Goal: Transaction & Acquisition: Book appointment/travel/reservation

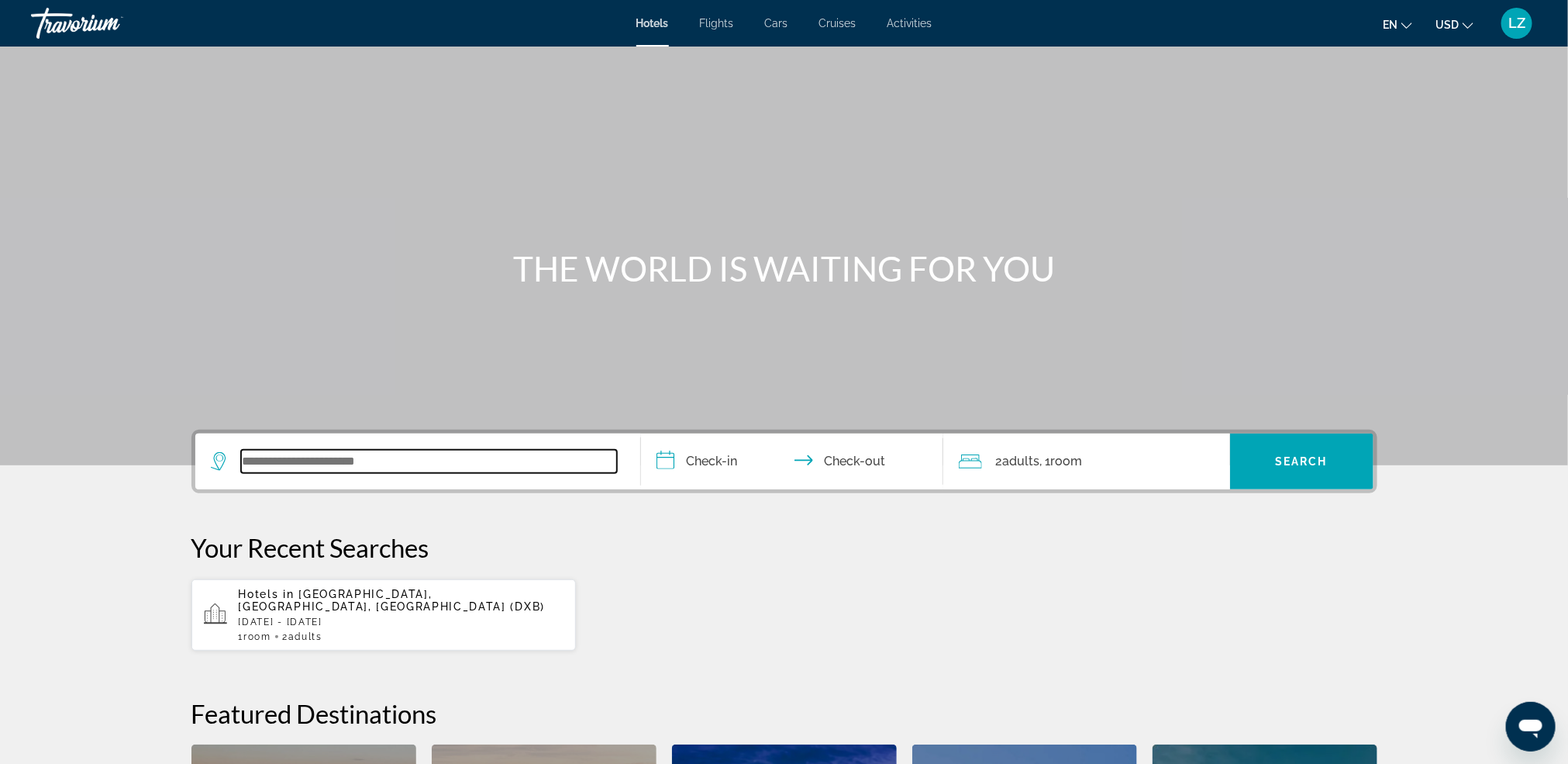
click at [292, 449] on input "Search widget" at bounding box center [430, 461] width 376 height 23
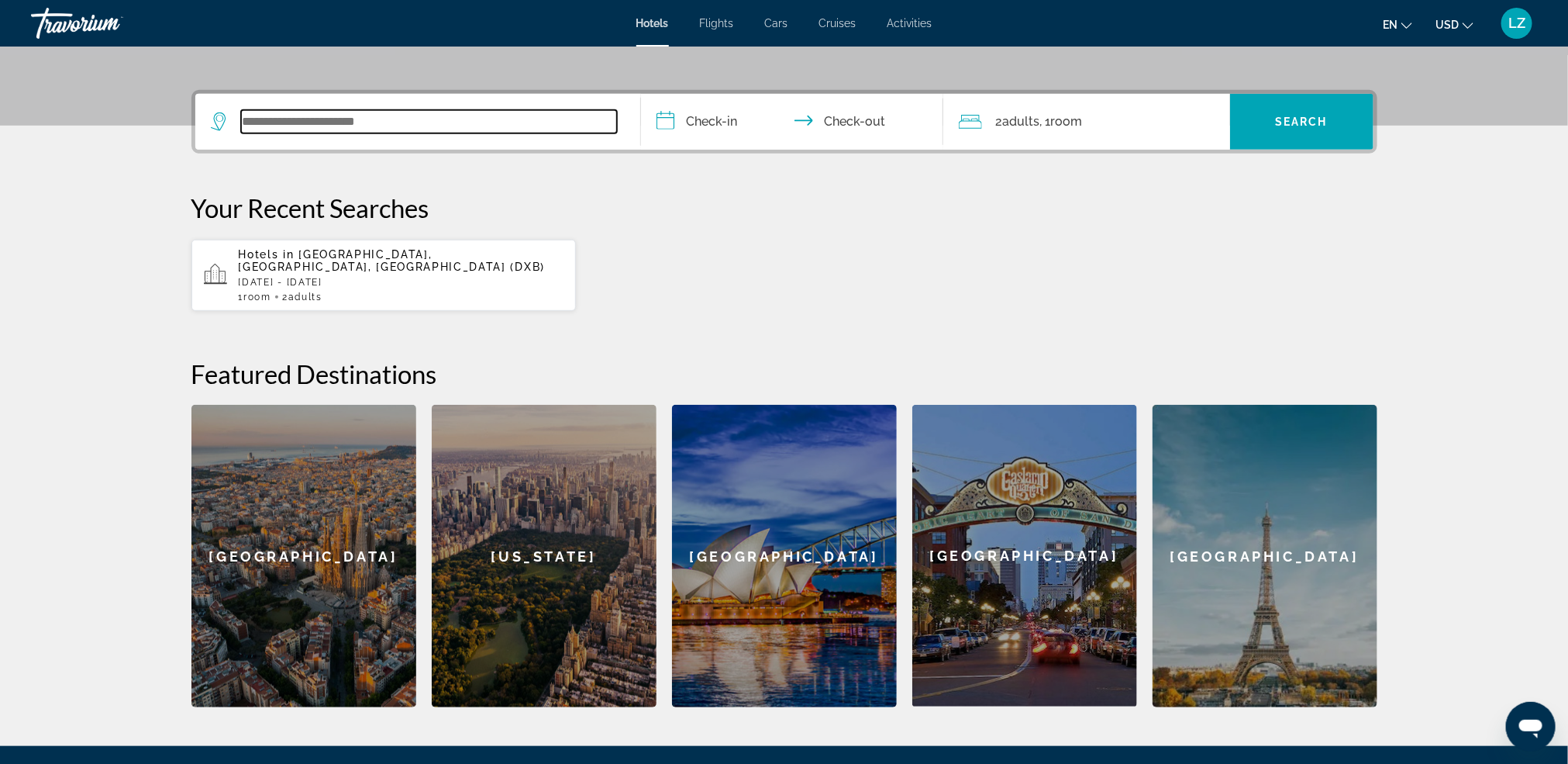
scroll to position [378, 0]
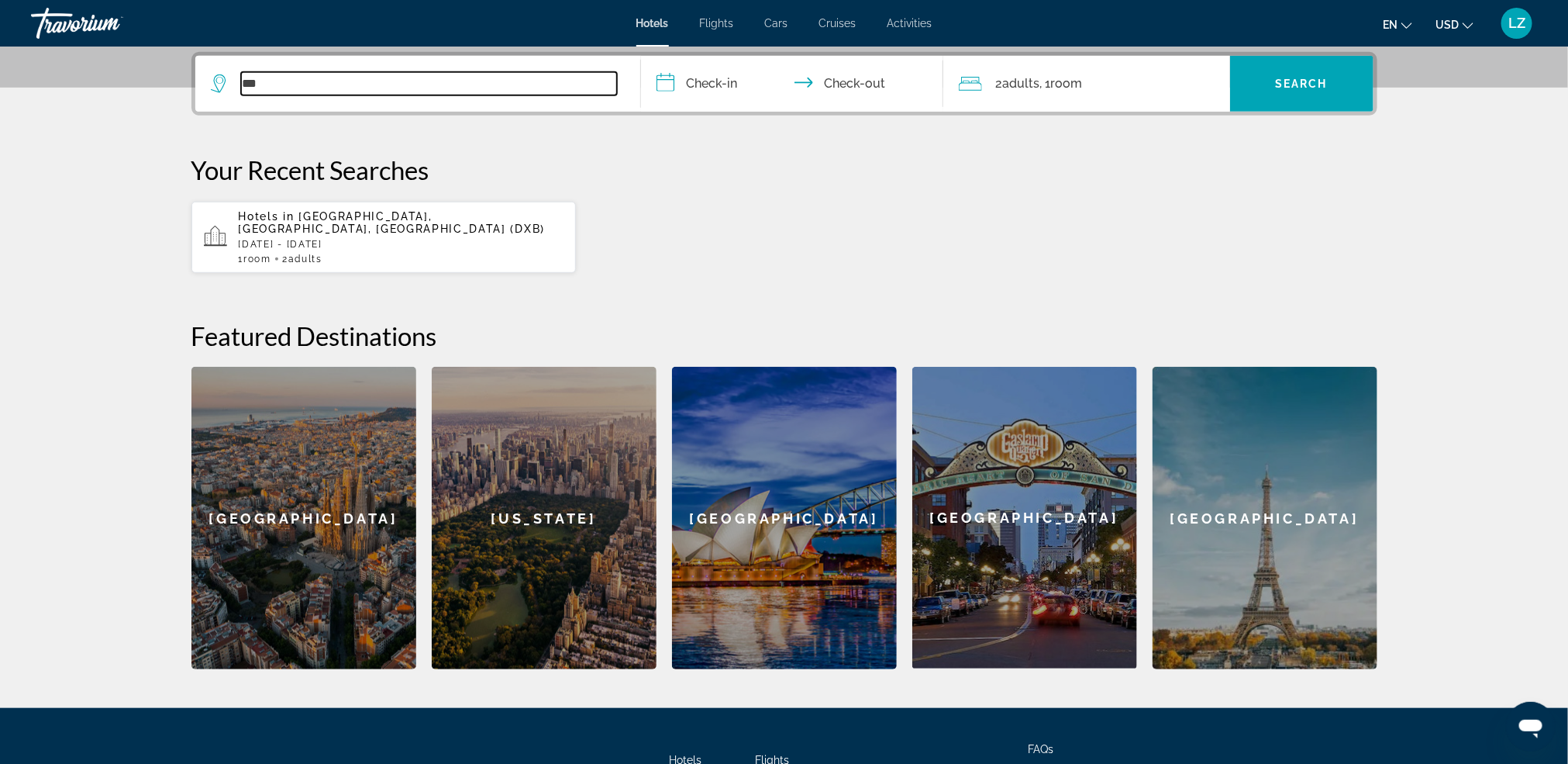
type input "****"
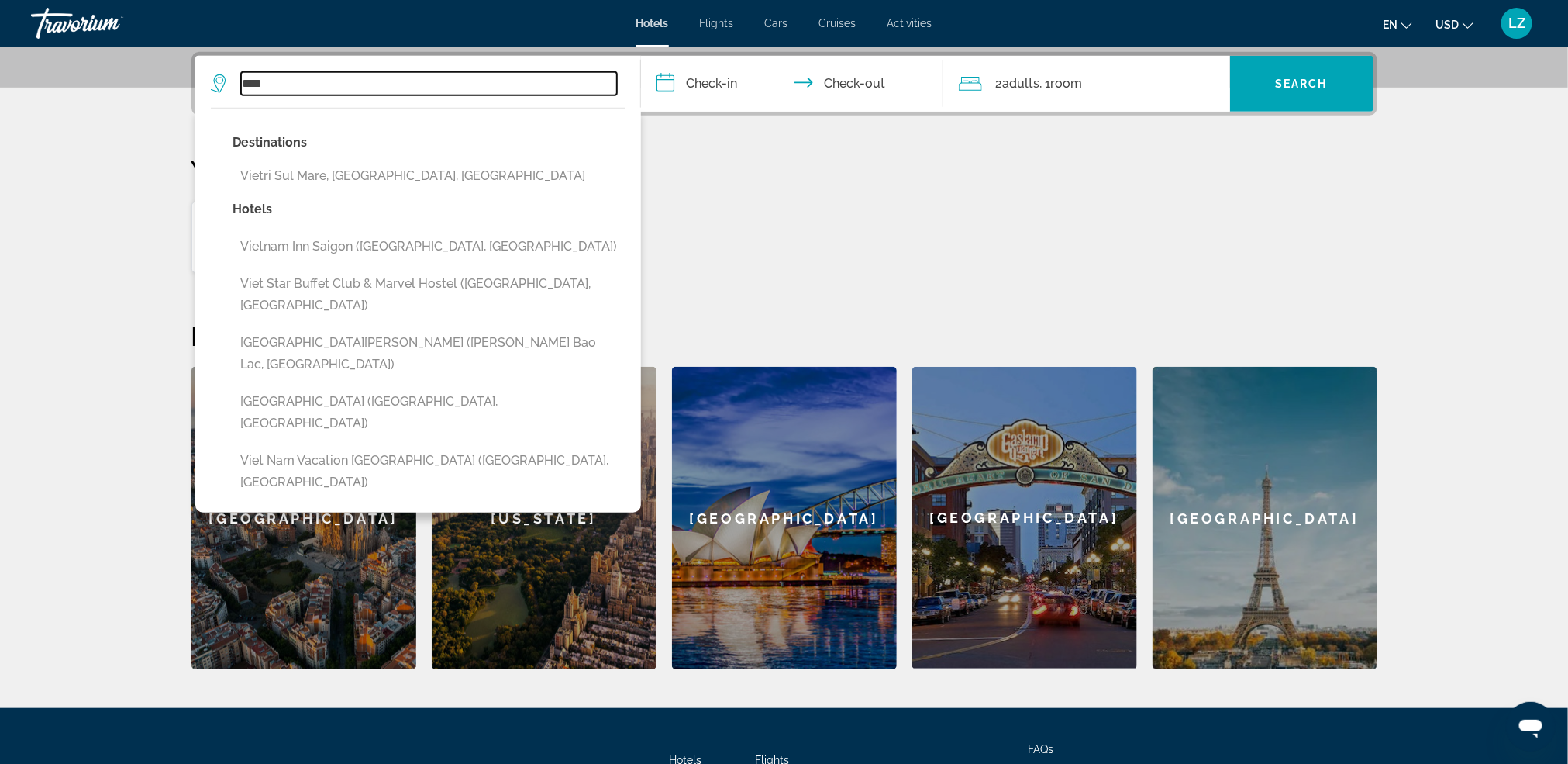
drag, startPoint x: 289, startPoint y: 84, endPoint x: 203, endPoint y: 93, distance: 86.5
click at [207, 93] on app-destination-search "**** Destinations [GEOGRAPHIC_DATA], [GEOGRAPHIC_DATA], [GEOGRAPHIC_DATA] Hotel…" at bounding box center [418, 84] width 446 height 56
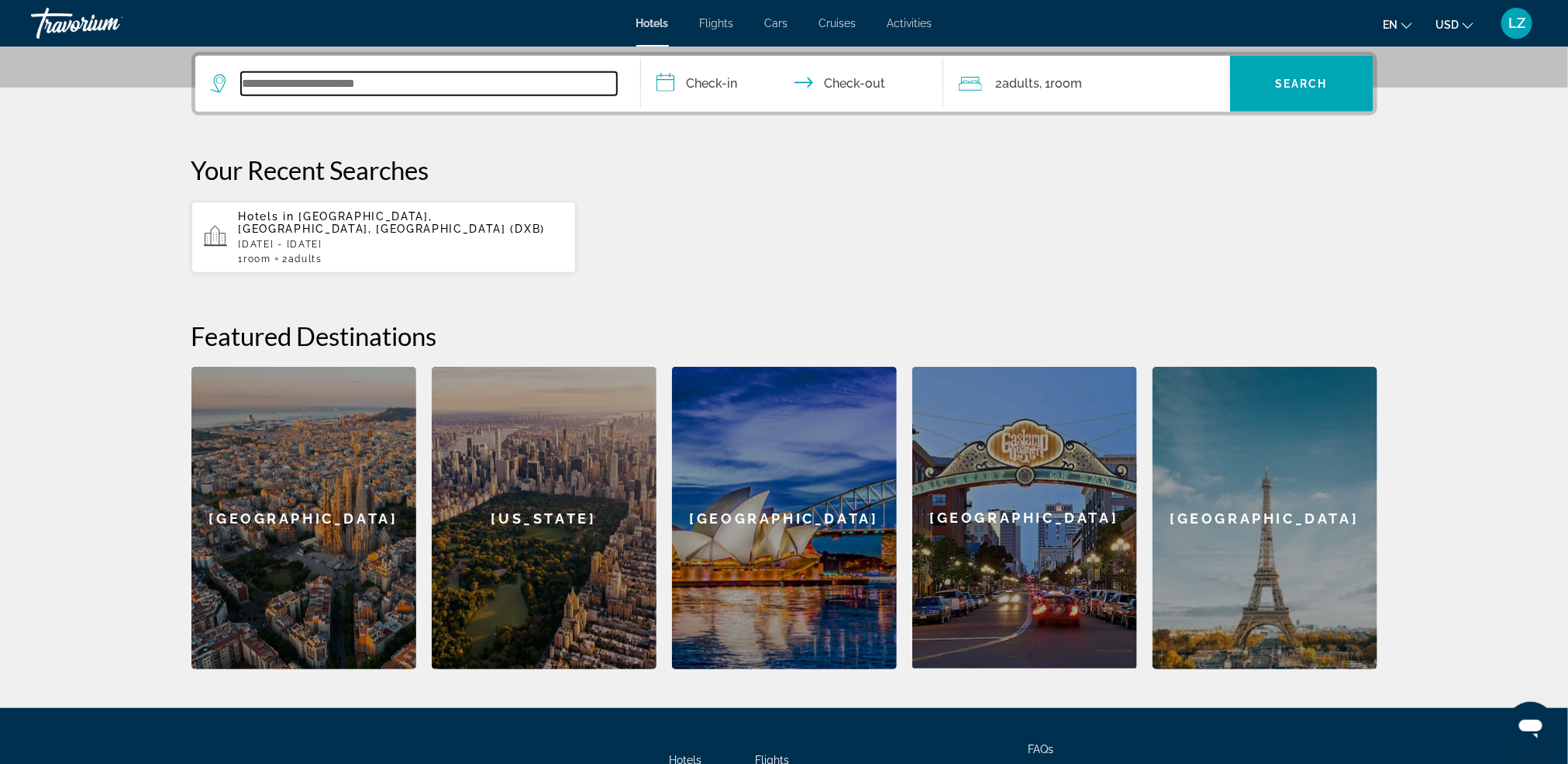
click at [280, 87] on input "Search widget" at bounding box center [430, 84] width 376 height 23
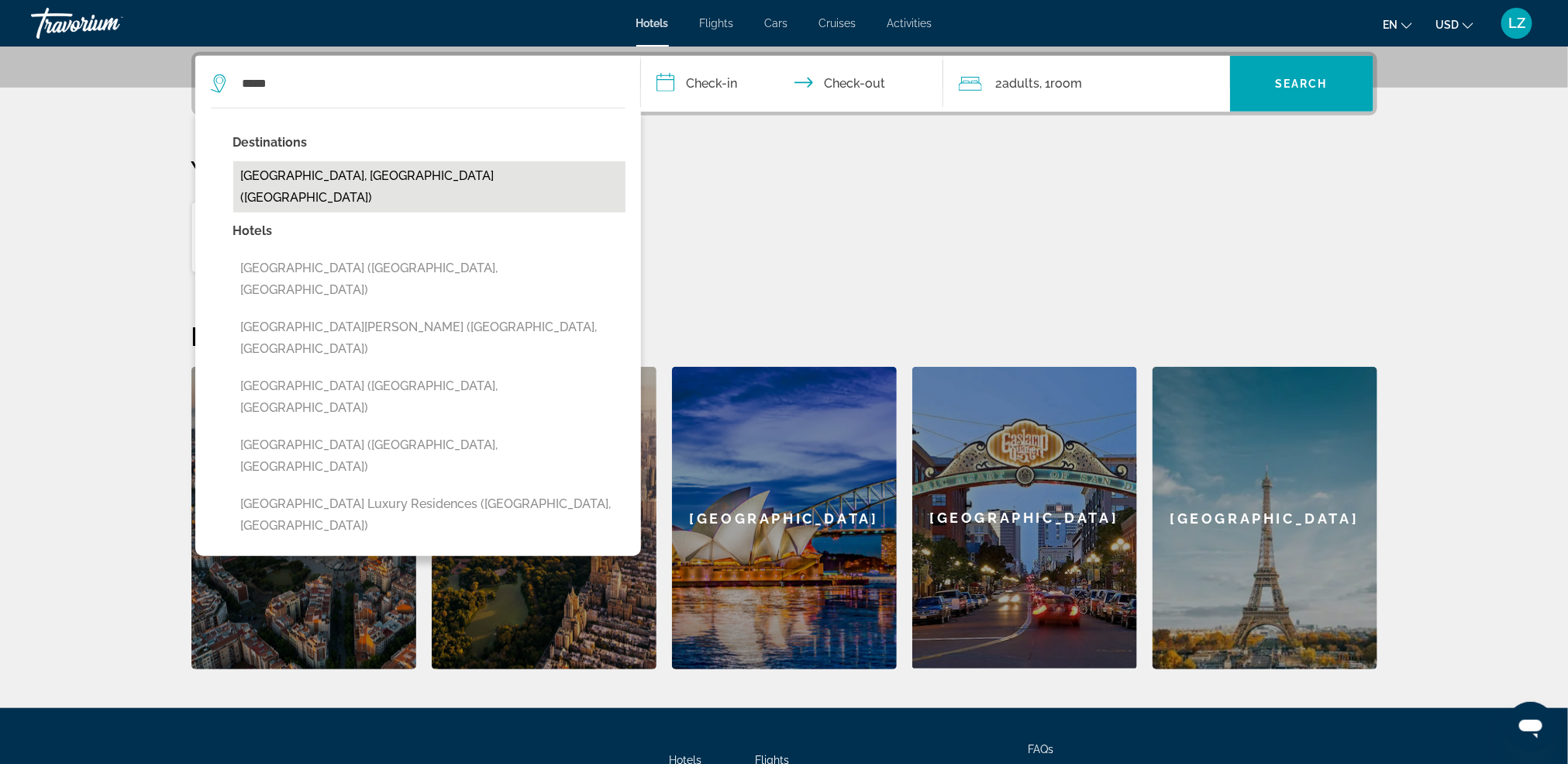
click at [410, 166] on button "[GEOGRAPHIC_DATA], [GEOGRAPHIC_DATA] ([GEOGRAPHIC_DATA])" at bounding box center [430, 186] width 393 height 51
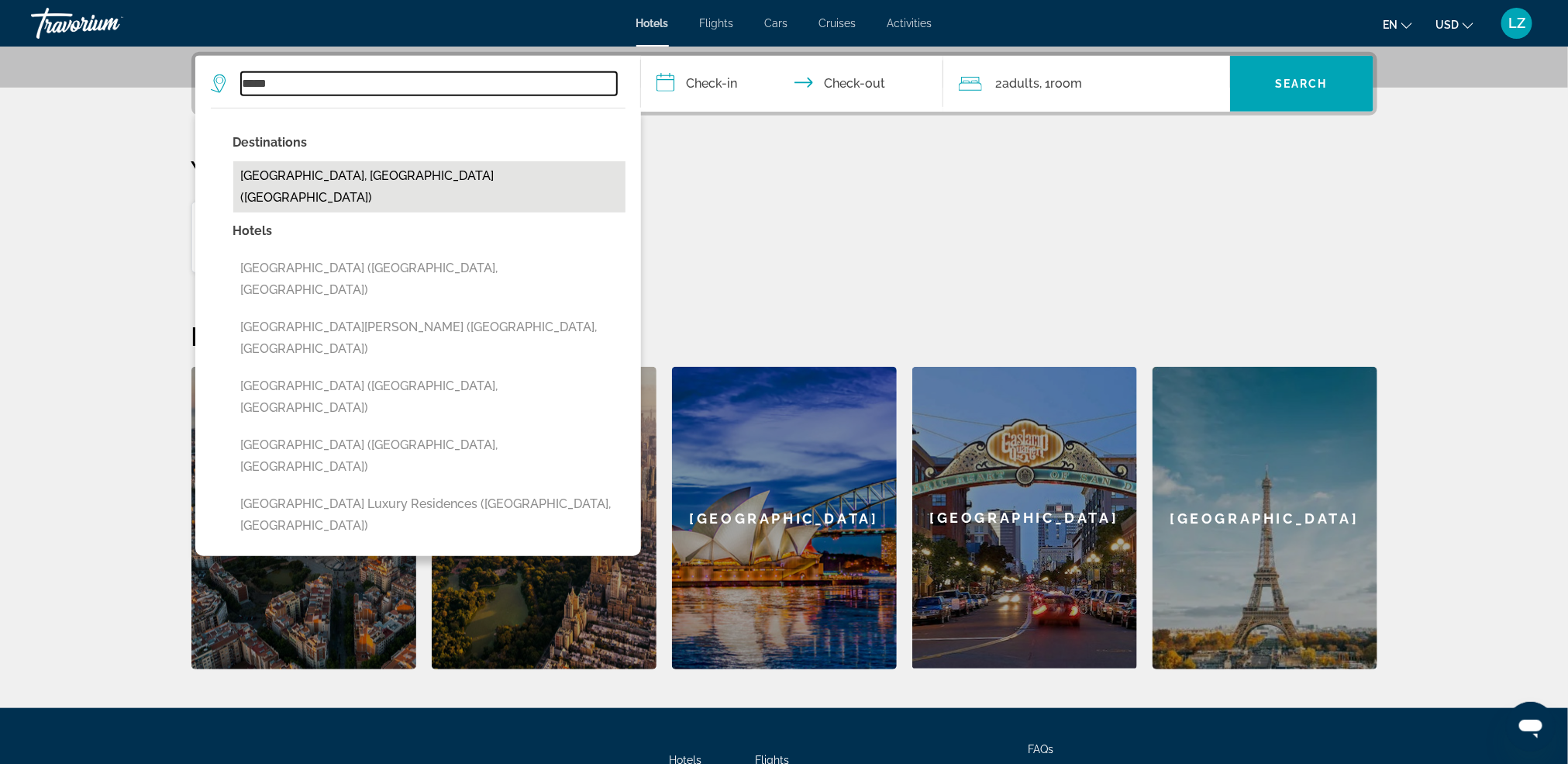
type input "**********"
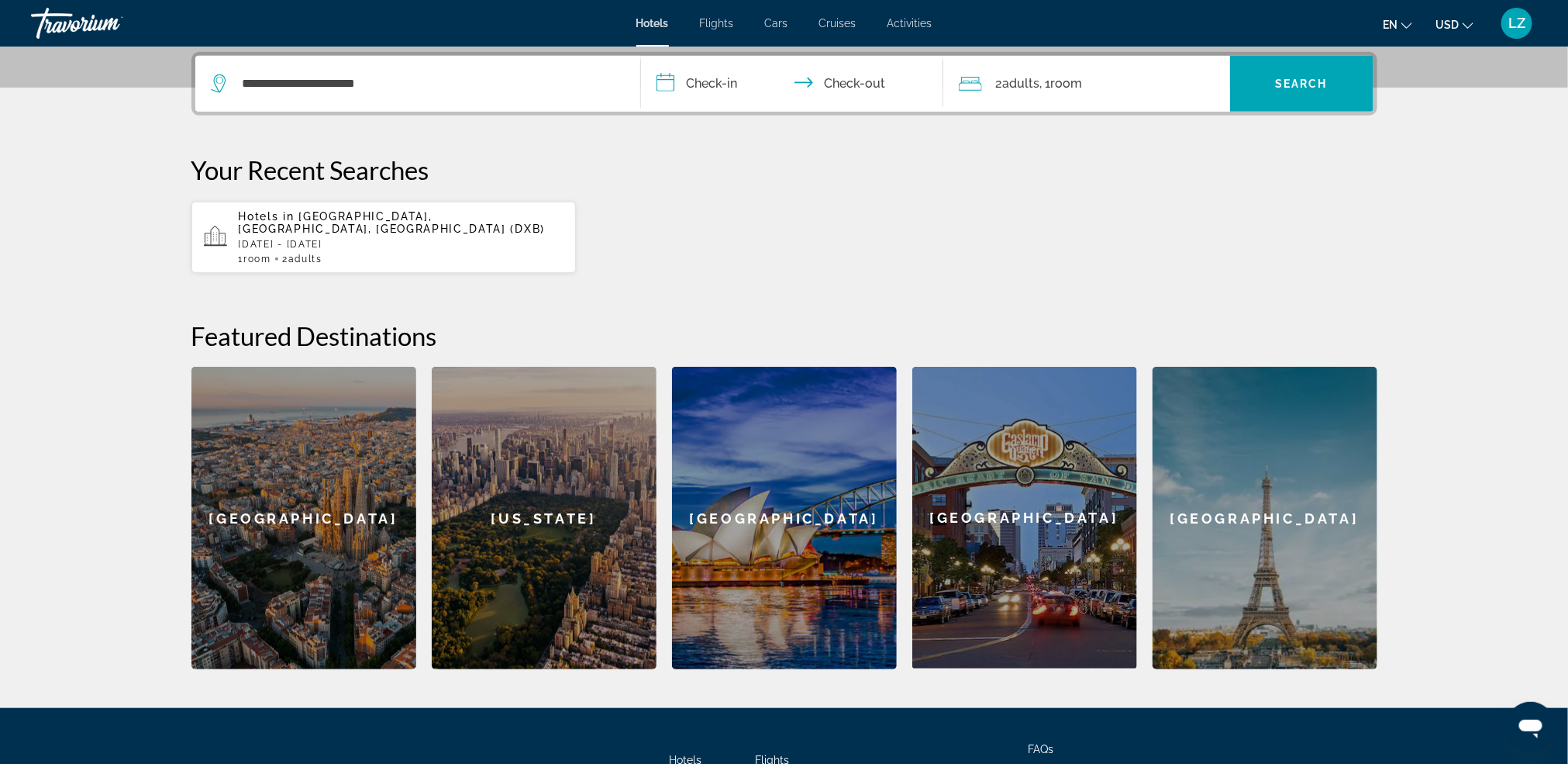
click at [708, 90] on input "**********" at bounding box center [796, 86] width 309 height 61
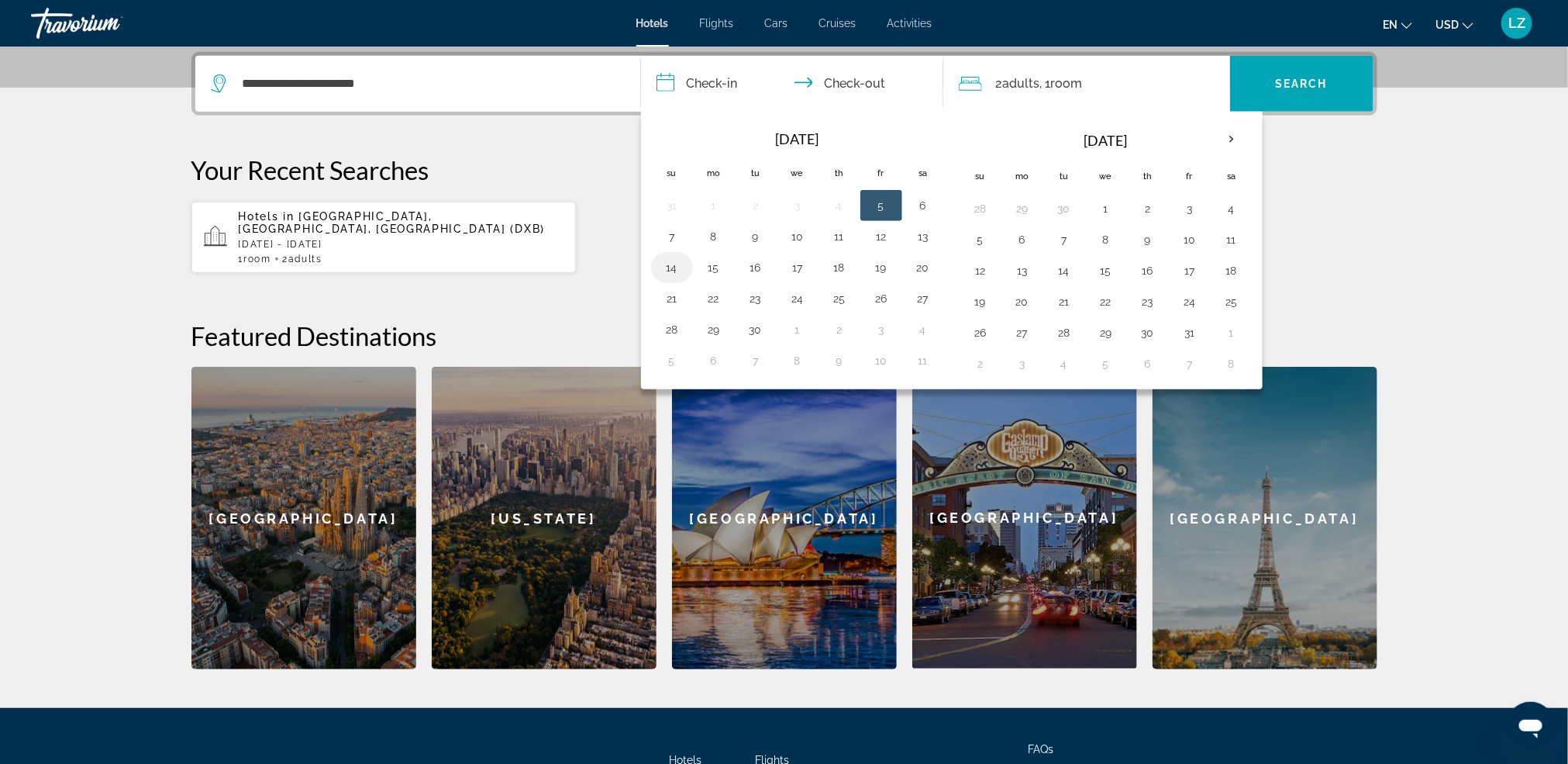
click at [665, 275] on button "14" at bounding box center [672, 267] width 25 height 21
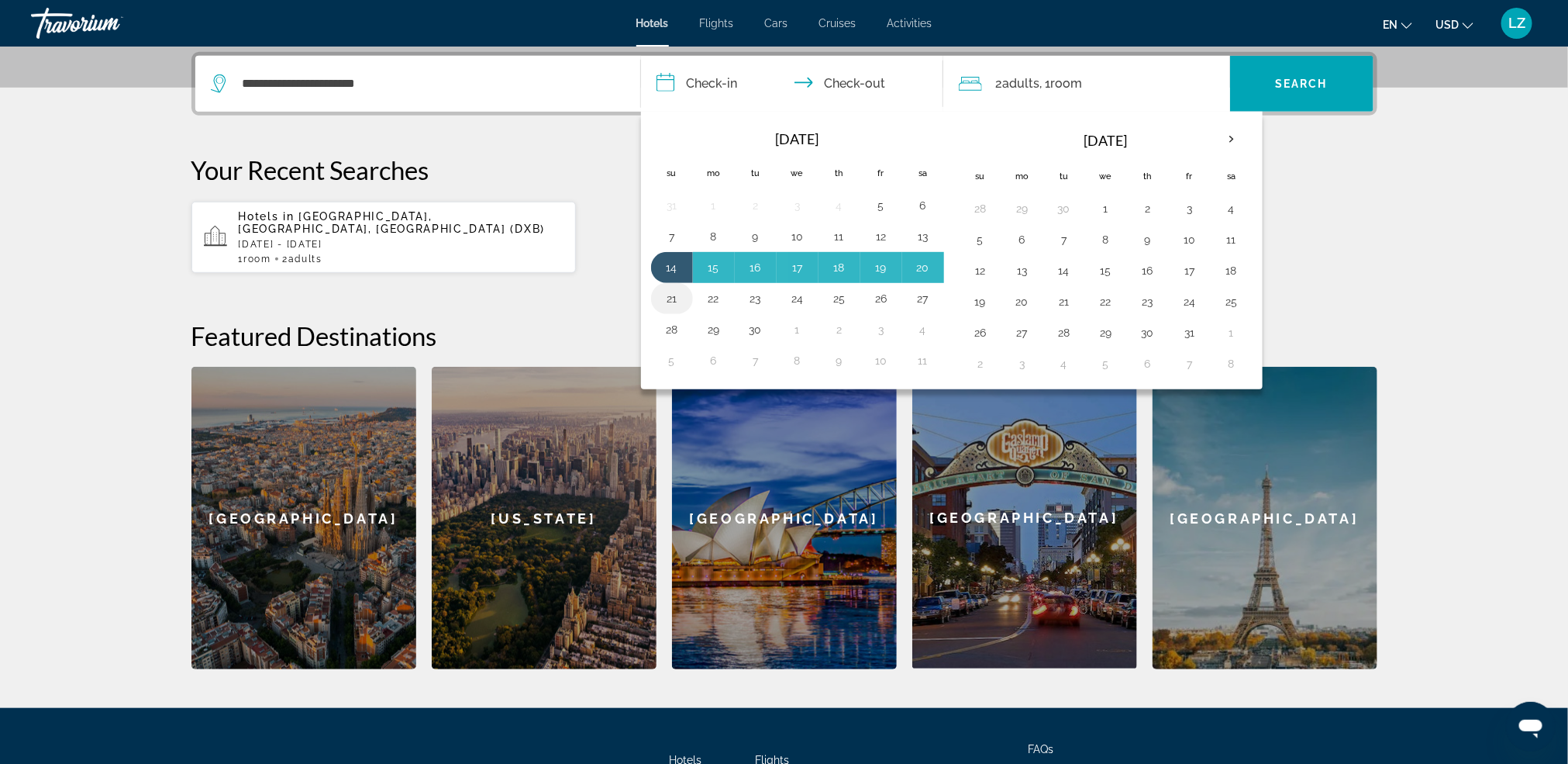
click at [660, 303] on button "21" at bounding box center [672, 298] width 25 height 21
type input "**********"
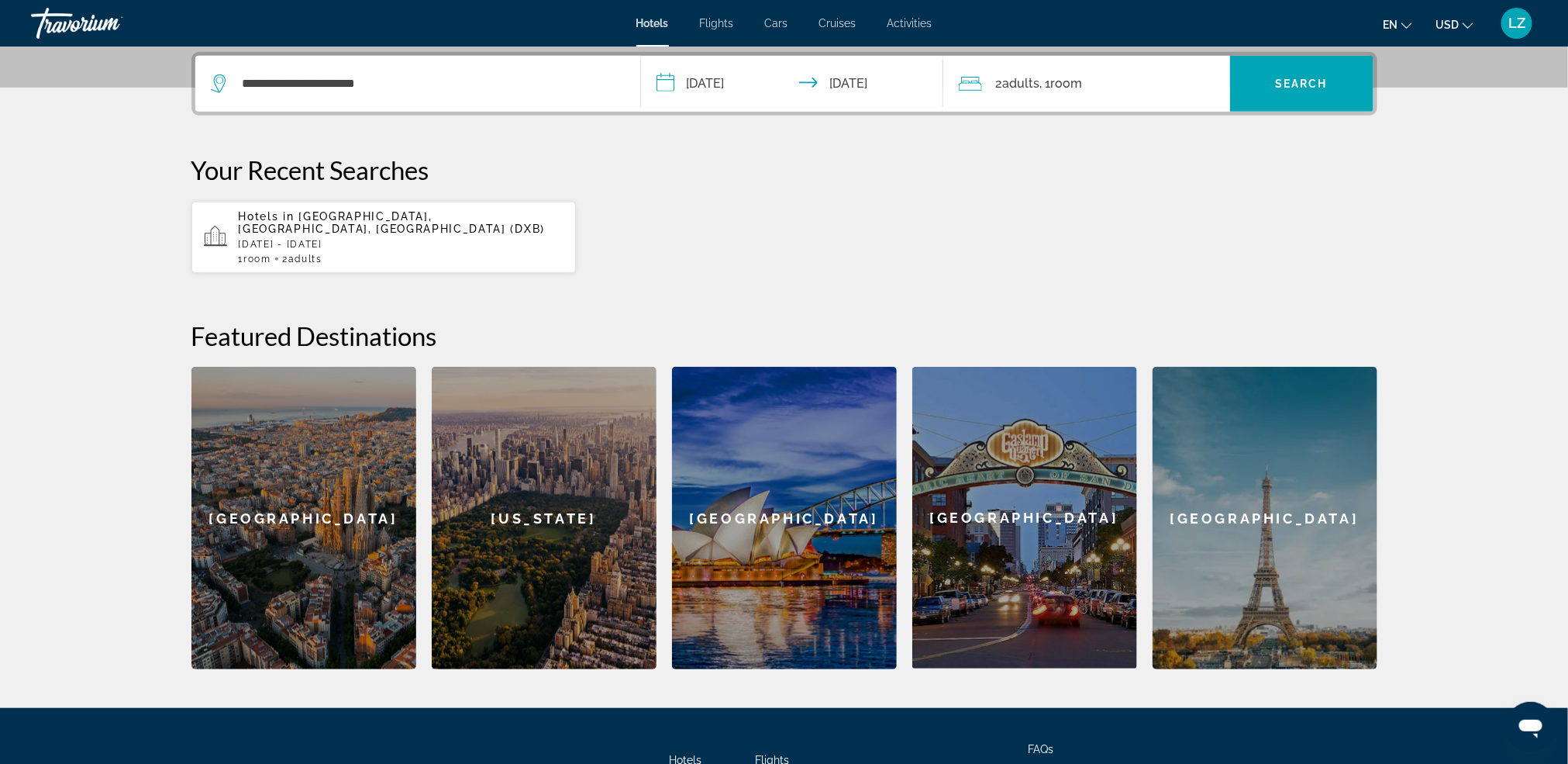
click at [1051, 75] on span ", 1 Room rooms" at bounding box center [1062, 84] width 43 height 21
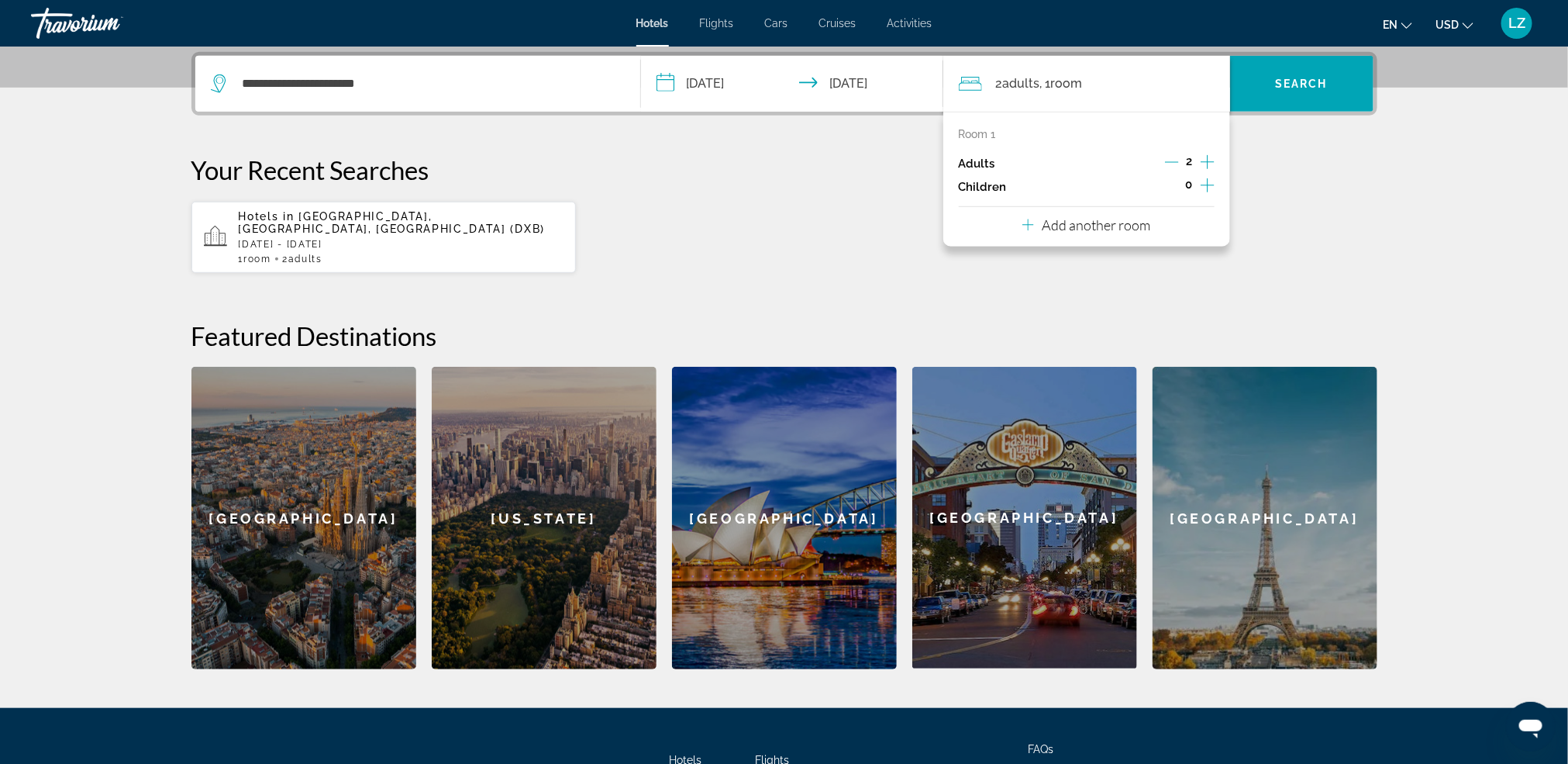
click at [1202, 182] on icon "Increment children" at bounding box center [1207, 185] width 14 height 19
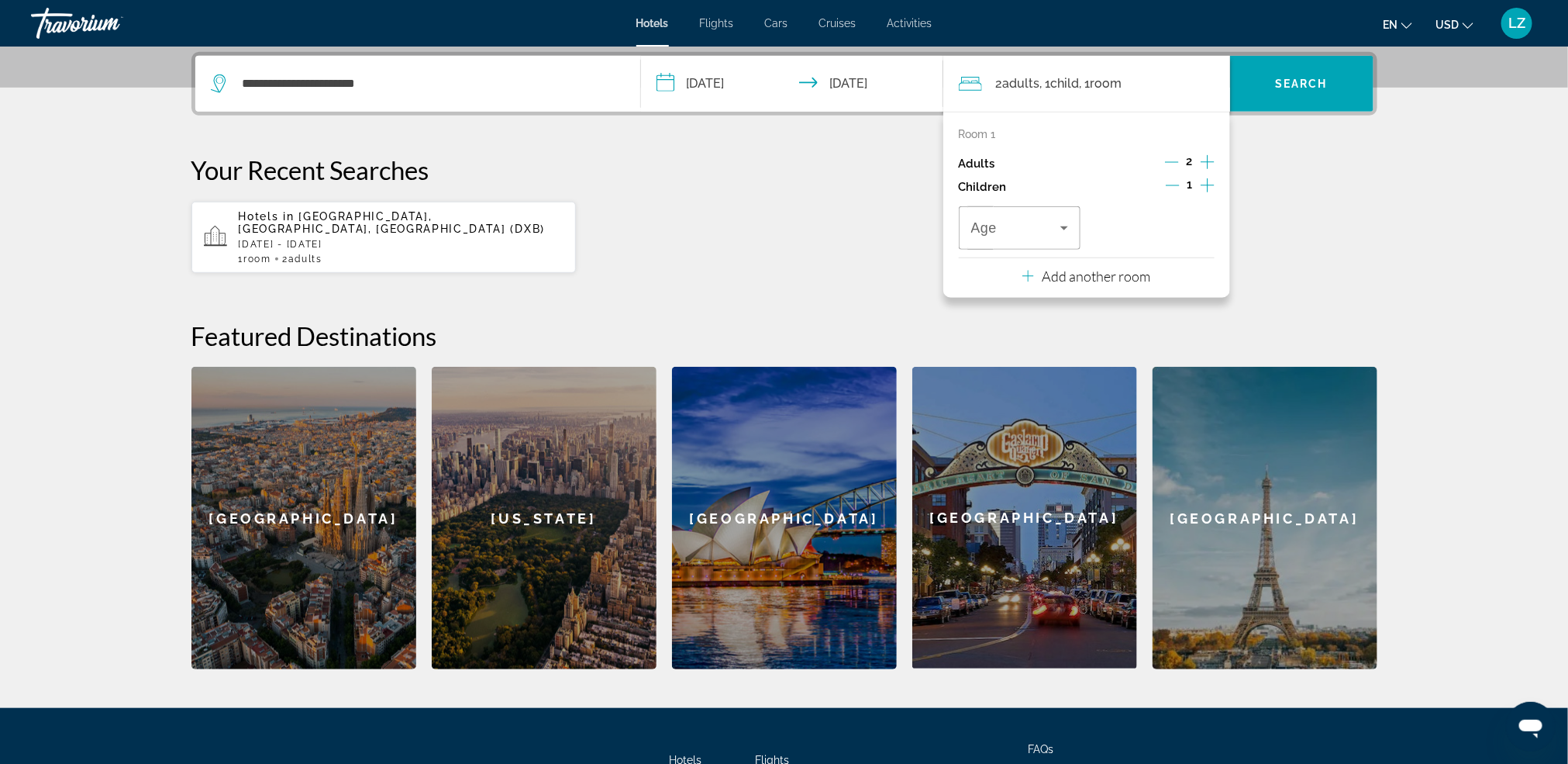
click at [1202, 182] on icon "Increment children" at bounding box center [1207, 185] width 14 height 19
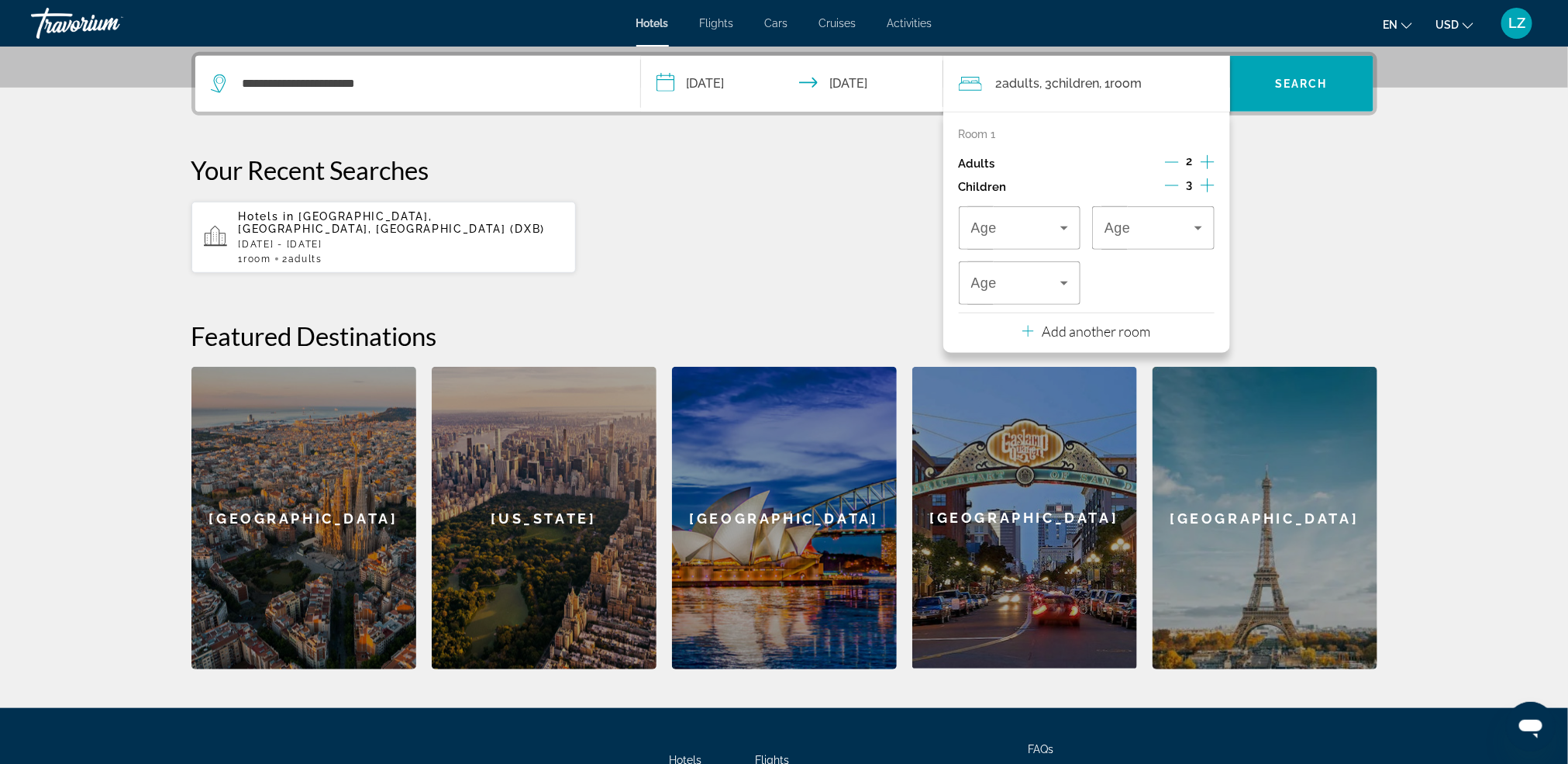
click at [1202, 182] on icon "Increment children" at bounding box center [1207, 185] width 14 height 19
click at [1046, 241] on div "Travelers: 2 adults, 4 children" at bounding box center [1020, 228] width 98 height 44
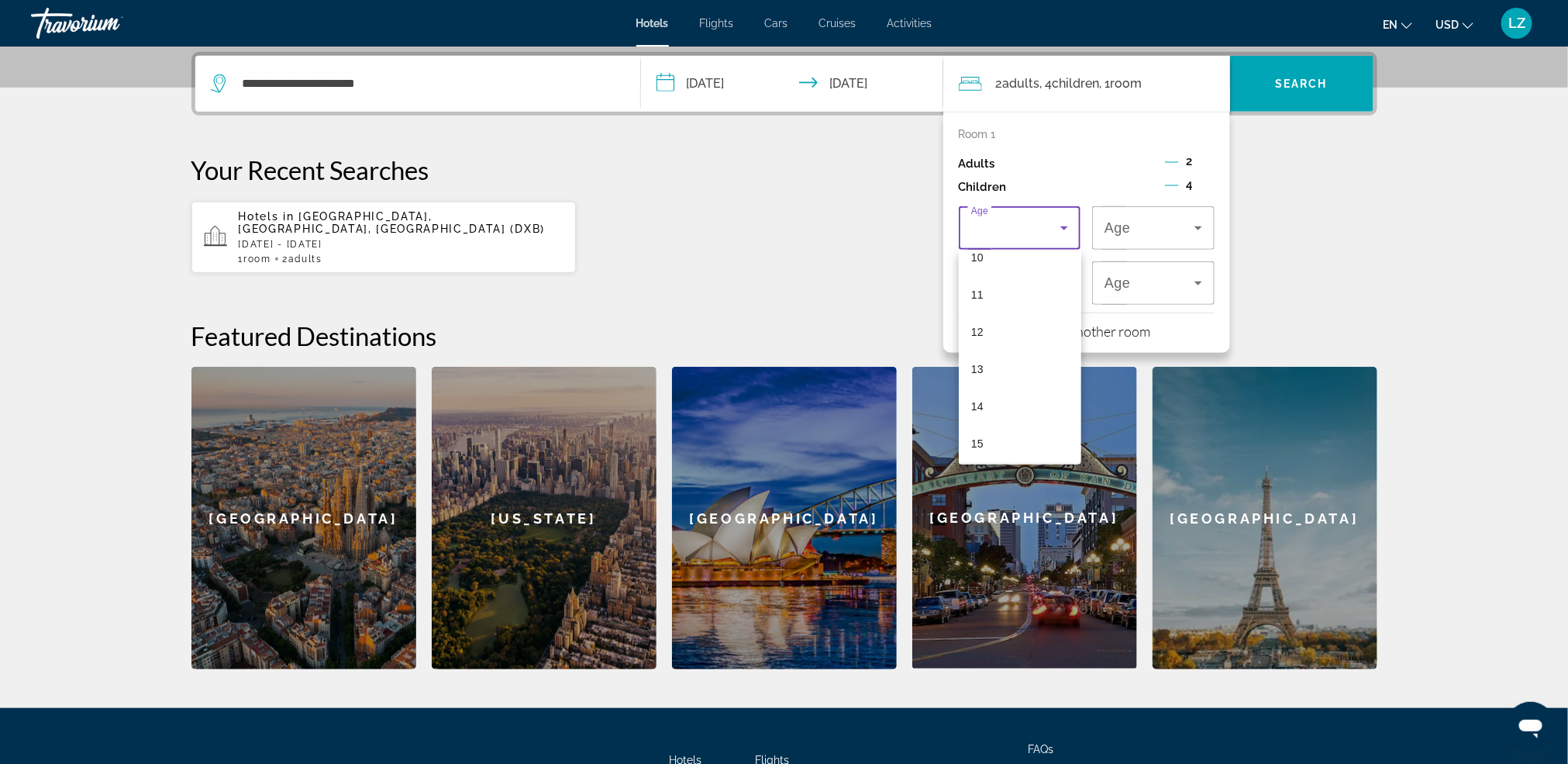
scroll to position [465, 0]
click at [993, 394] on mat-option "16" at bounding box center [1019, 406] width 122 height 37
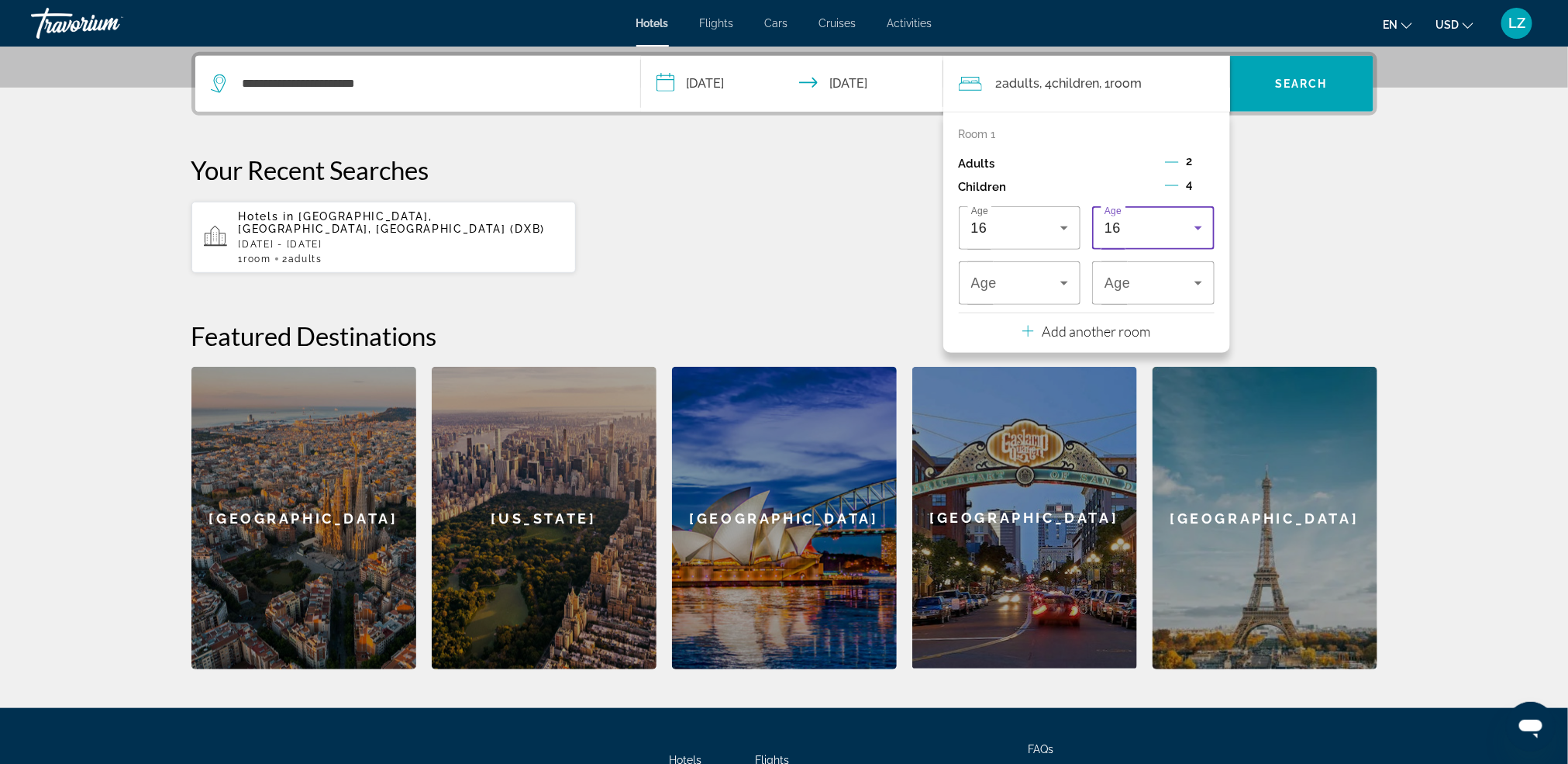
click at [1166, 228] on div "16" at bounding box center [1149, 228] width 90 height 19
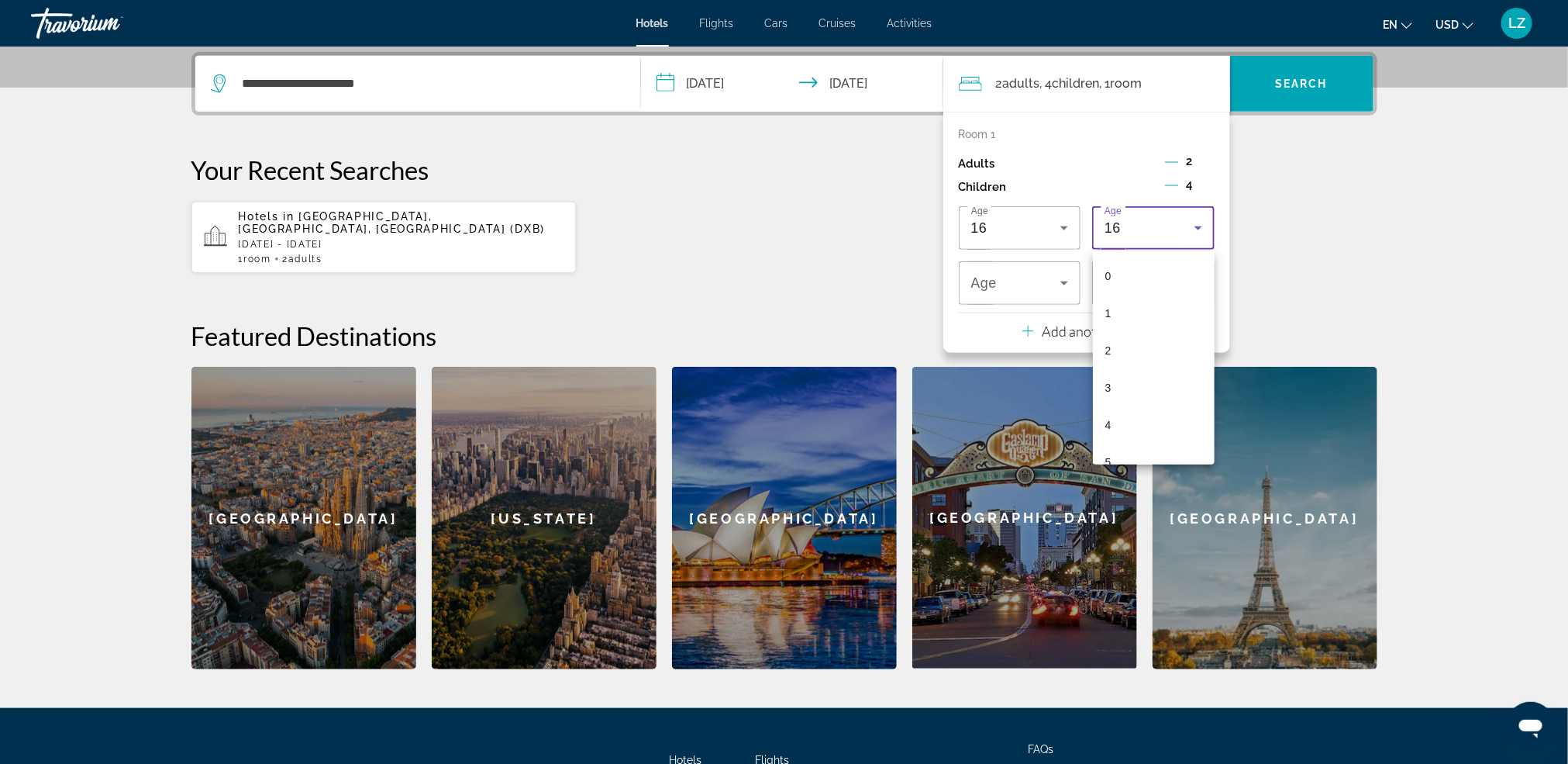
scroll to position [426, 0]
click at [1131, 261] on mat-option "11" at bounding box center [1154, 260] width 122 height 37
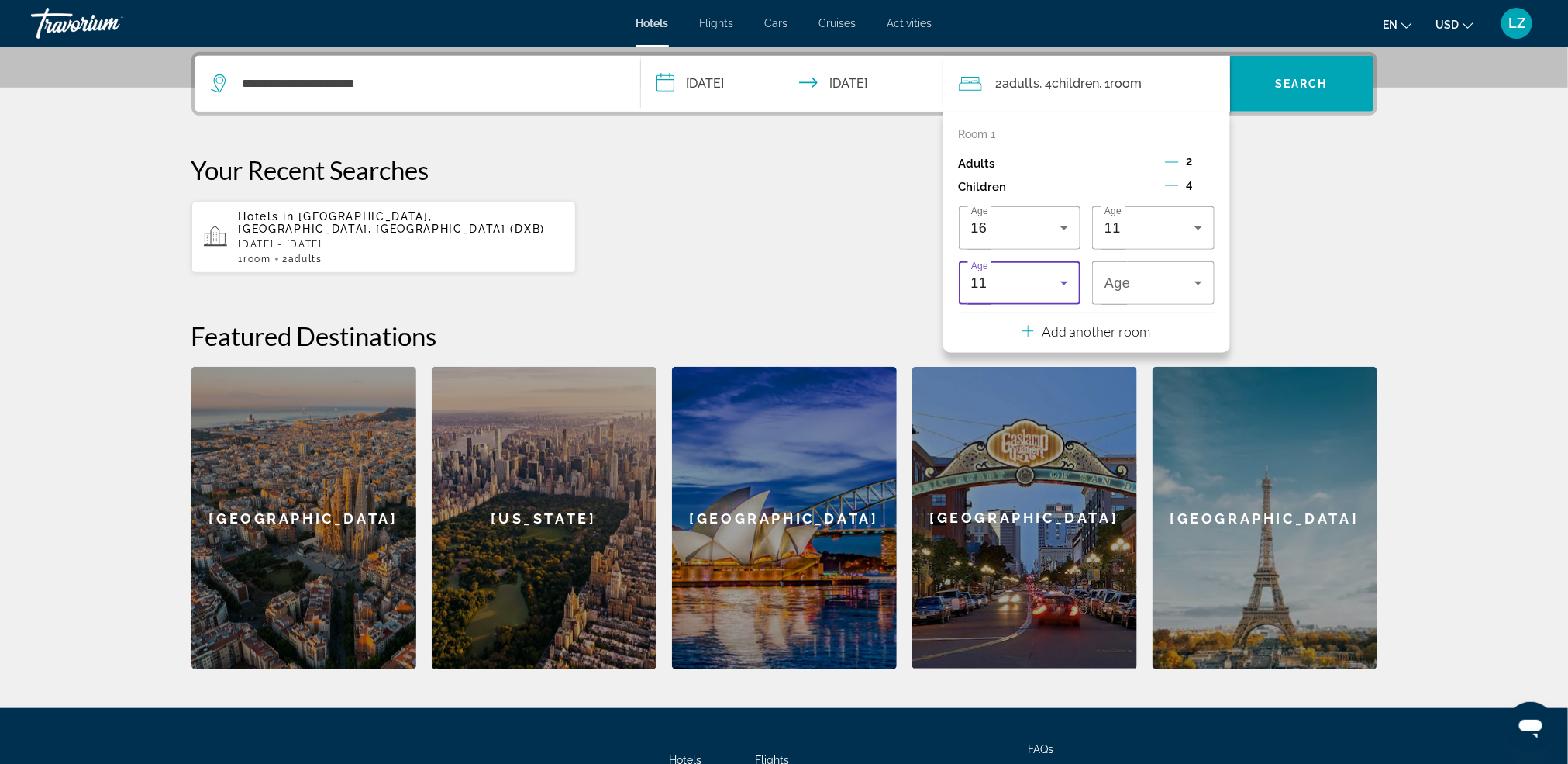
click at [1027, 292] on div "11" at bounding box center [1016, 283] width 90 height 19
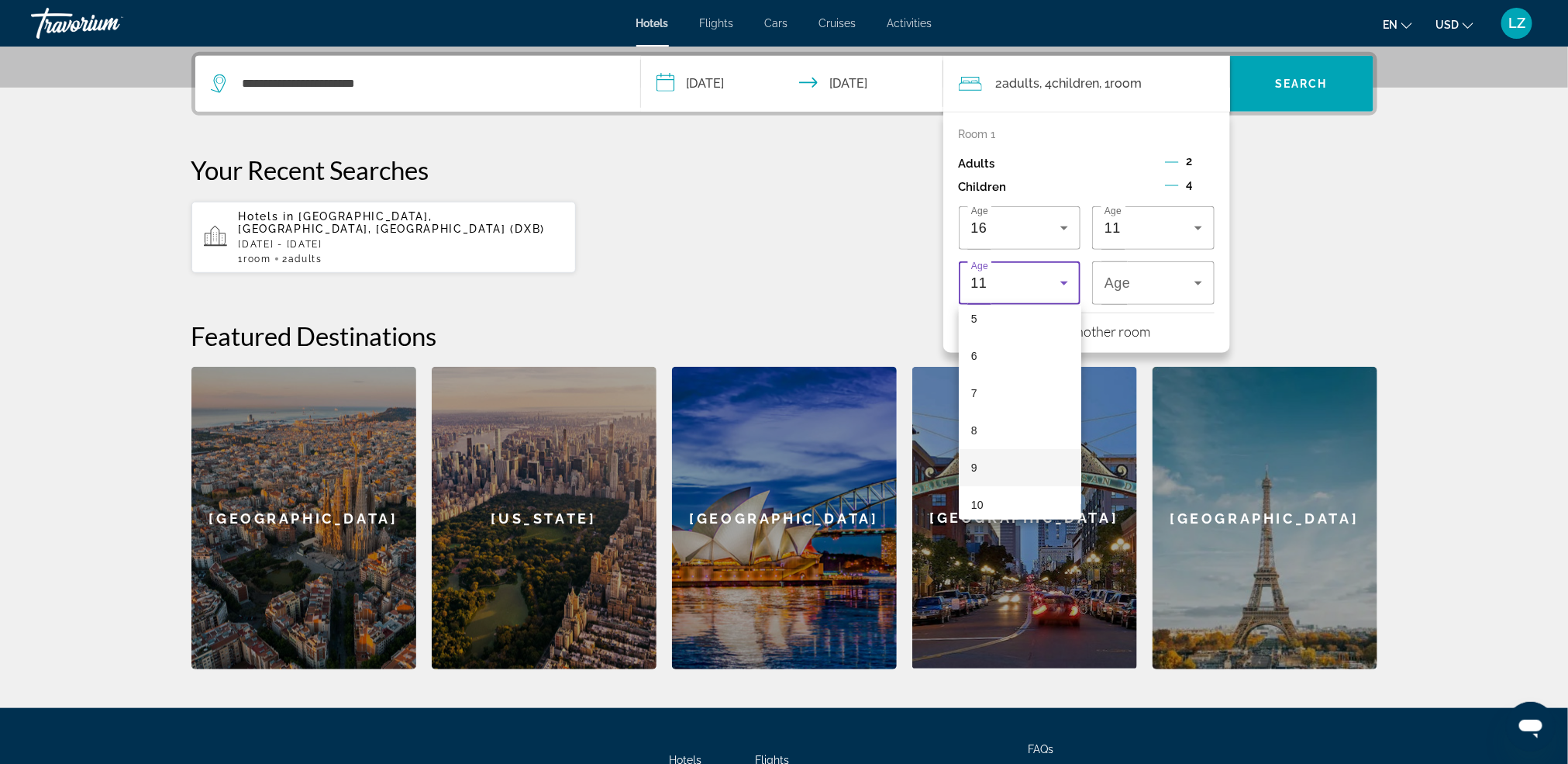
scroll to position [240, 0]
click at [986, 433] on mat-option "9" at bounding box center [1019, 426] width 122 height 37
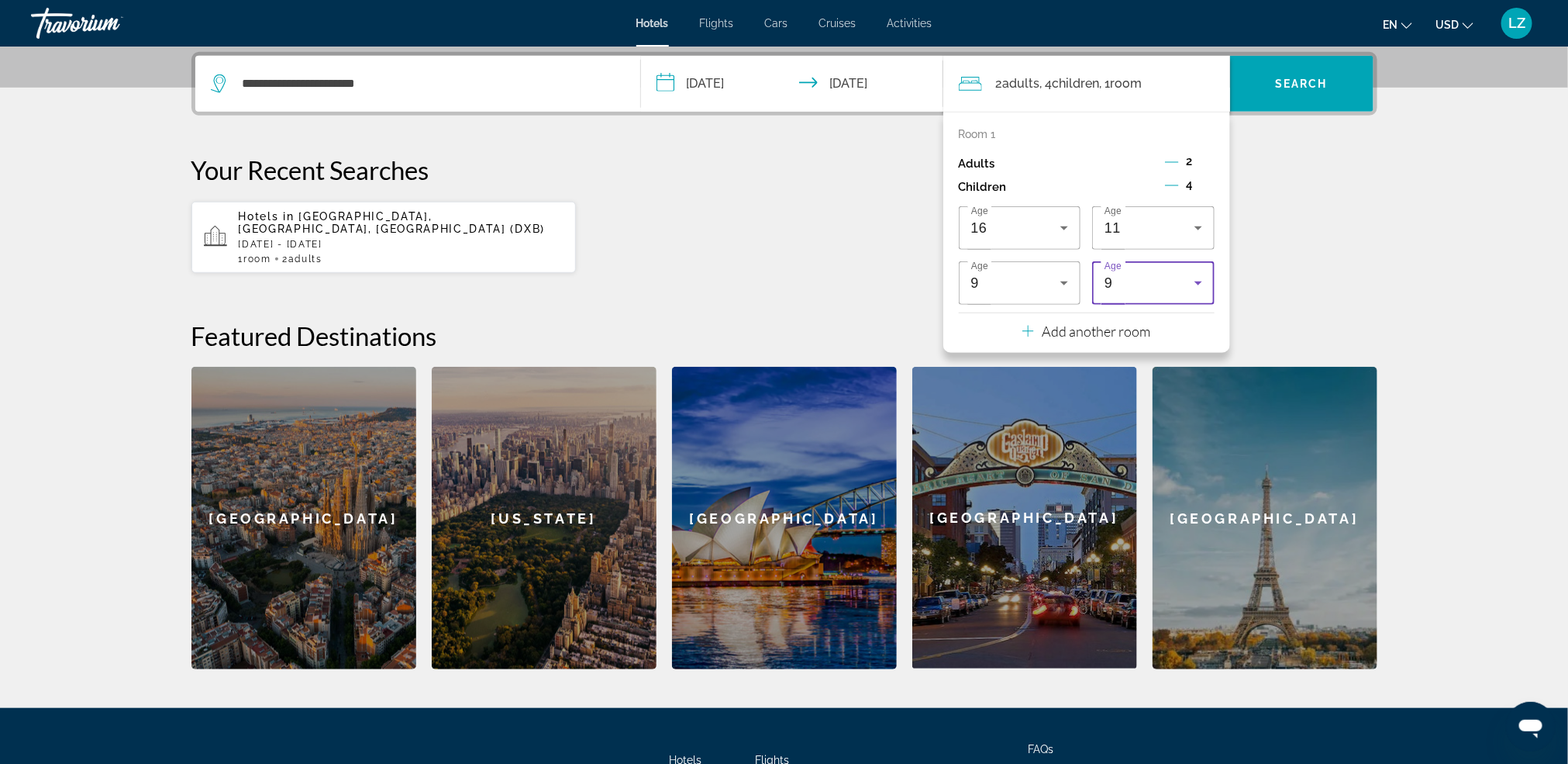
click at [1168, 275] on div "9" at bounding box center [1149, 283] width 90 height 19
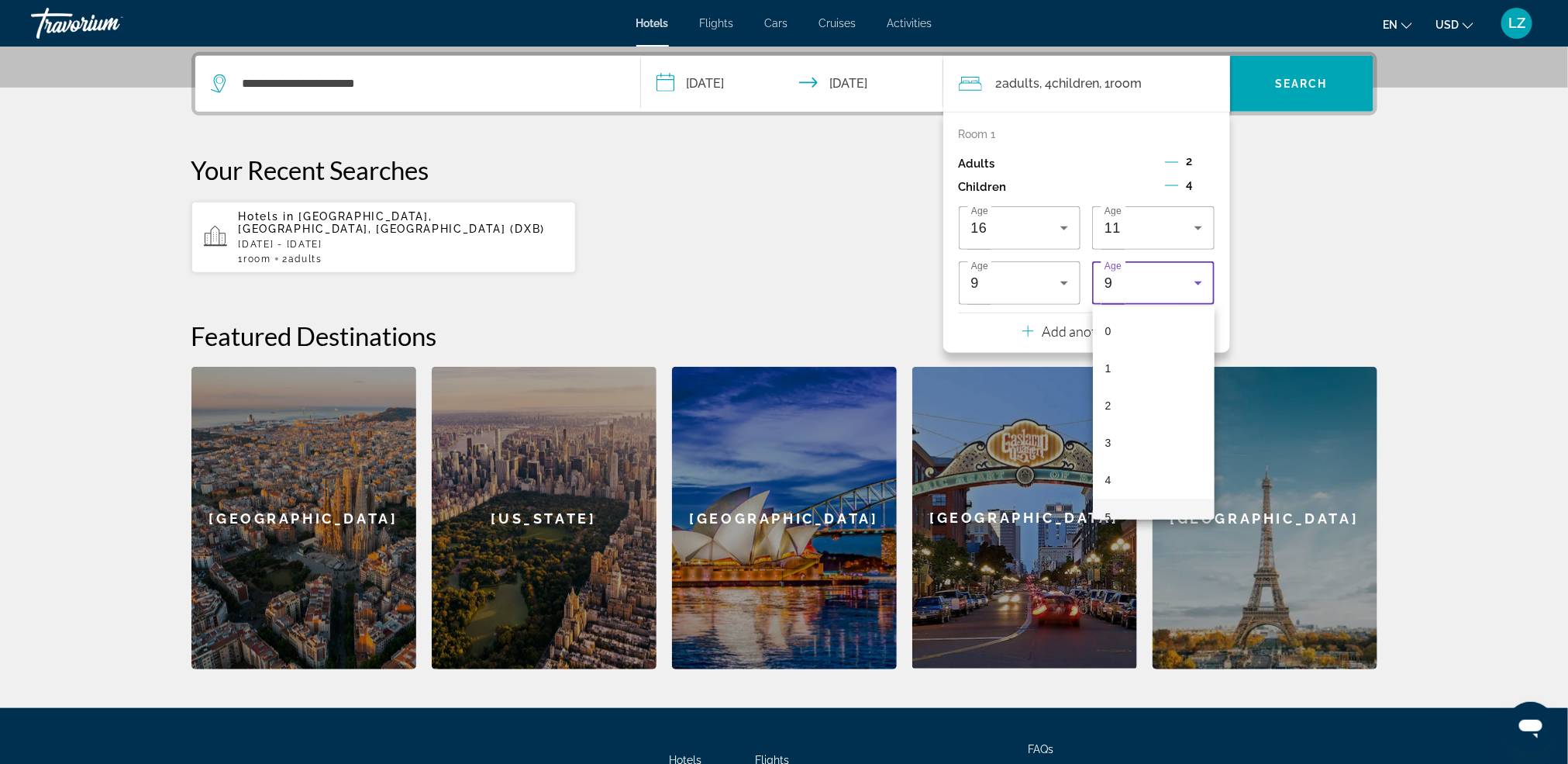
scroll to position [165, 0]
click at [1131, 315] on mat-option "4" at bounding box center [1154, 315] width 122 height 37
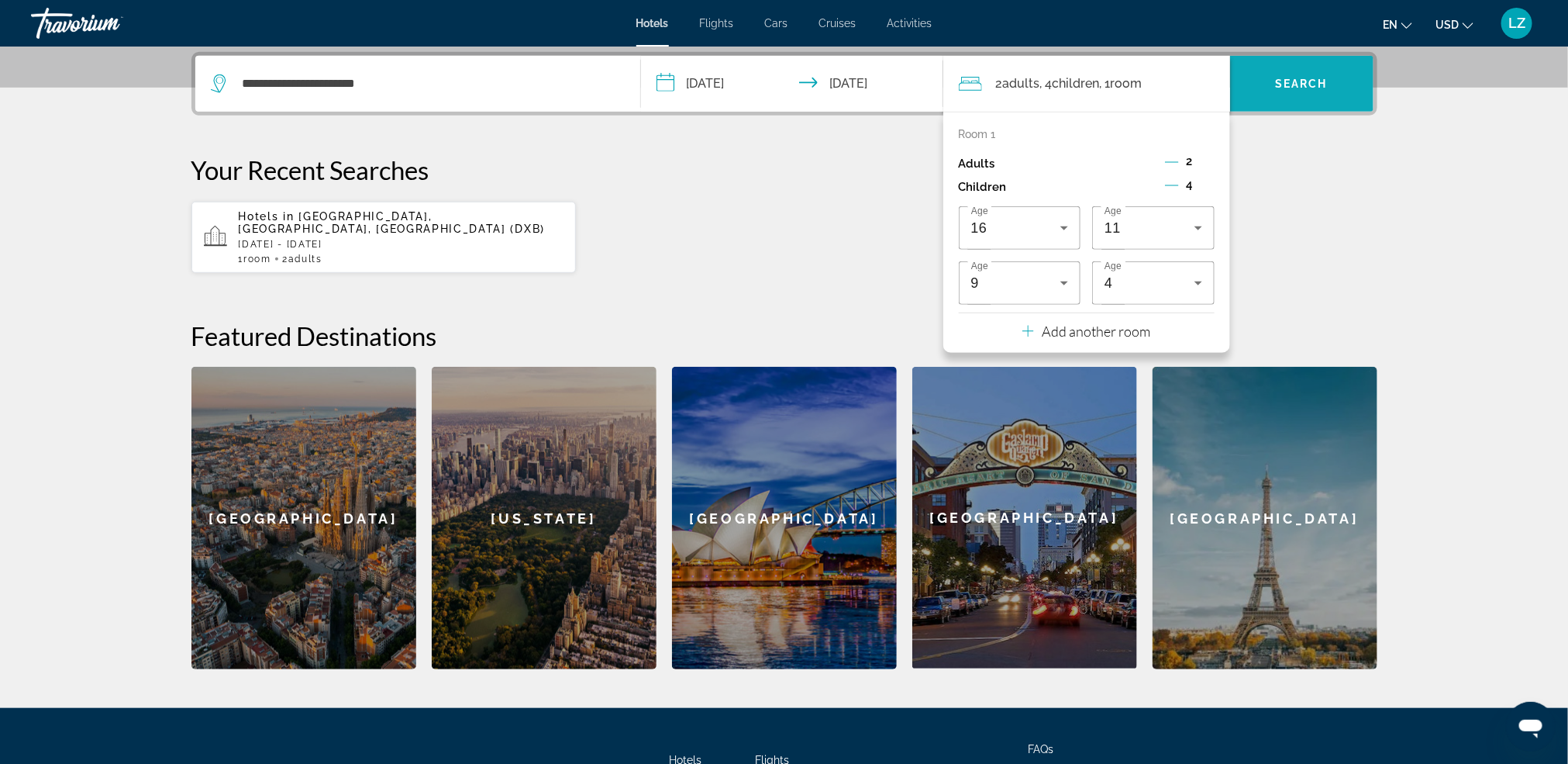
click at [1289, 94] on span "Search widget" at bounding box center [1302, 83] width 144 height 37
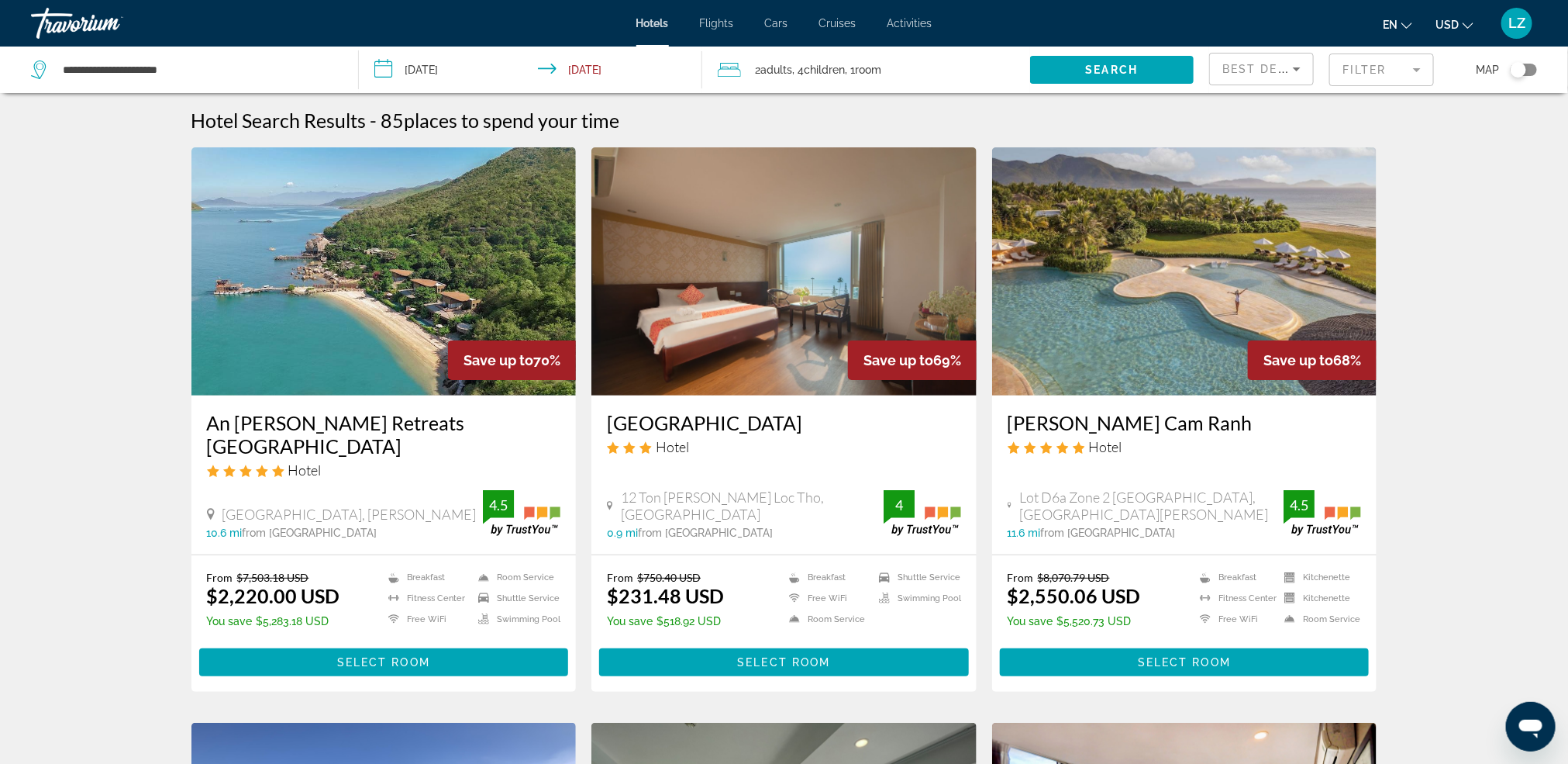
click at [1410, 68] on mat-form-field "Filter" at bounding box center [1382, 70] width 104 height 33
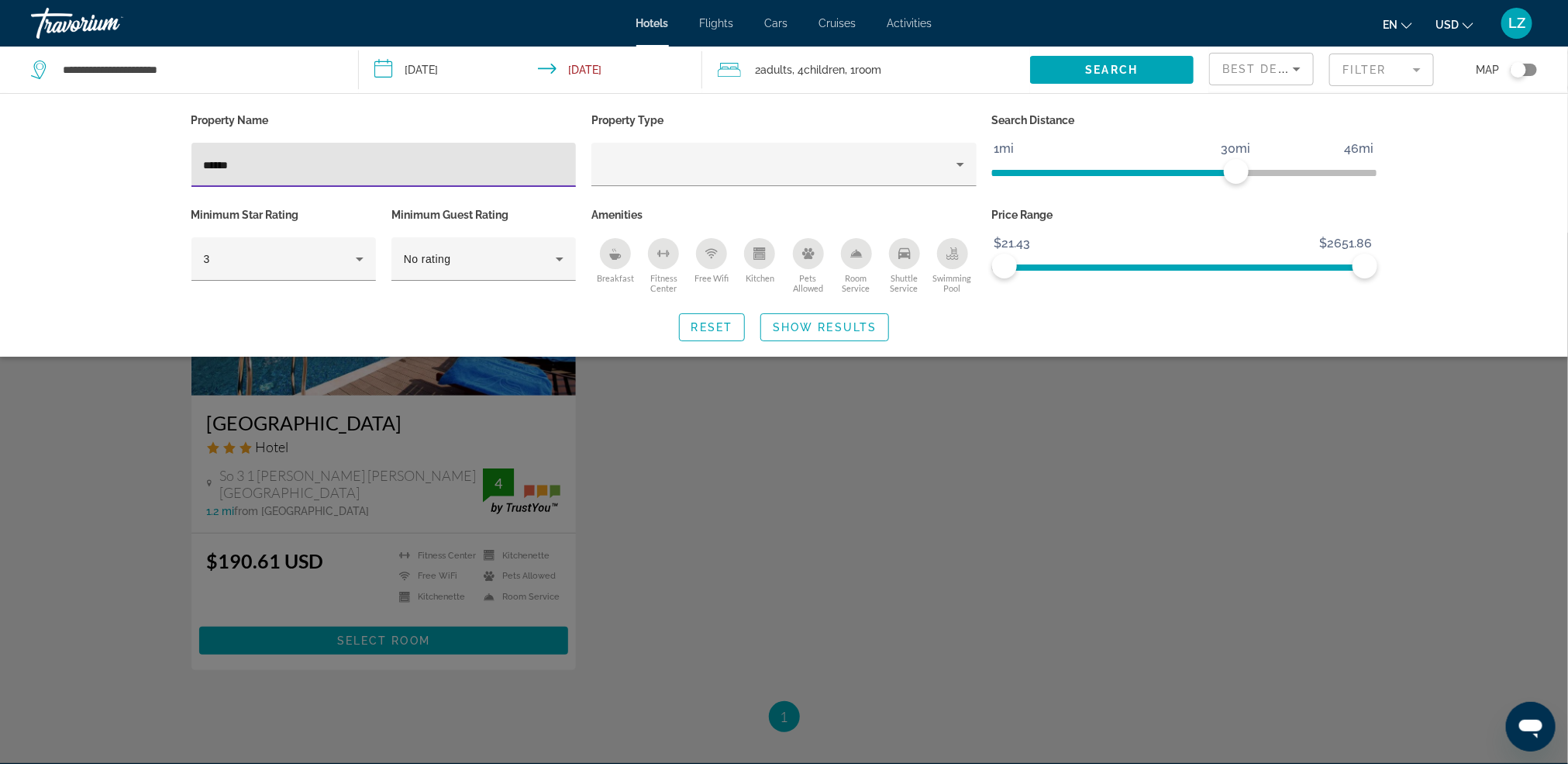
type input "******"
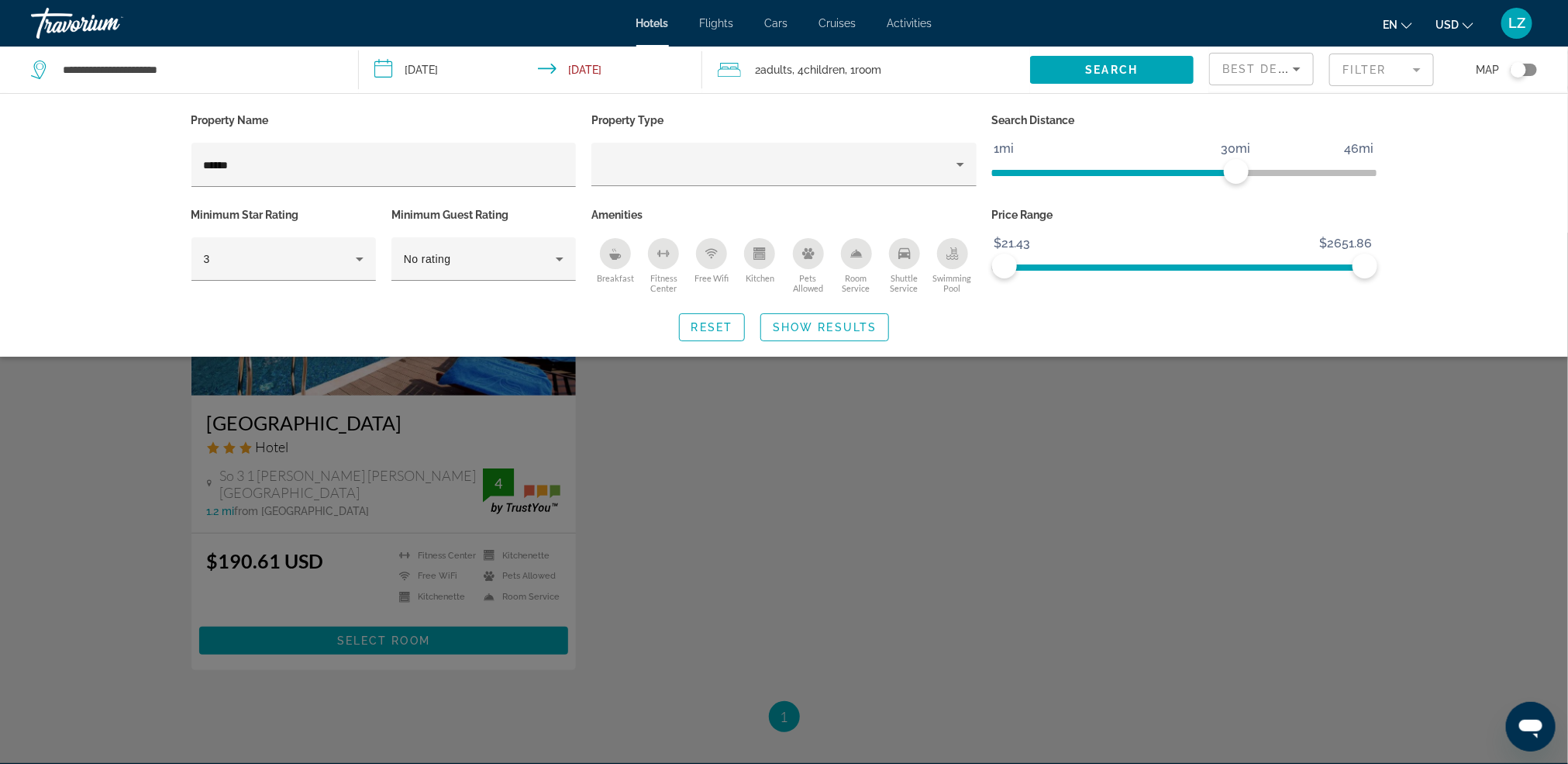
click at [291, 417] on div "Search widget" at bounding box center [784, 498] width 1568 height 532
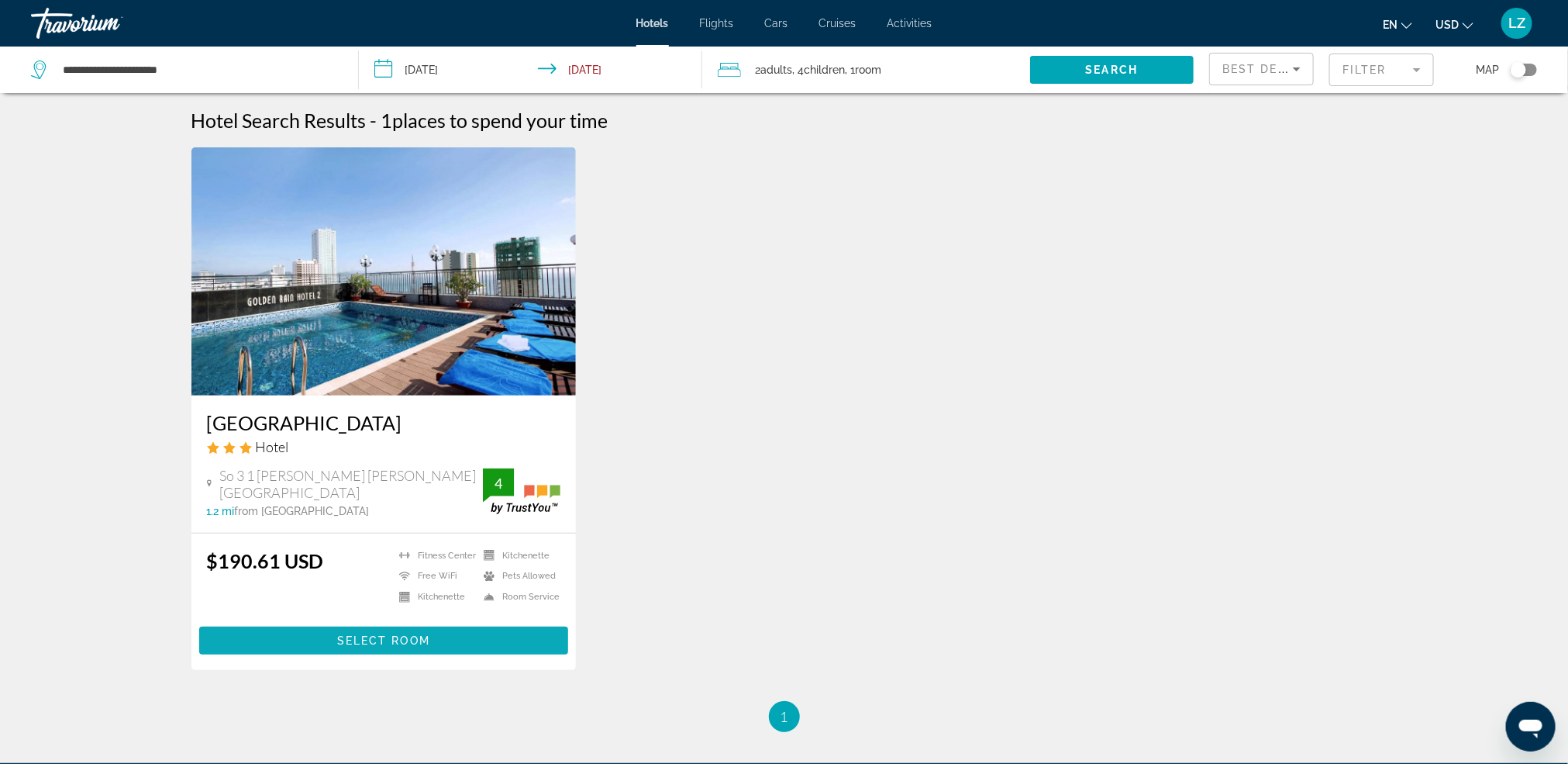
click at [370, 631] on span "Main content" at bounding box center [384, 640] width 370 height 37
click at [1398, 68] on mat-form-field "Filter" at bounding box center [1382, 70] width 104 height 33
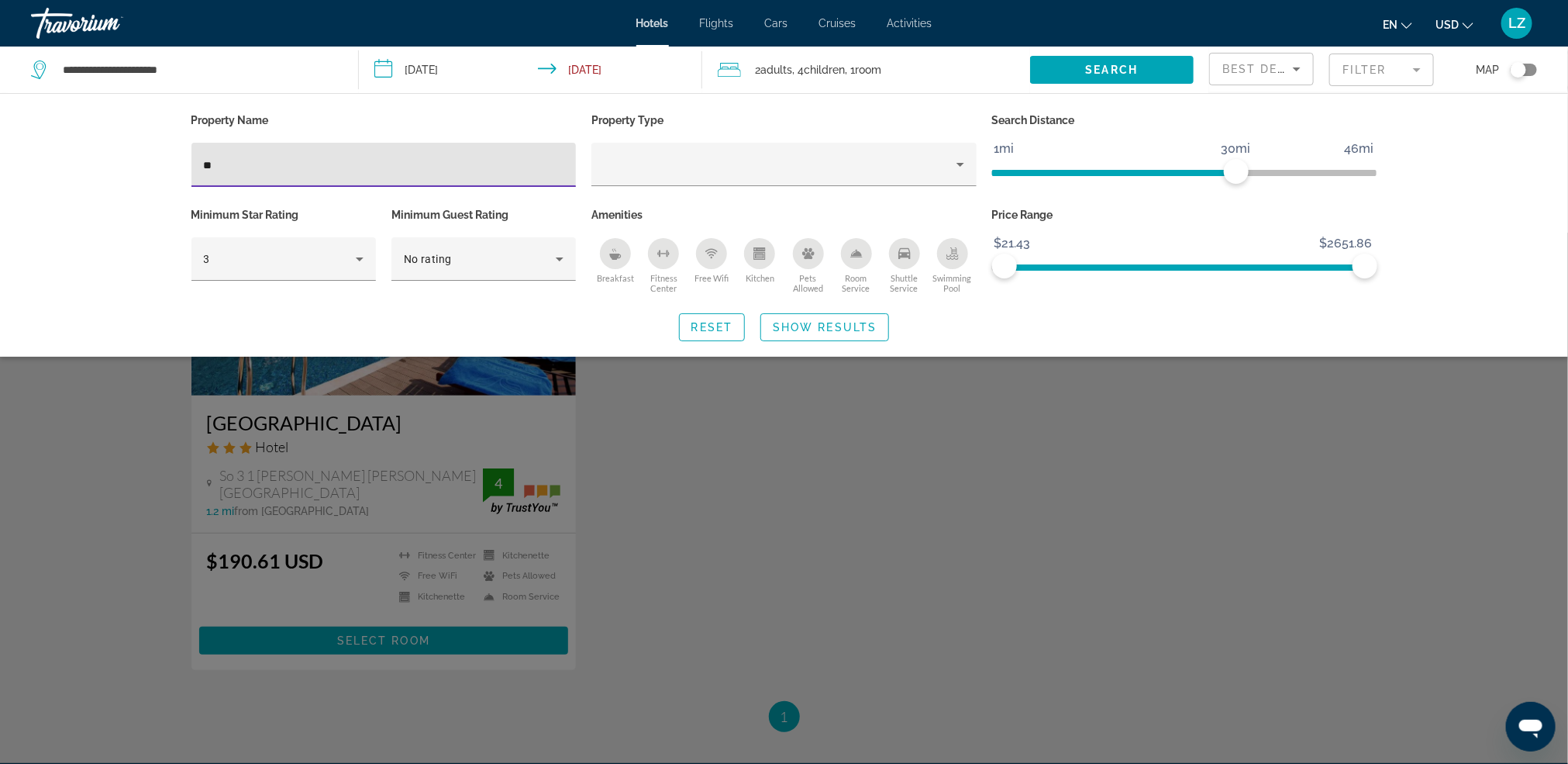
type input "*"
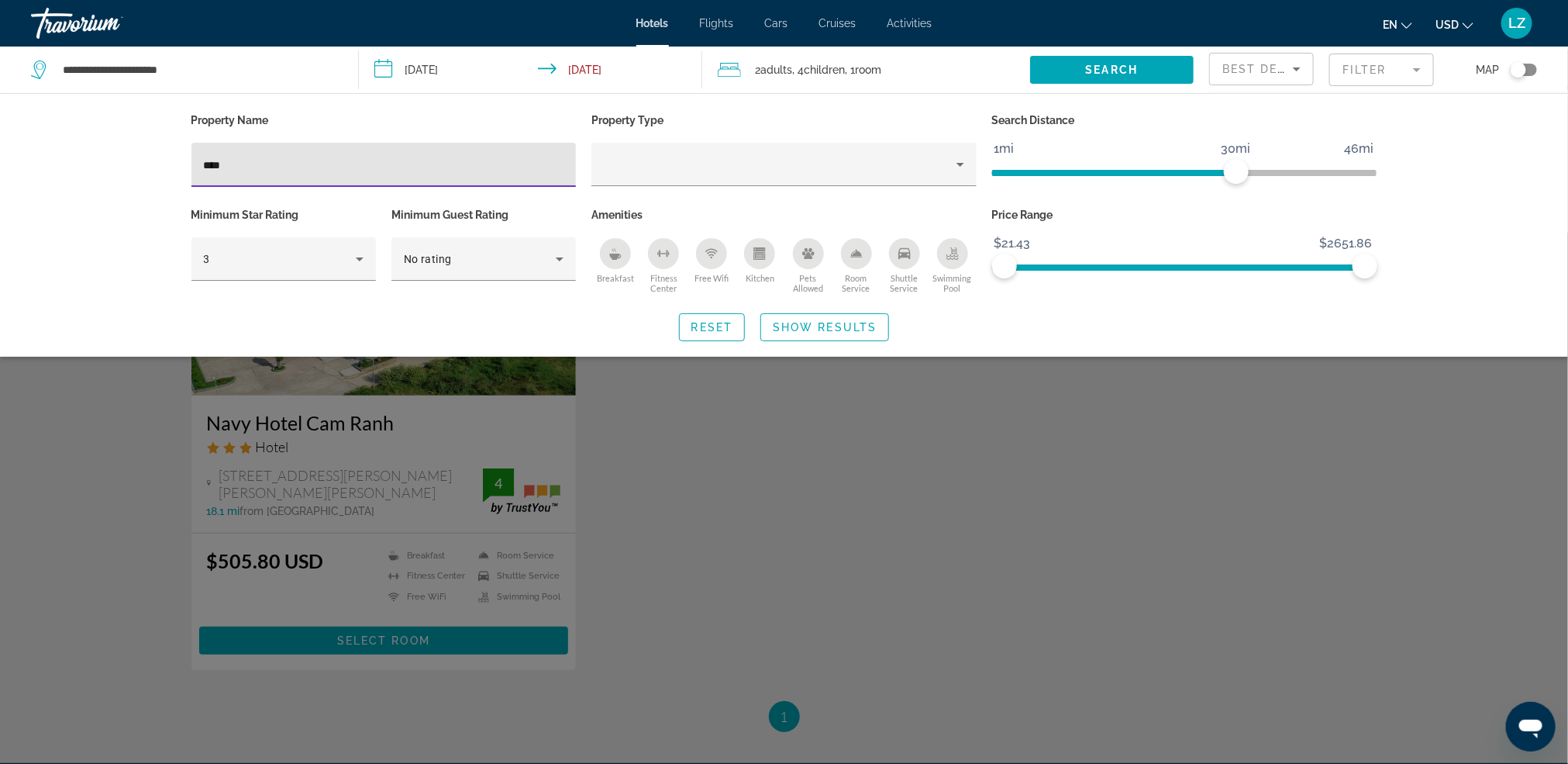
type input "****"
click at [574, 400] on div "Search widget" at bounding box center [784, 498] width 1568 height 532
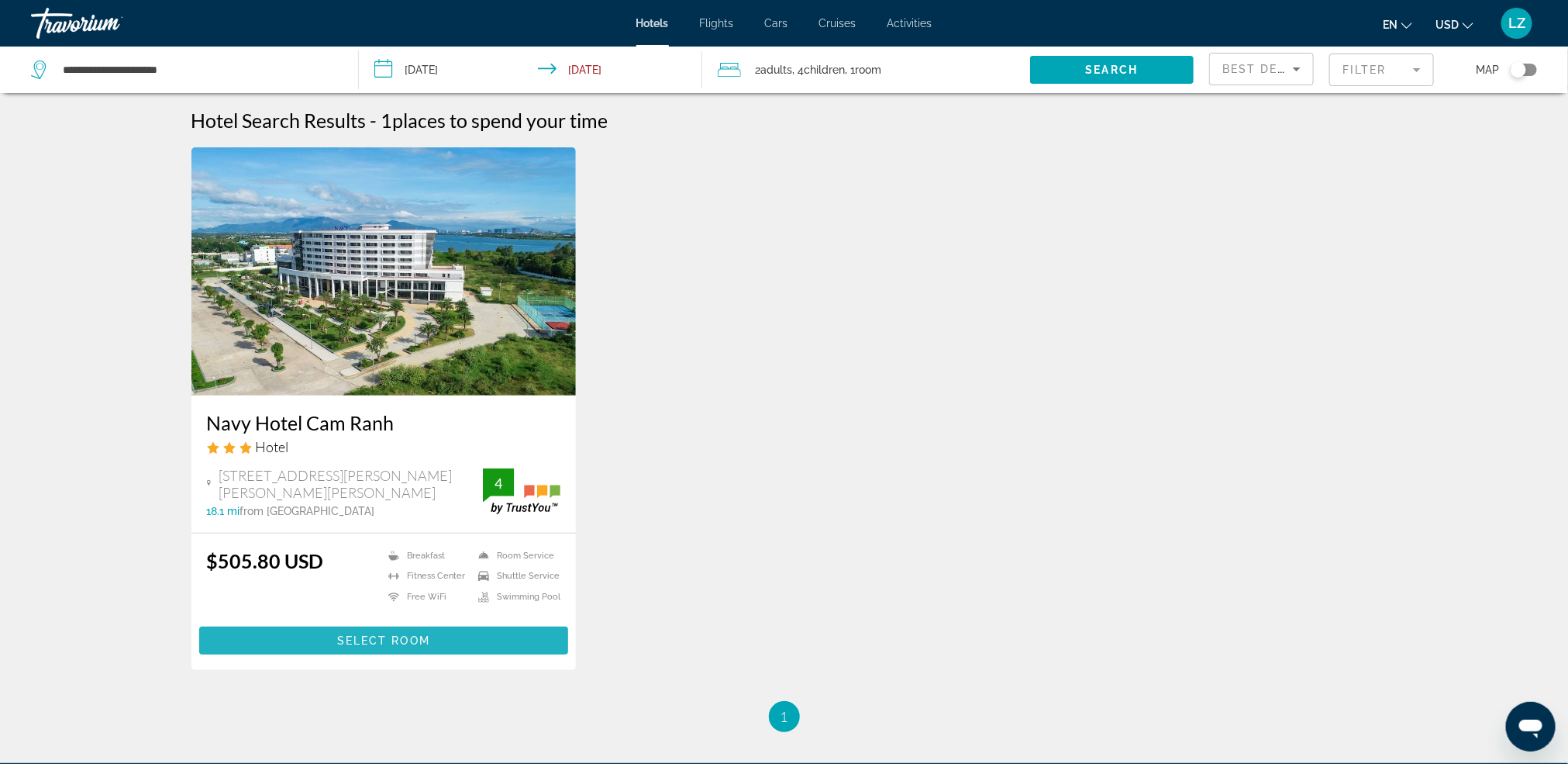
click at [387, 642] on span "Select Room" at bounding box center [384, 640] width 93 height 12
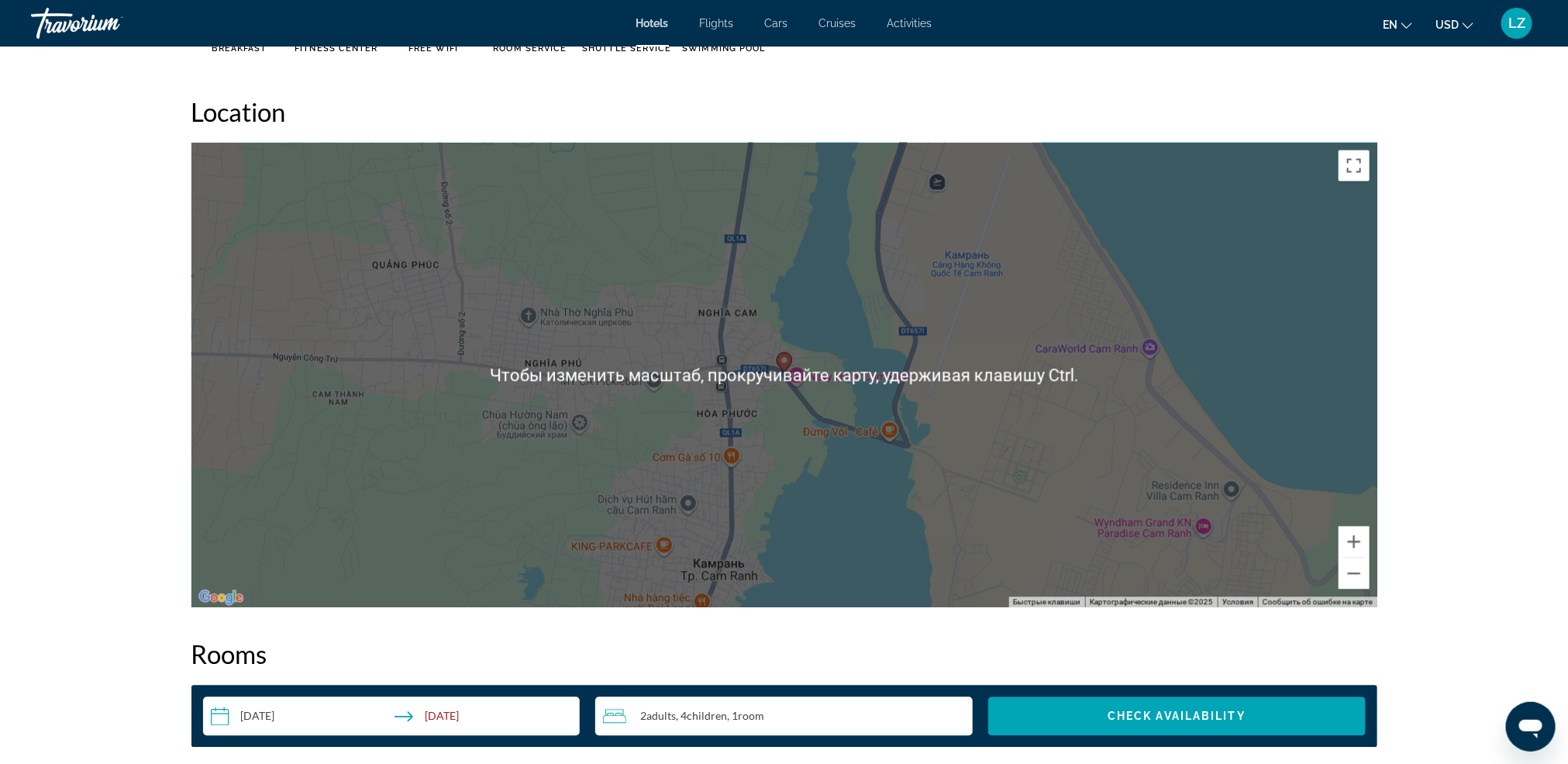
scroll to position [1279, 0]
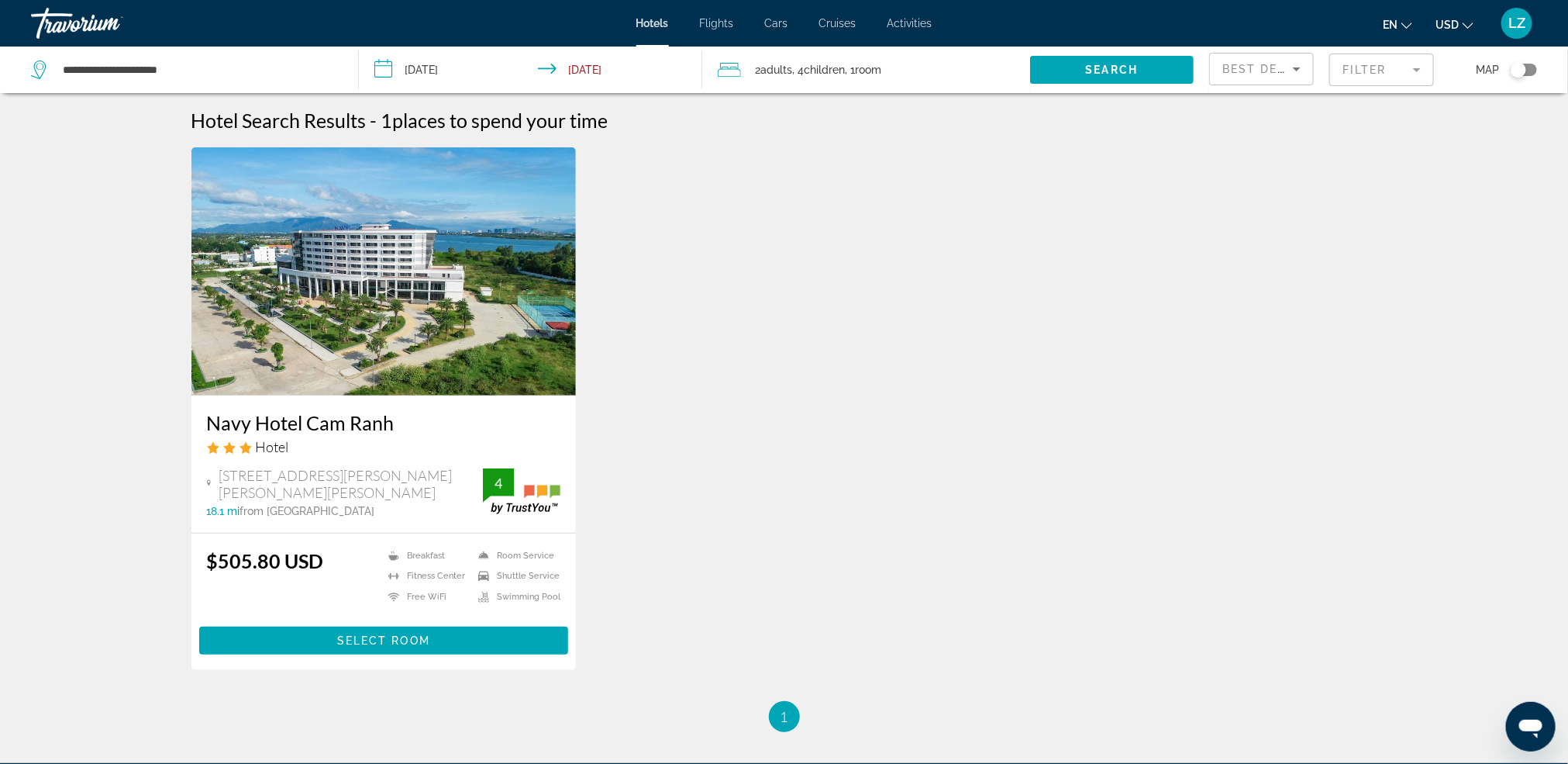
click at [1410, 75] on mat-form-field "Filter" at bounding box center [1382, 70] width 104 height 33
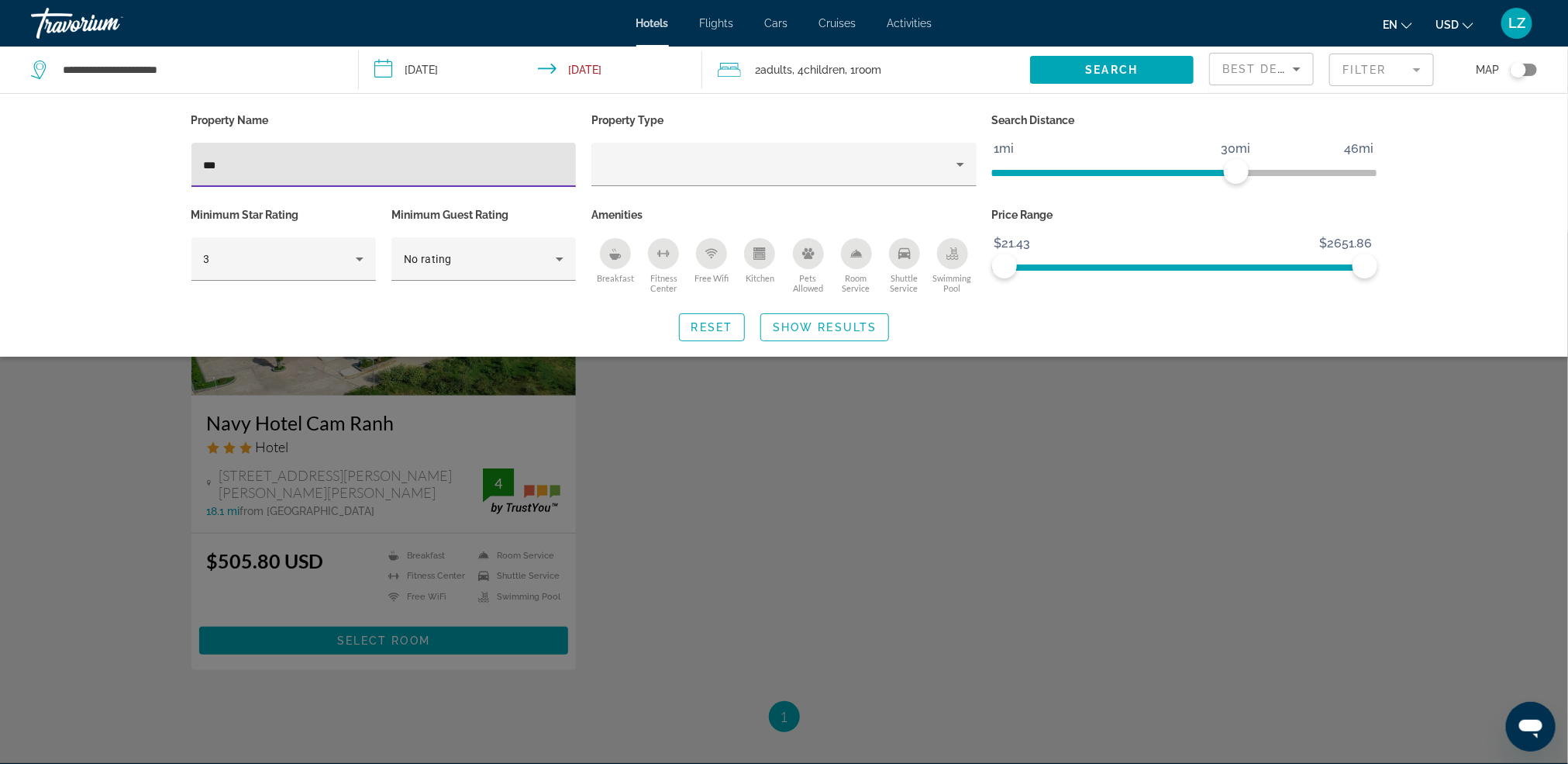
drag, startPoint x: 252, startPoint y: 173, endPoint x: 191, endPoint y: 173, distance: 61.0
click at [191, 173] on div "***" at bounding box center [384, 165] width 385 height 44
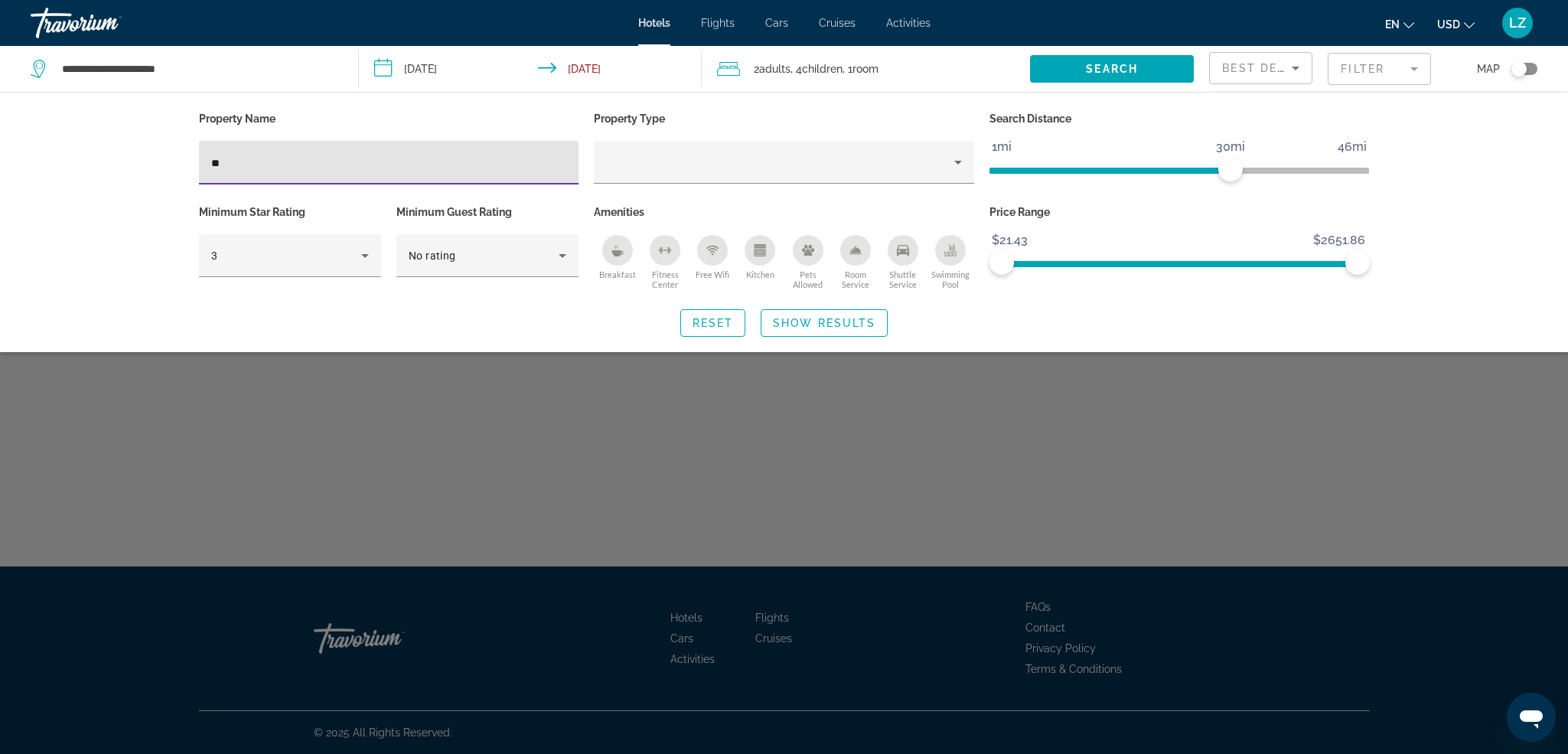
type input "*"
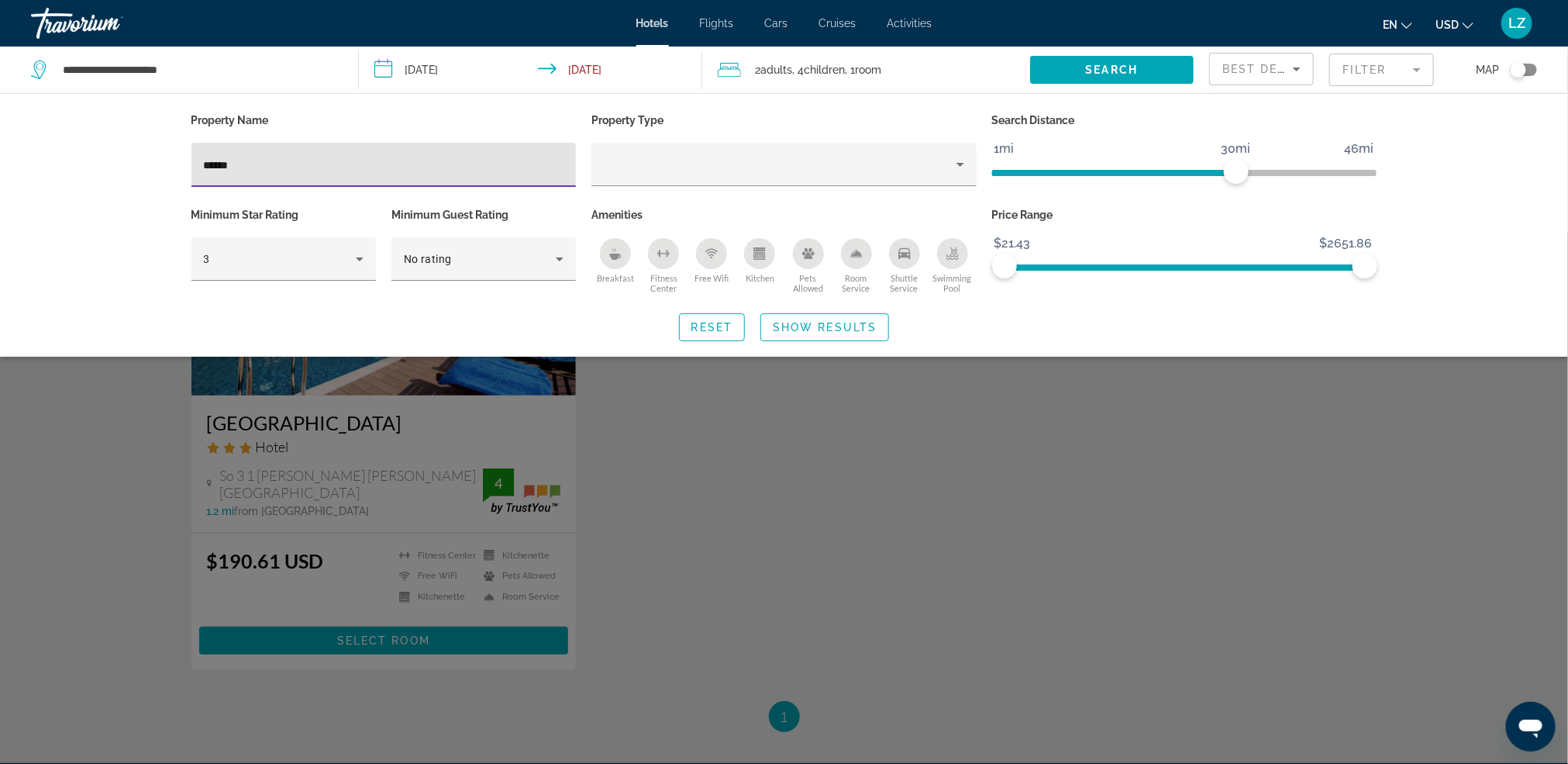
type input "******"
click at [523, 428] on div "Search widget" at bounding box center [784, 498] width 1568 height 532
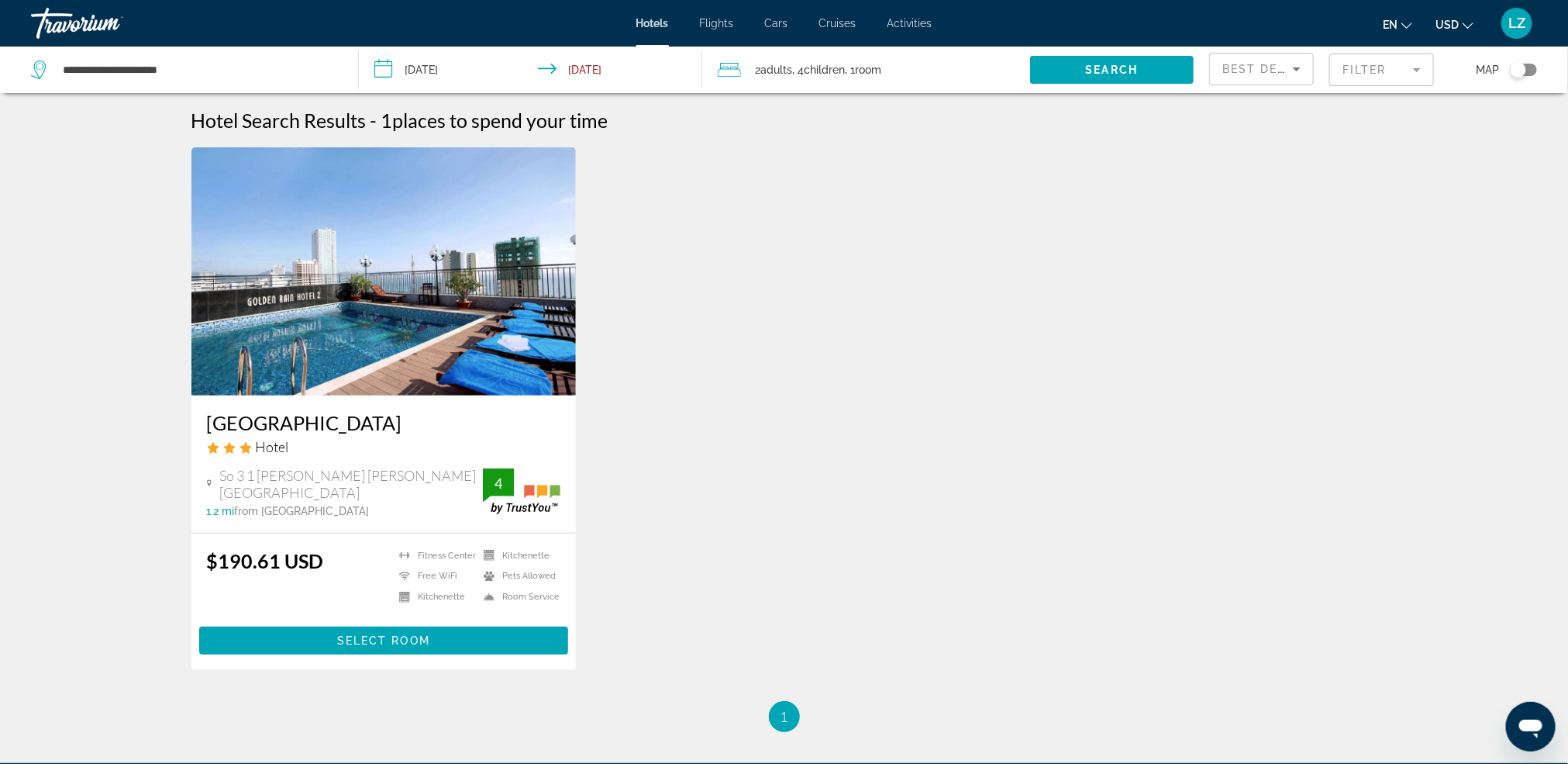
click at [828, 72] on span "Children" at bounding box center [825, 69] width 41 height 12
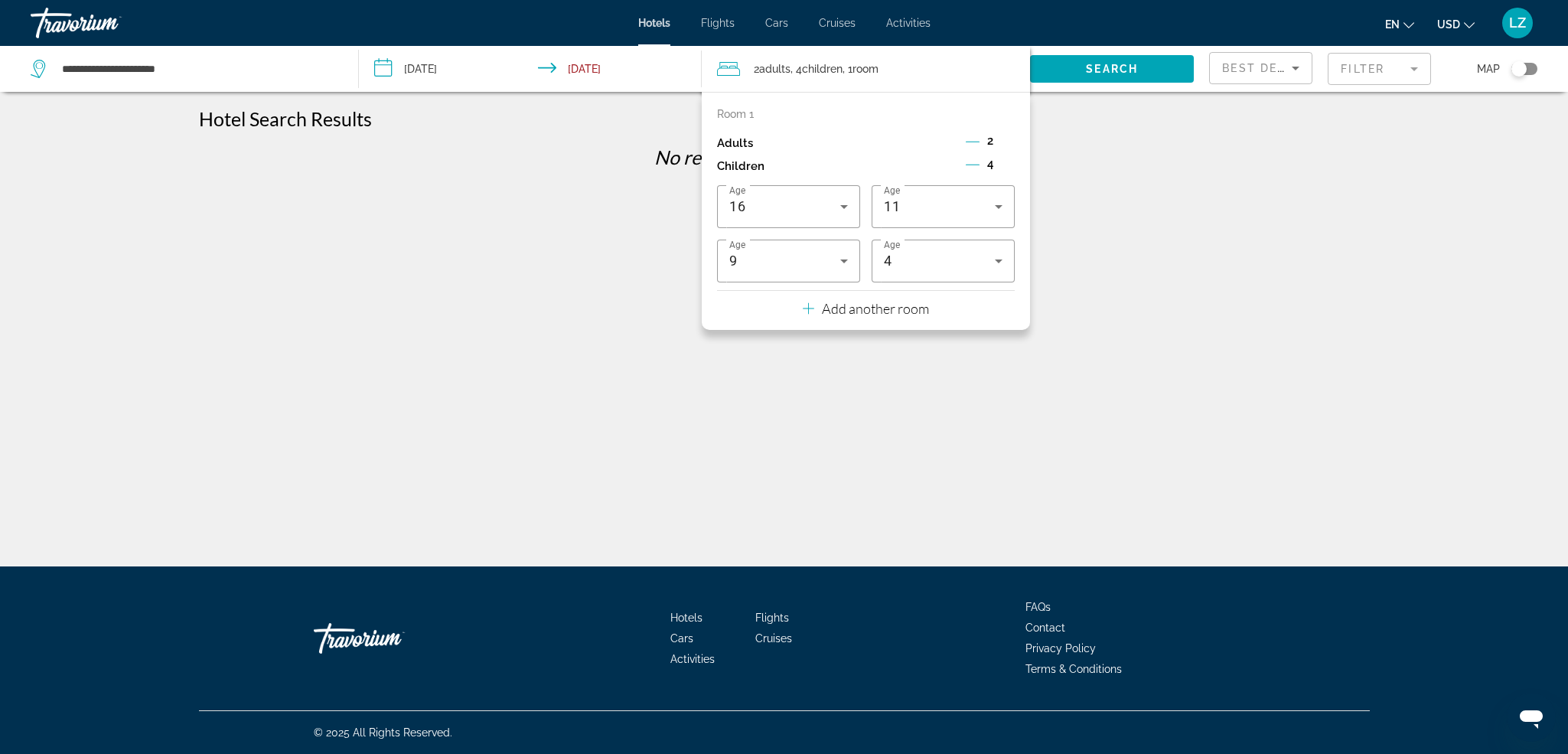
drag, startPoint x: 753, startPoint y: 411, endPoint x: 754, endPoint y: 373, distance: 38.0
click at [754, 402] on div "**********" at bounding box center [784, 390] width 1568 height 566
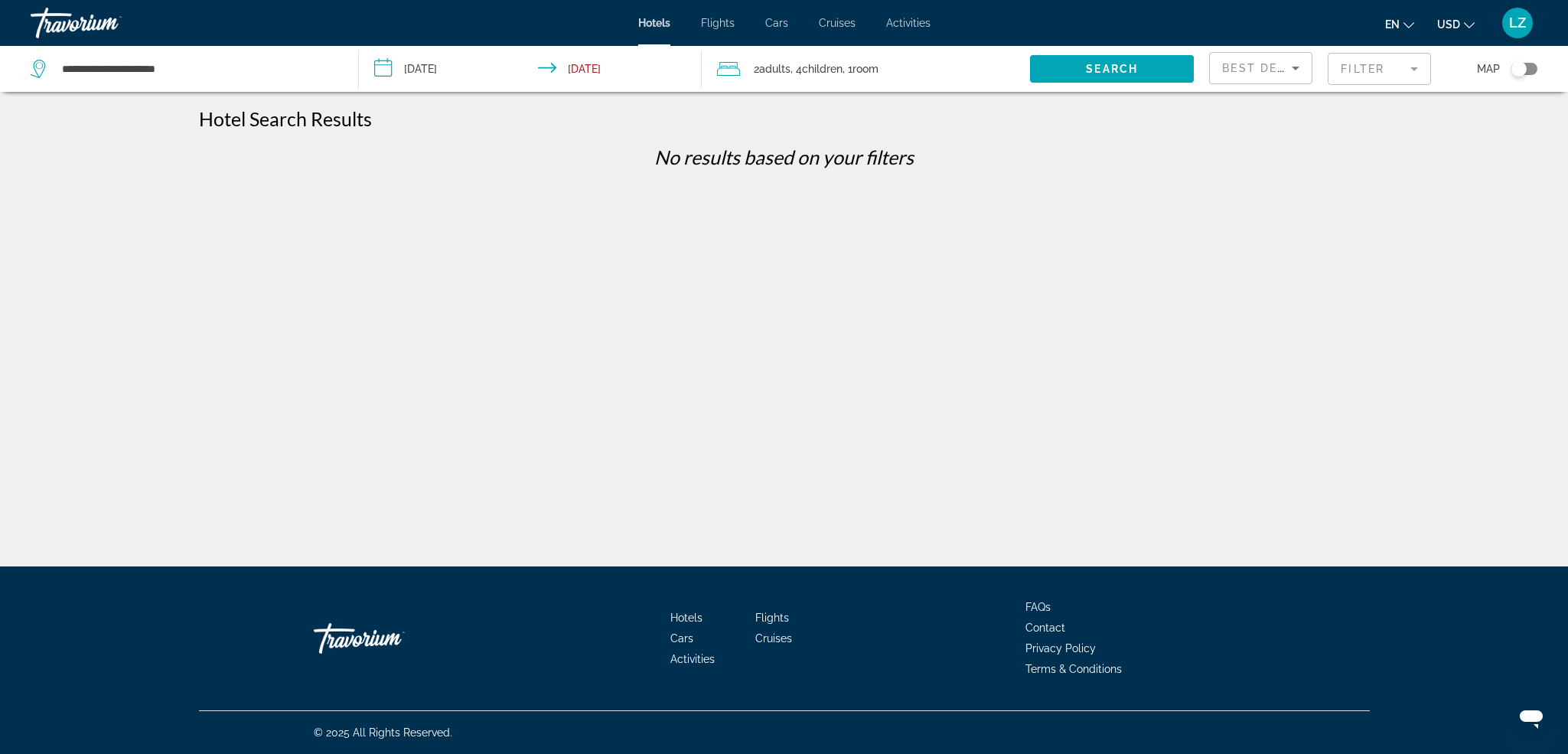
click at [822, 64] on span "Children" at bounding box center [822, 68] width 41 height 12
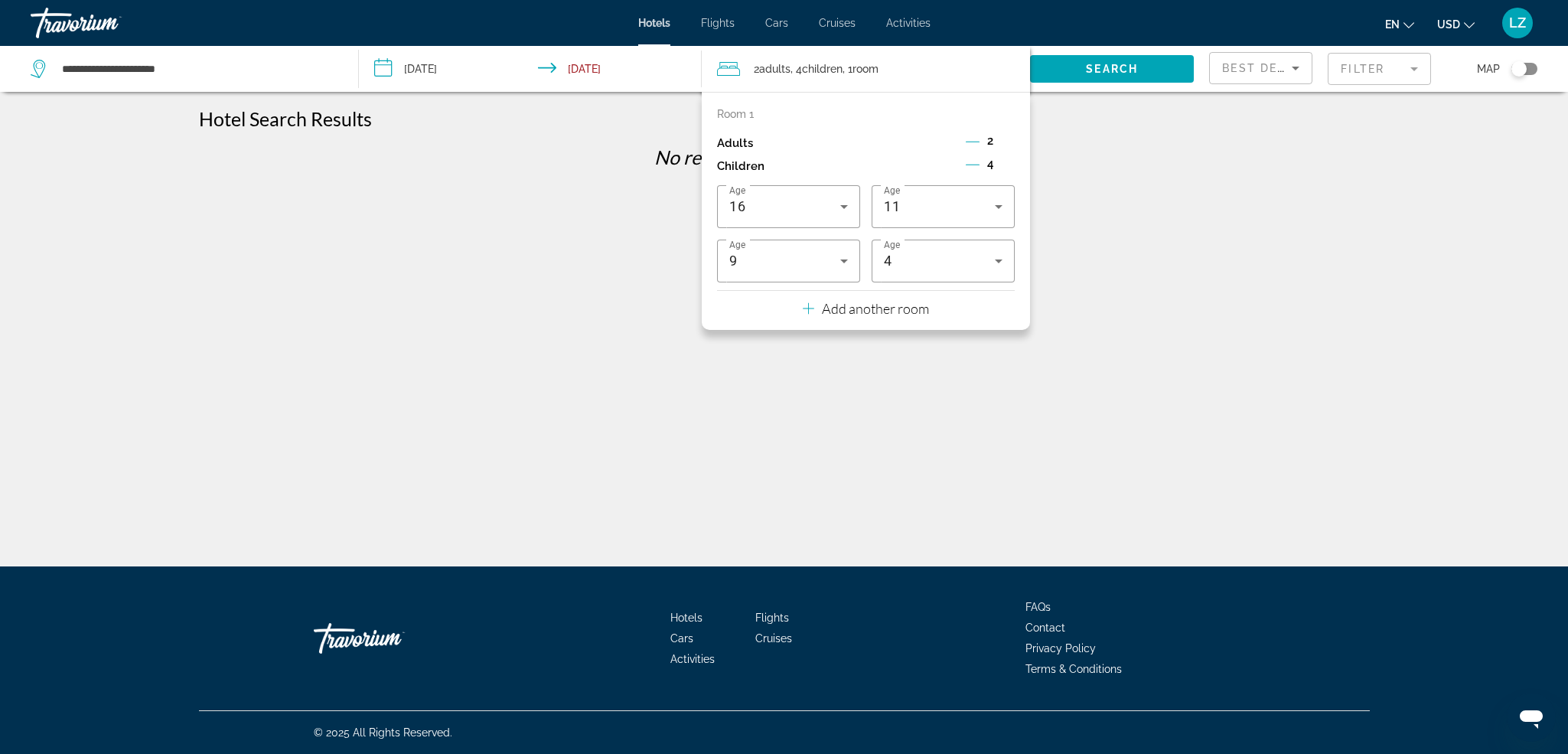
click at [987, 143] on span "2" at bounding box center [991, 140] width 6 height 12
click at [971, 140] on icon "Decrement adults" at bounding box center [972, 141] width 14 height 14
click at [997, 145] on div "1" at bounding box center [990, 143] width 48 height 23
click at [1001, 143] on icon "Increment adults" at bounding box center [1008, 141] width 14 height 19
click at [970, 168] on icon "Decrement children" at bounding box center [972, 164] width 14 height 14
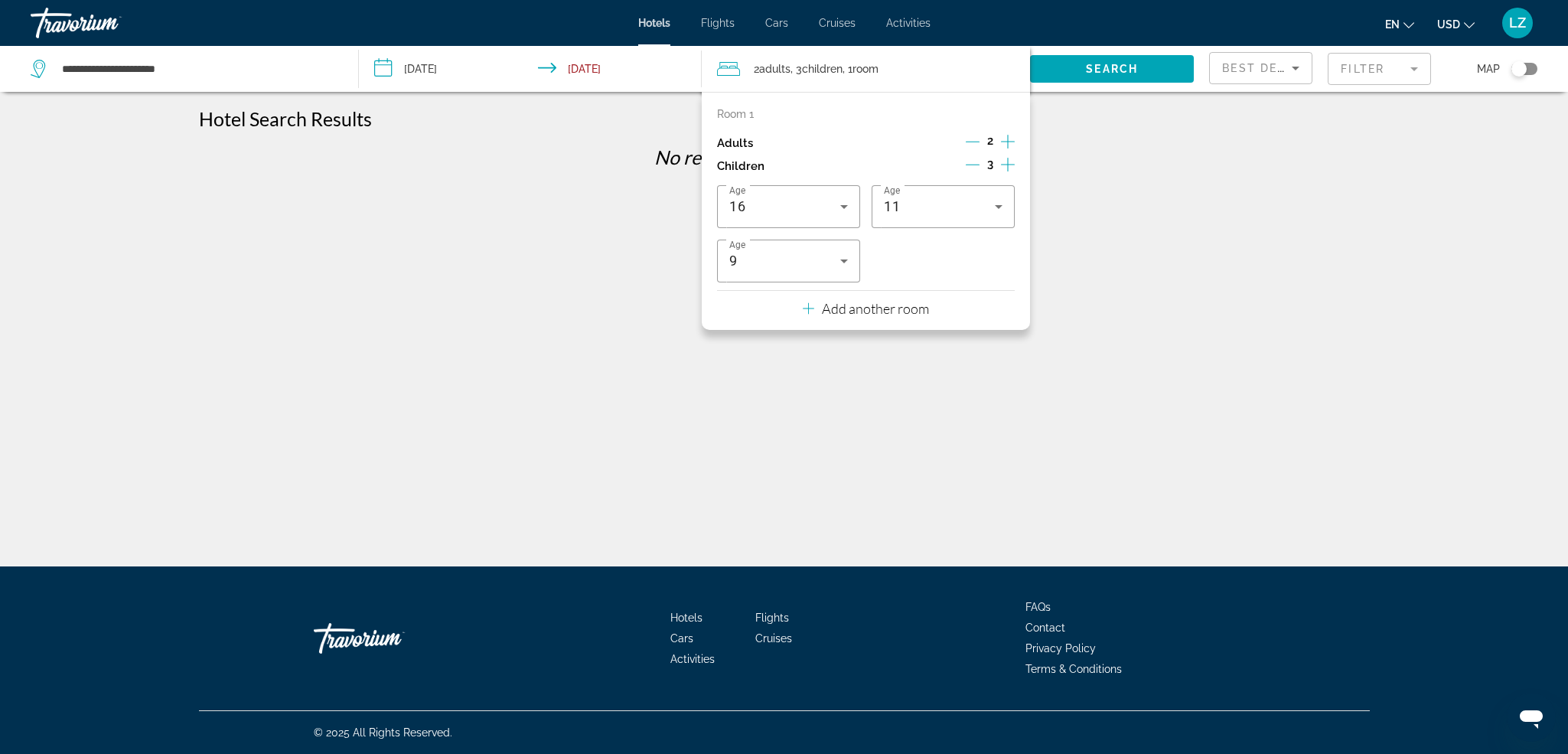
click at [970, 165] on icon "Decrement children" at bounding box center [972, 165] width 14 height 1
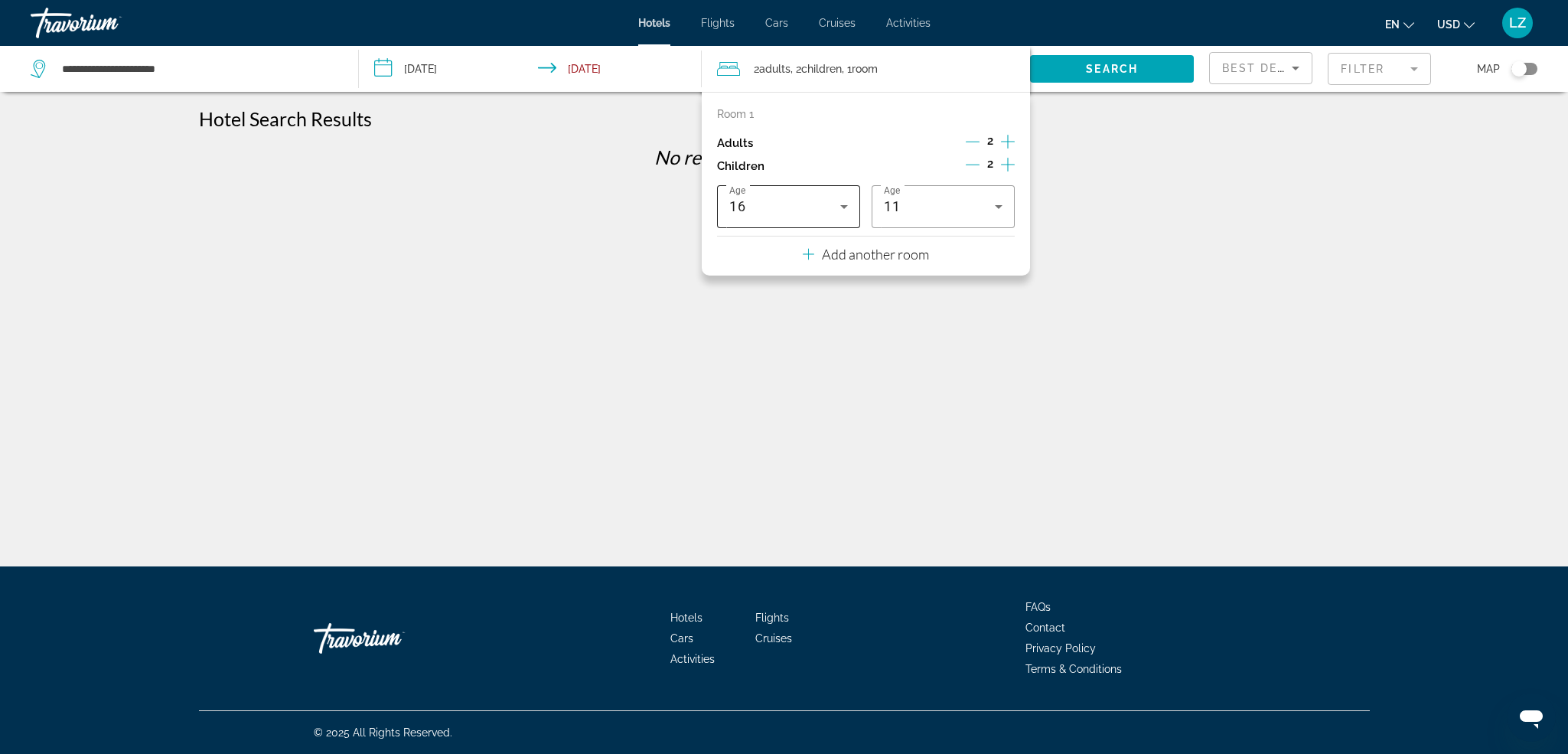
click at [803, 202] on div "16" at bounding box center [784, 207] width 111 height 19
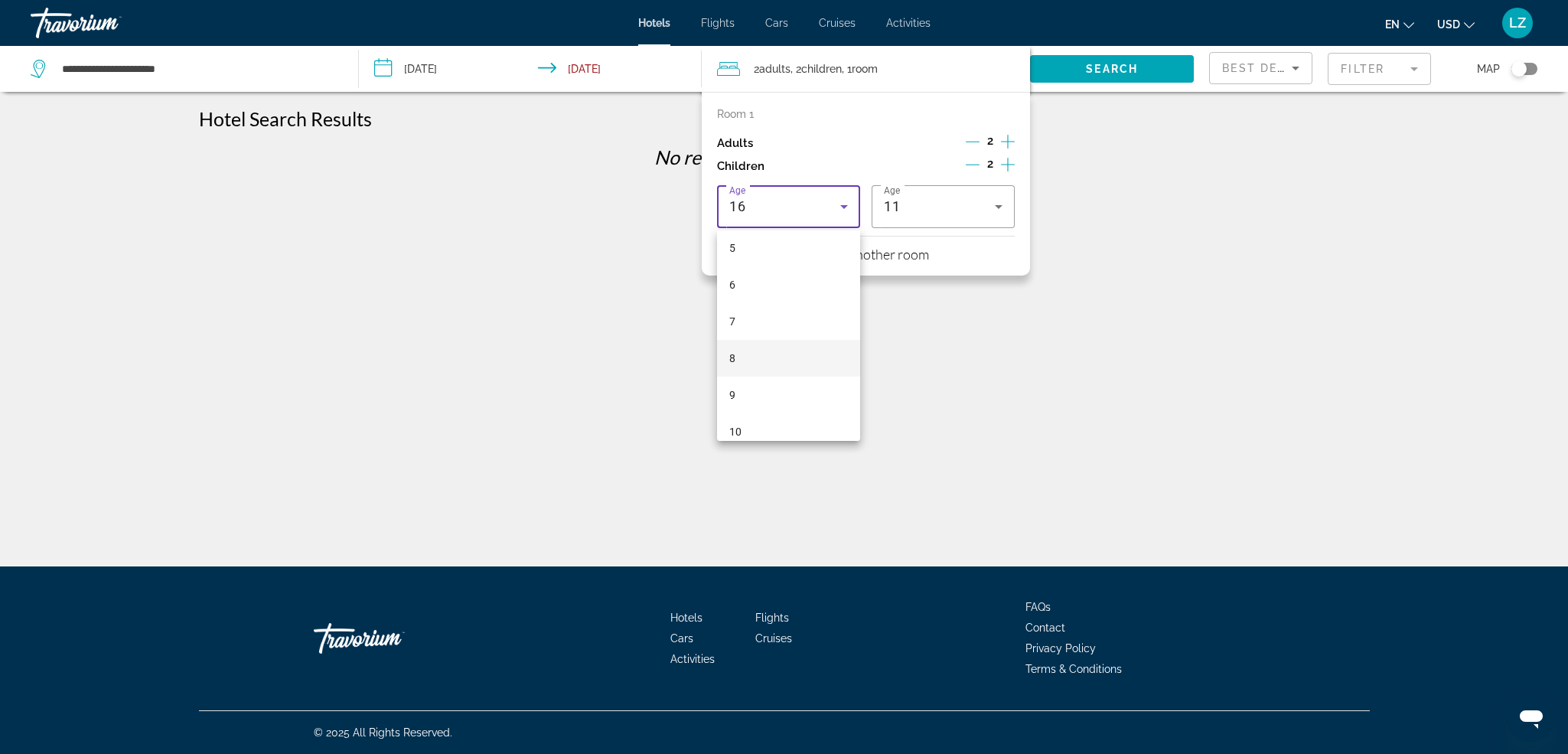
scroll to position [306, 0]
click at [743, 287] on mat-option "9" at bounding box center [788, 280] width 143 height 36
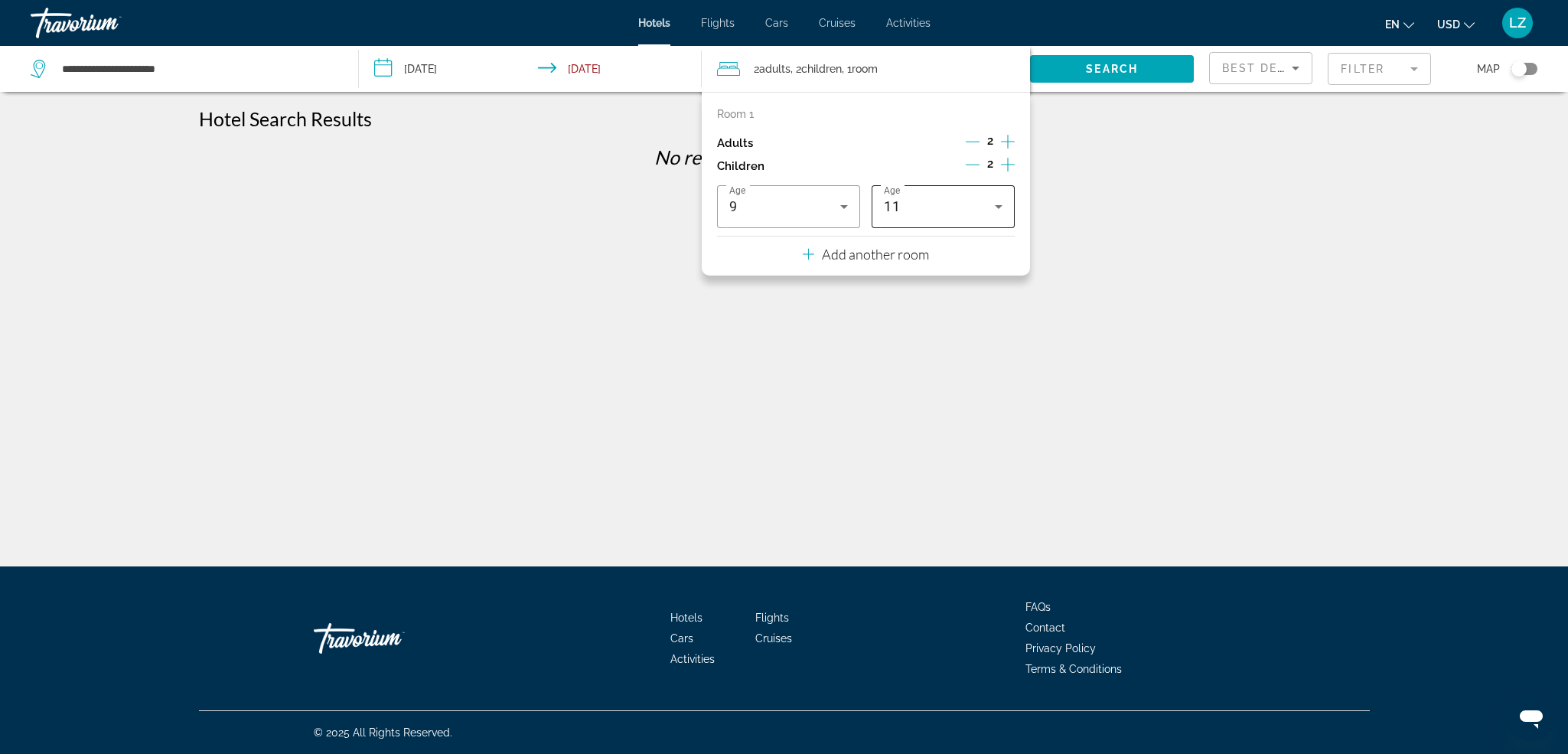
click at [951, 202] on div "11" at bounding box center [939, 207] width 111 height 19
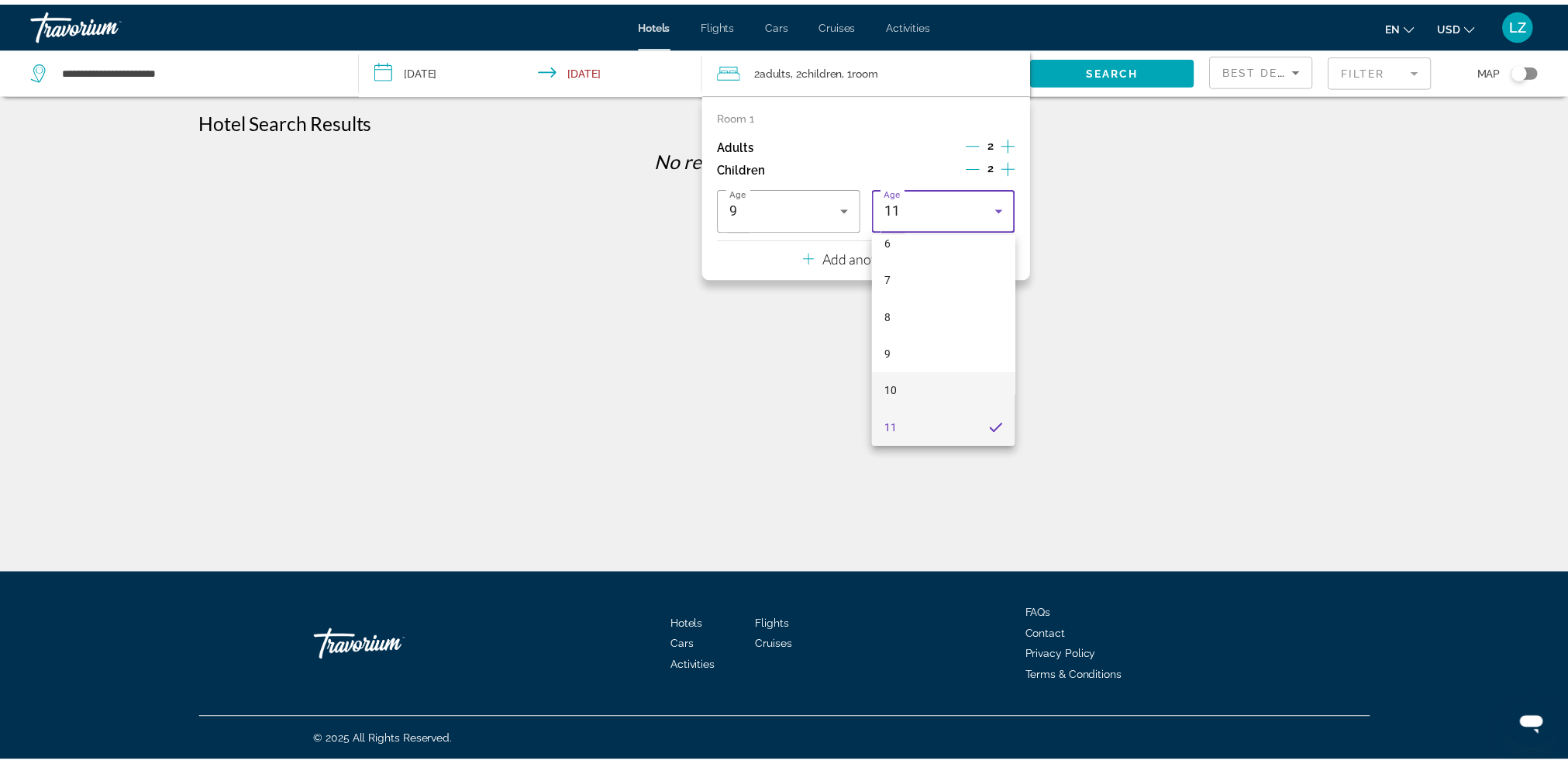
scroll to position [356, 0]
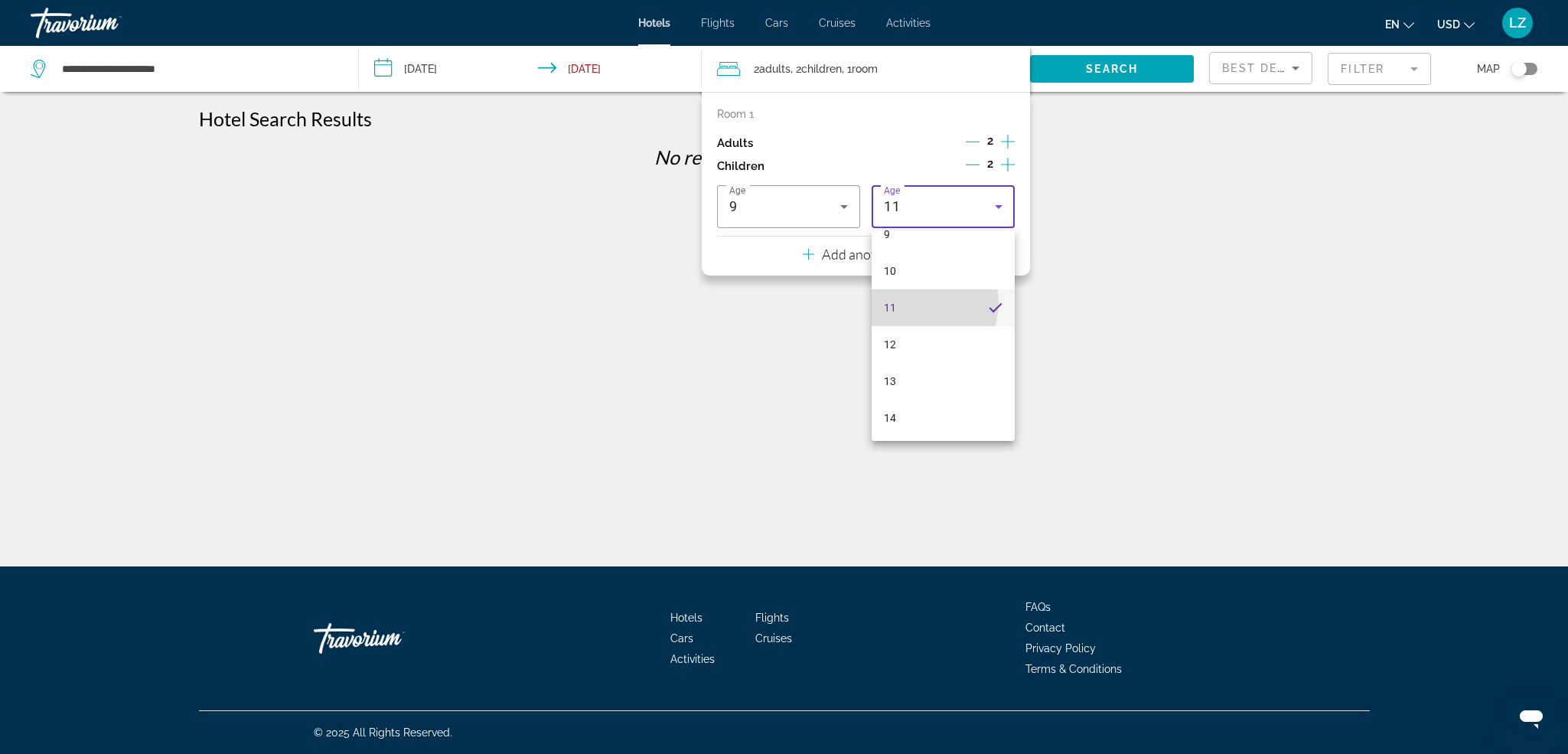
click at [915, 302] on mat-option "11" at bounding box center [943, 307] width 143 height 36
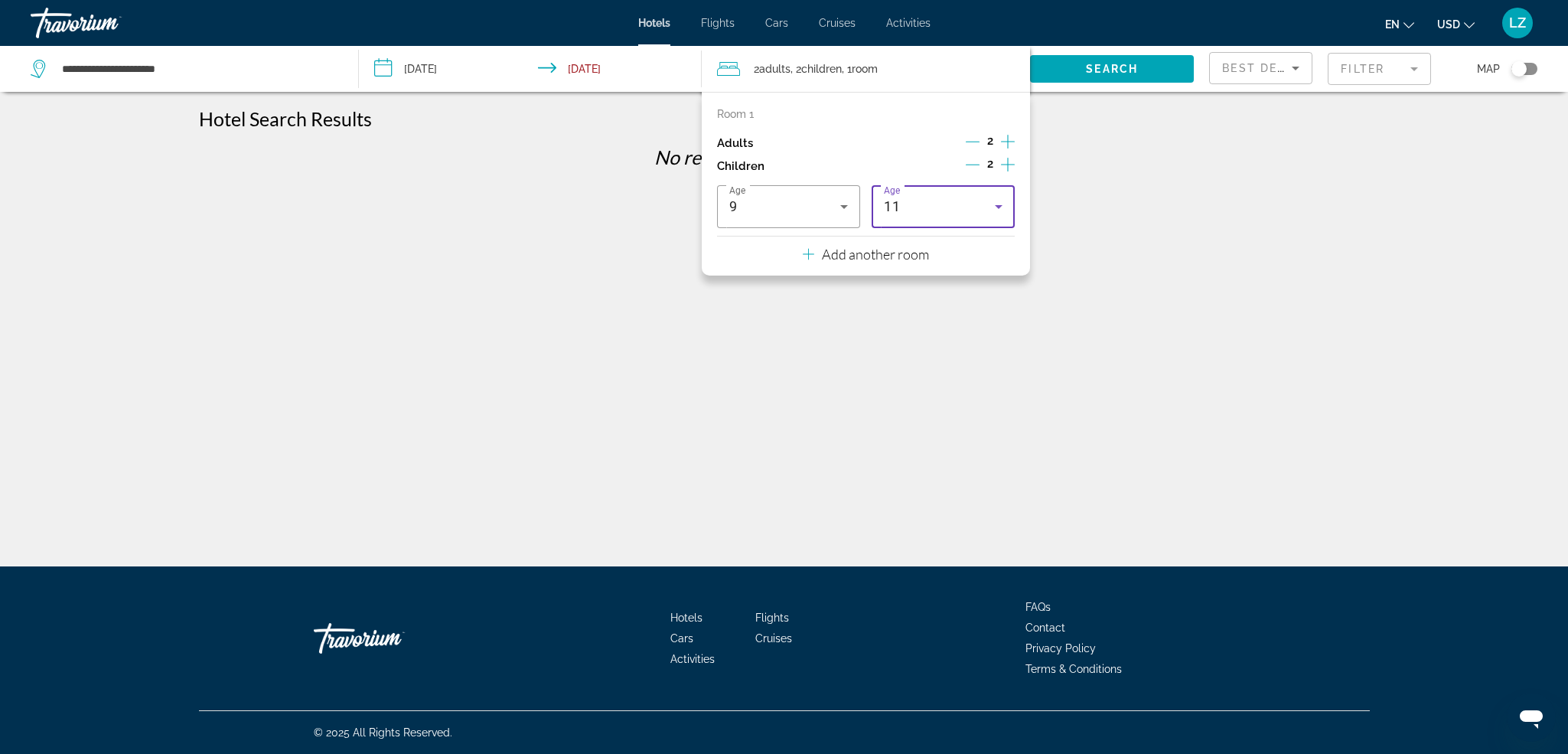
click at [870, 260] on p "Add another room" at bounding box center [876, 254] width 107 height 17
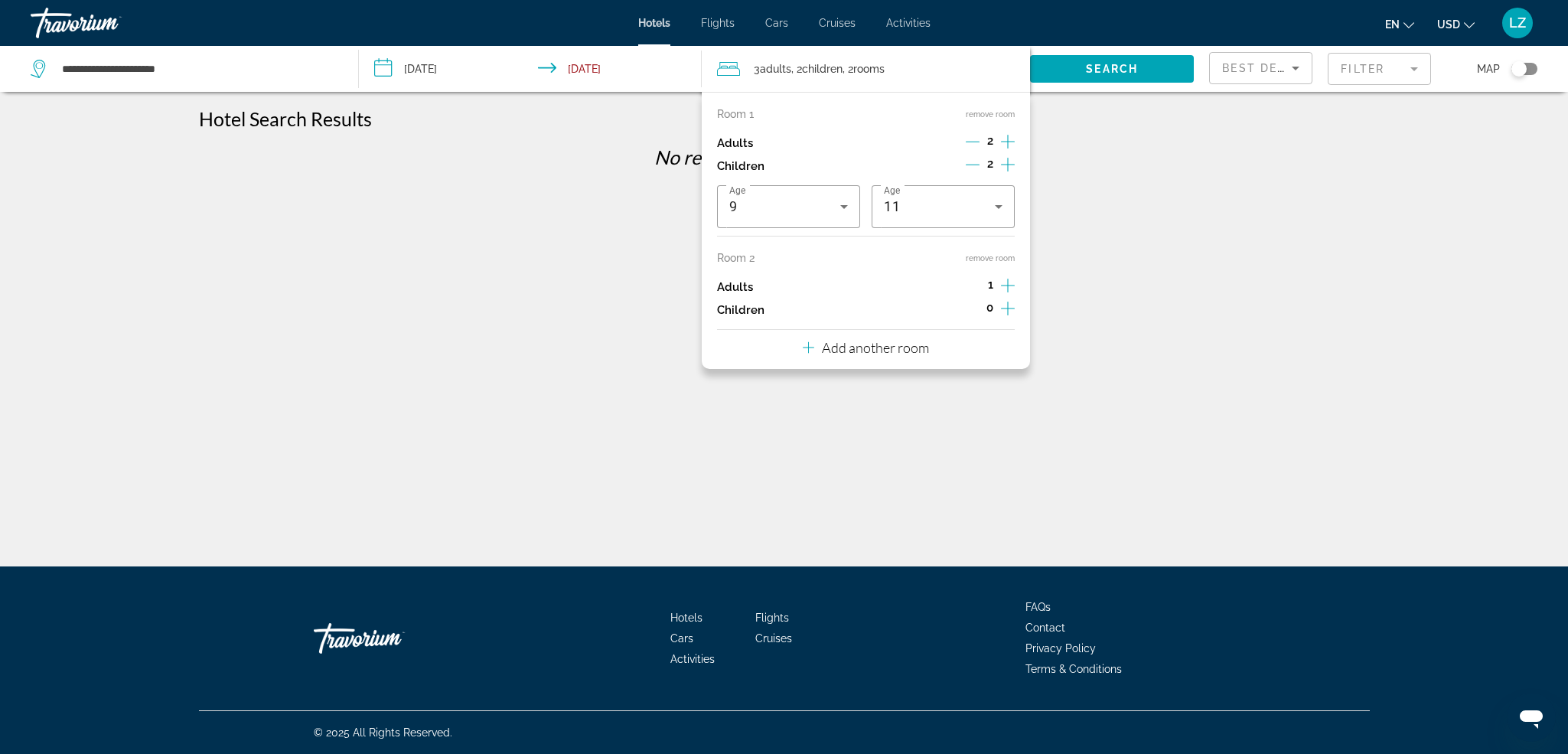
click at [1004, 285] on icon "Increment adults" at bounding box center [1008, 285] width 14 height 19
click at [974, 292] on icon "Decrement adults" at bounding box center [972, 285] width 14 height 14
click at [1139, 244] on div "**********" at bounding box center [784, 390] width 1568 height 566
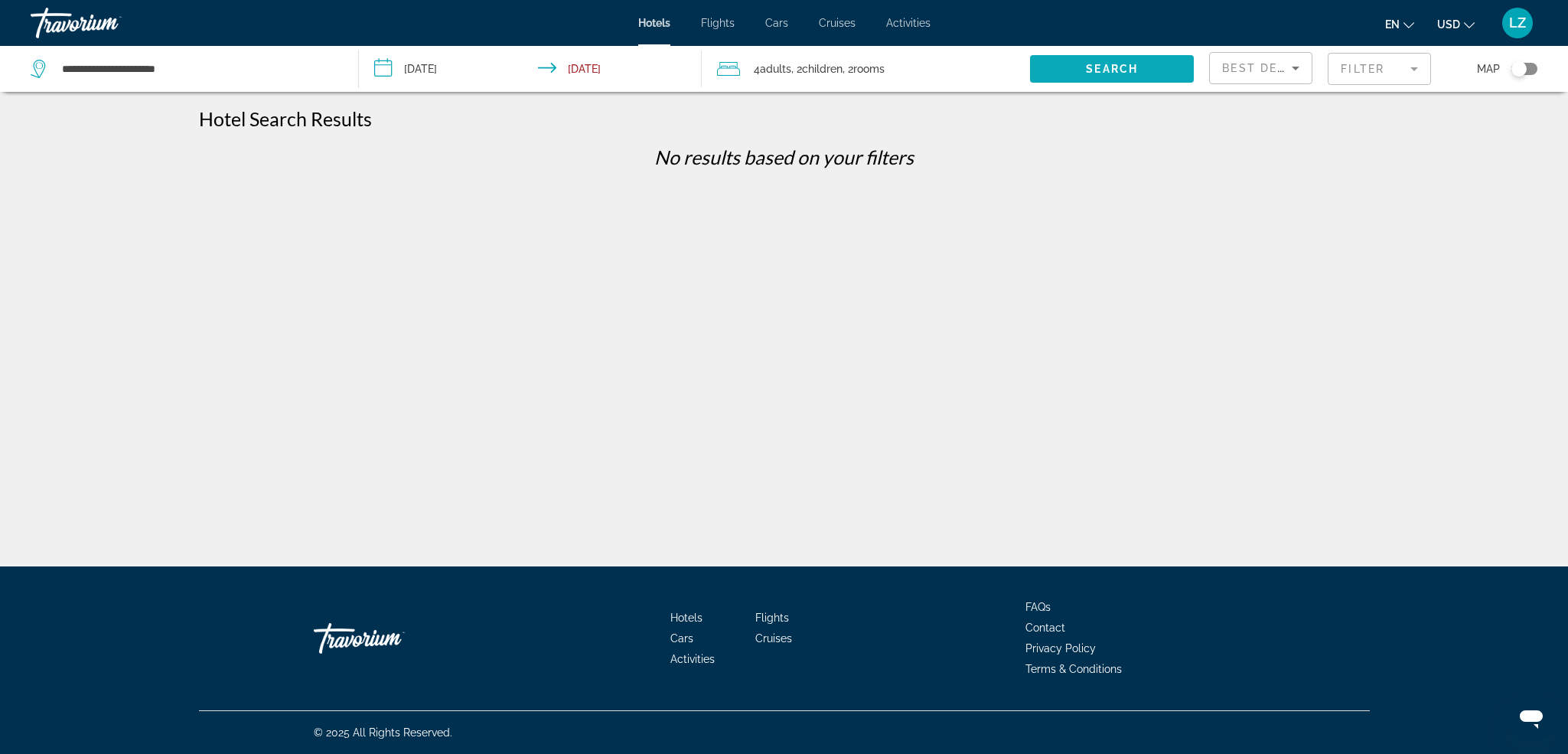
click at [1065, 71] on span "Search widget" at bounding box center [1112, 68] width 164 height 36
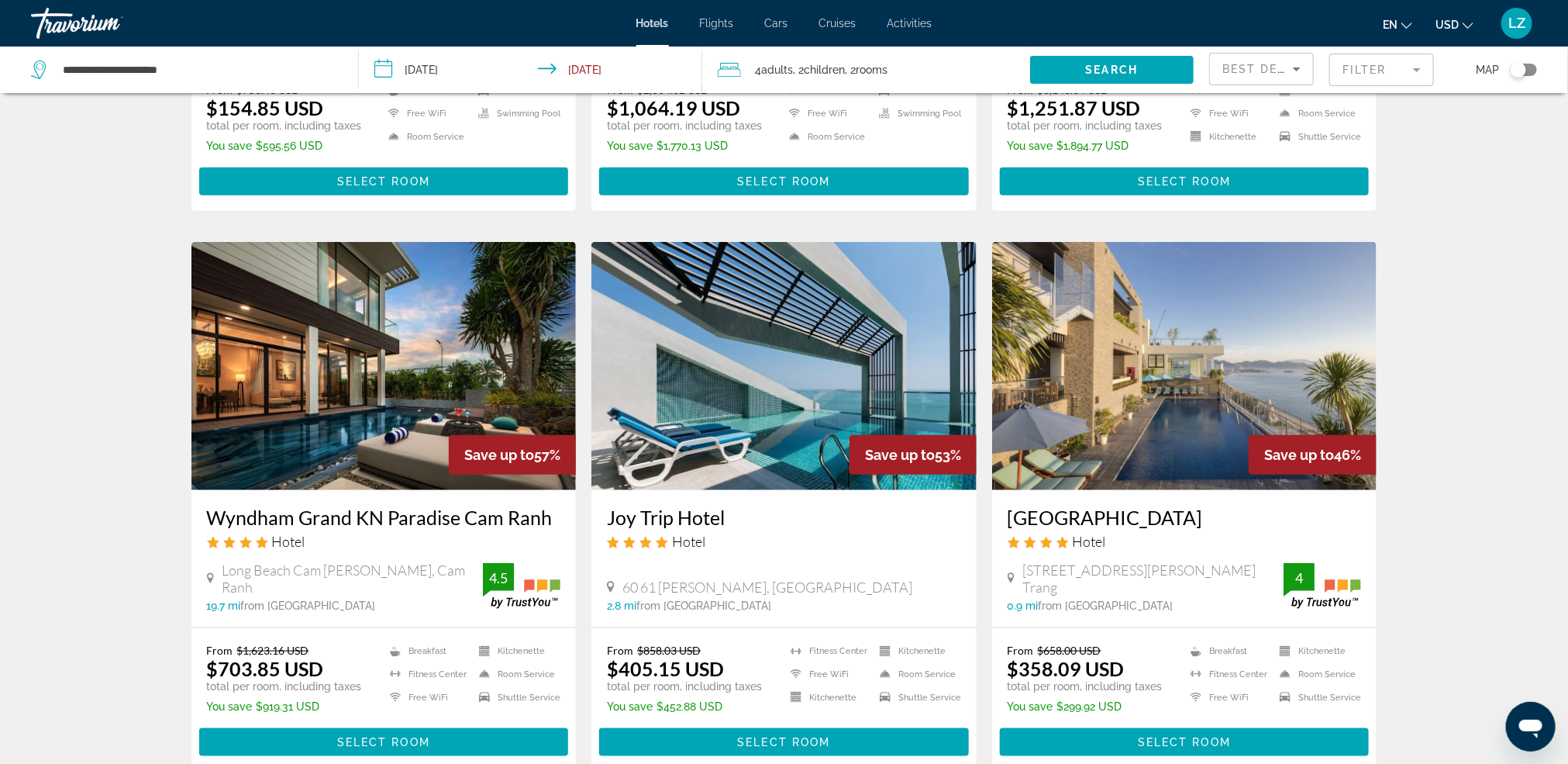
scroll to position [582, 0]
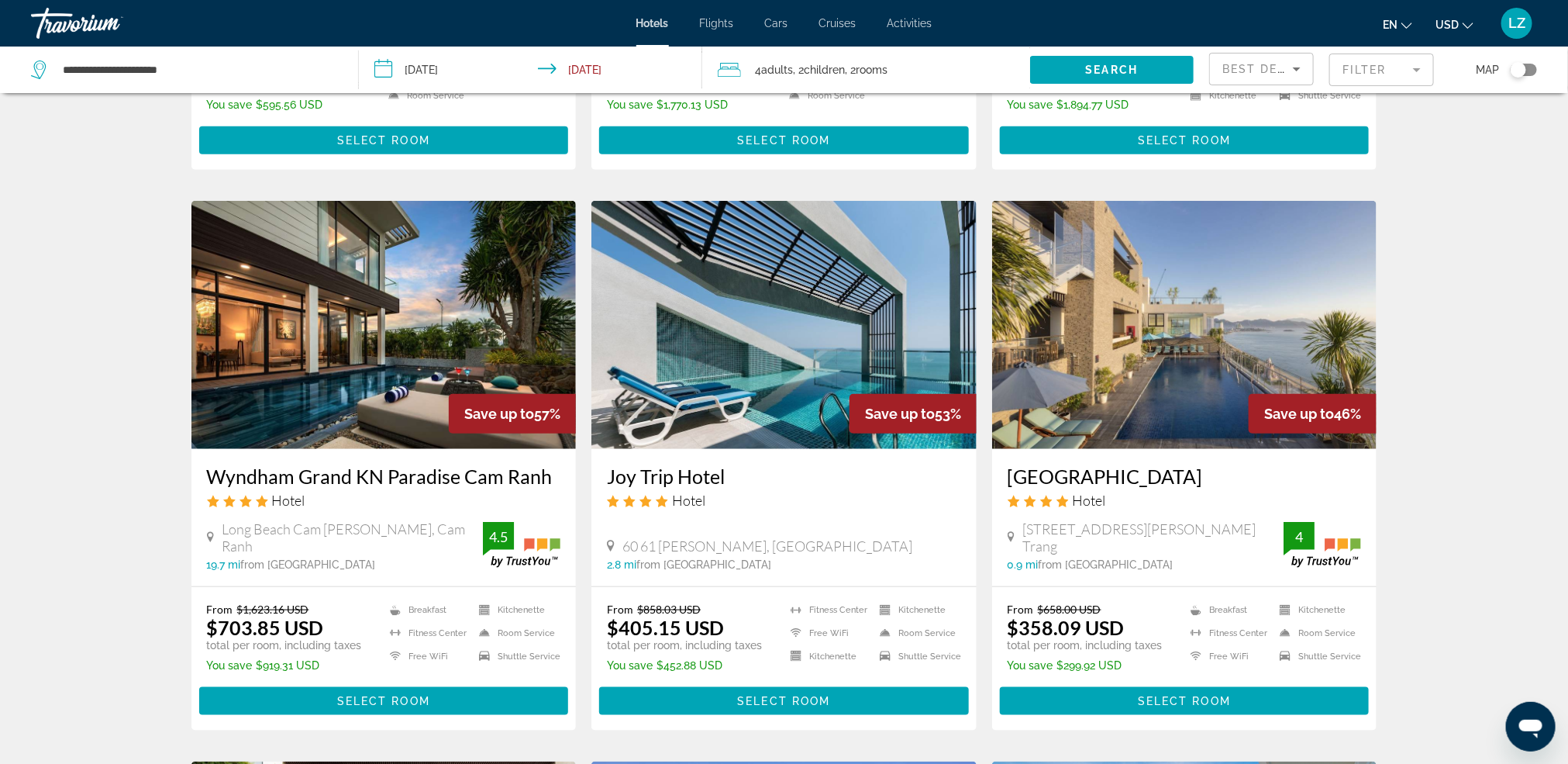
click at [791, 328] on img "Main content" at bounding box center [784, 324] width 385 height 248
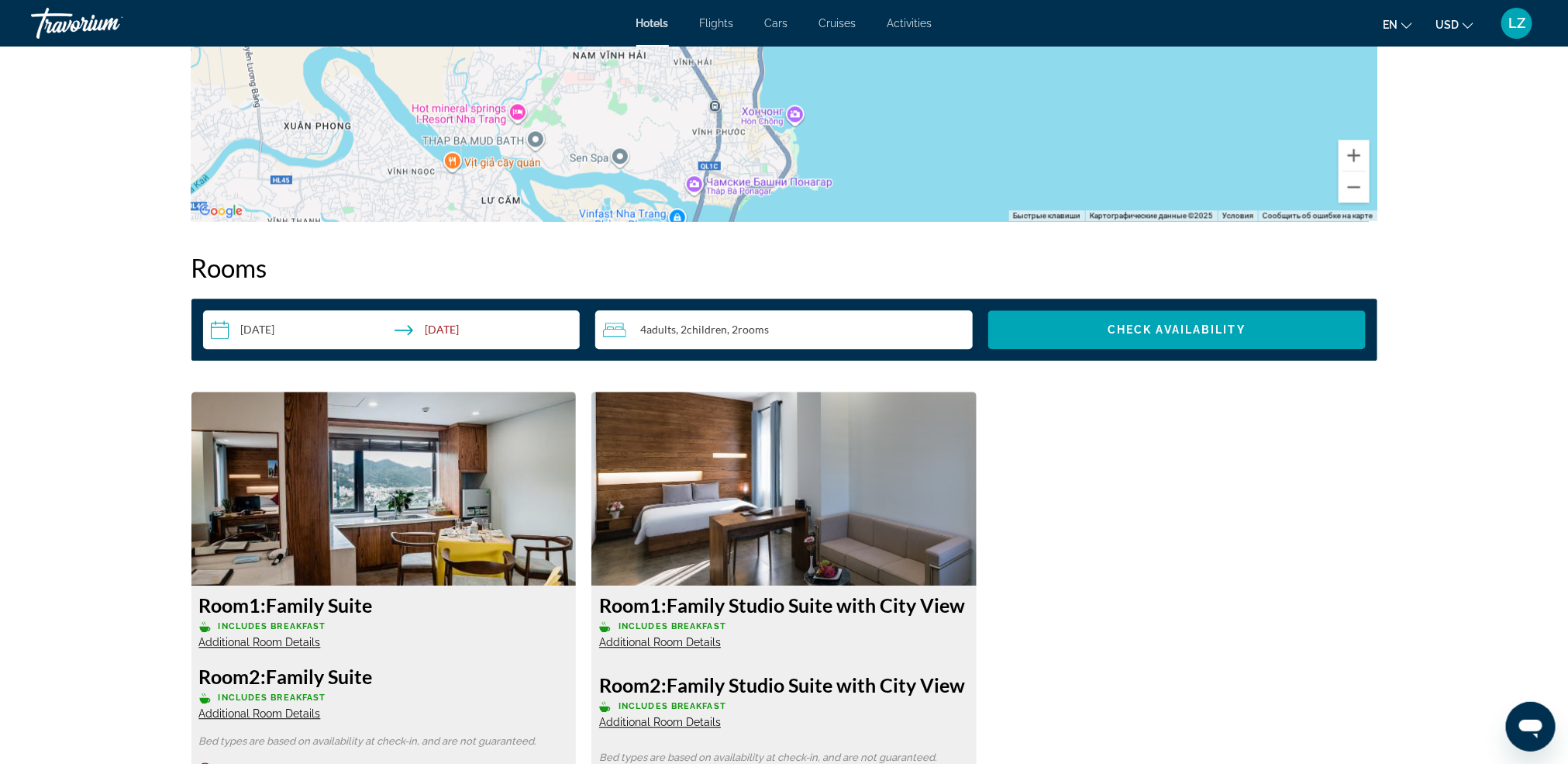
scroll to position [1745, 0]
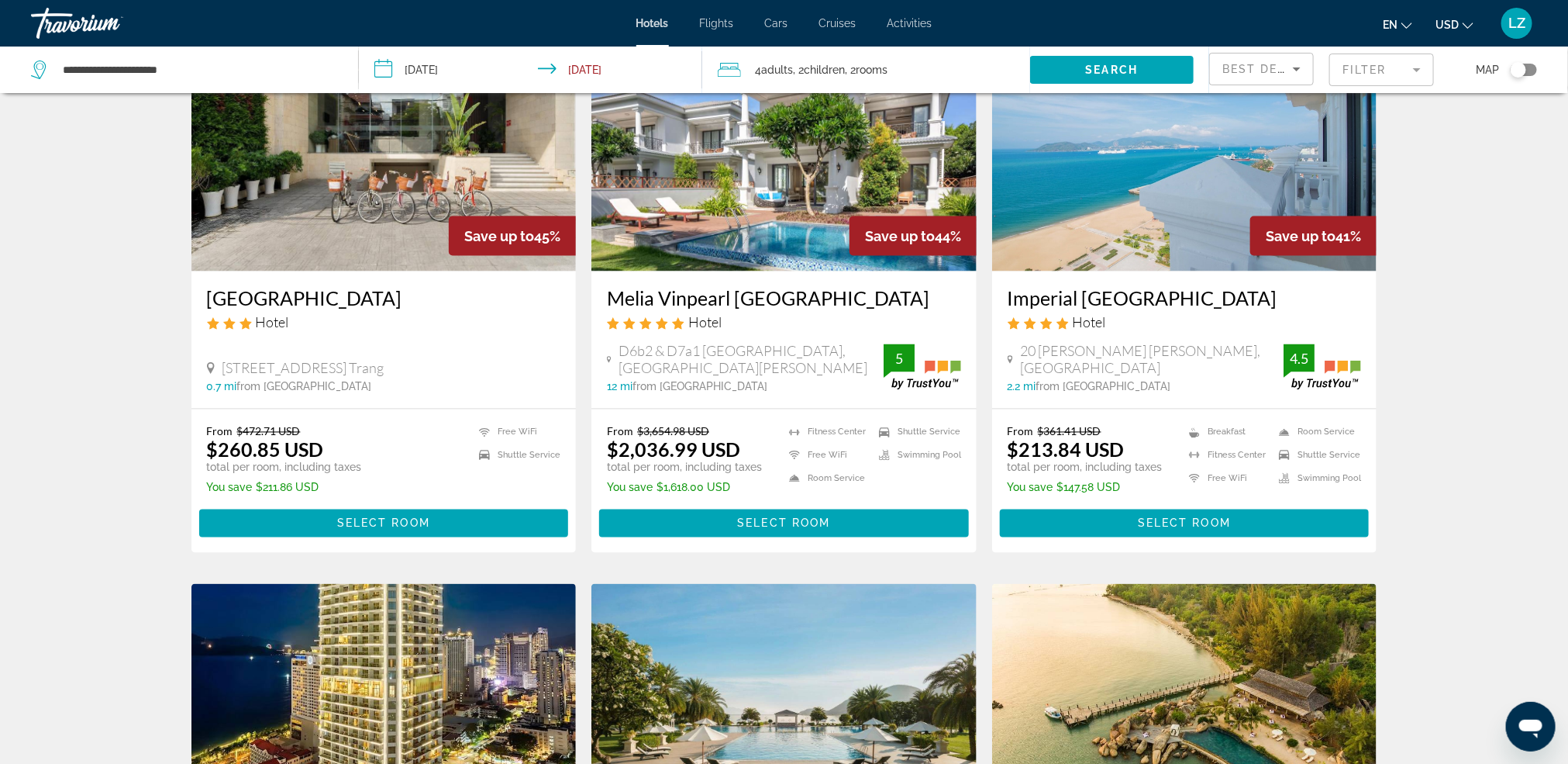
scroll to position [1279, 0]
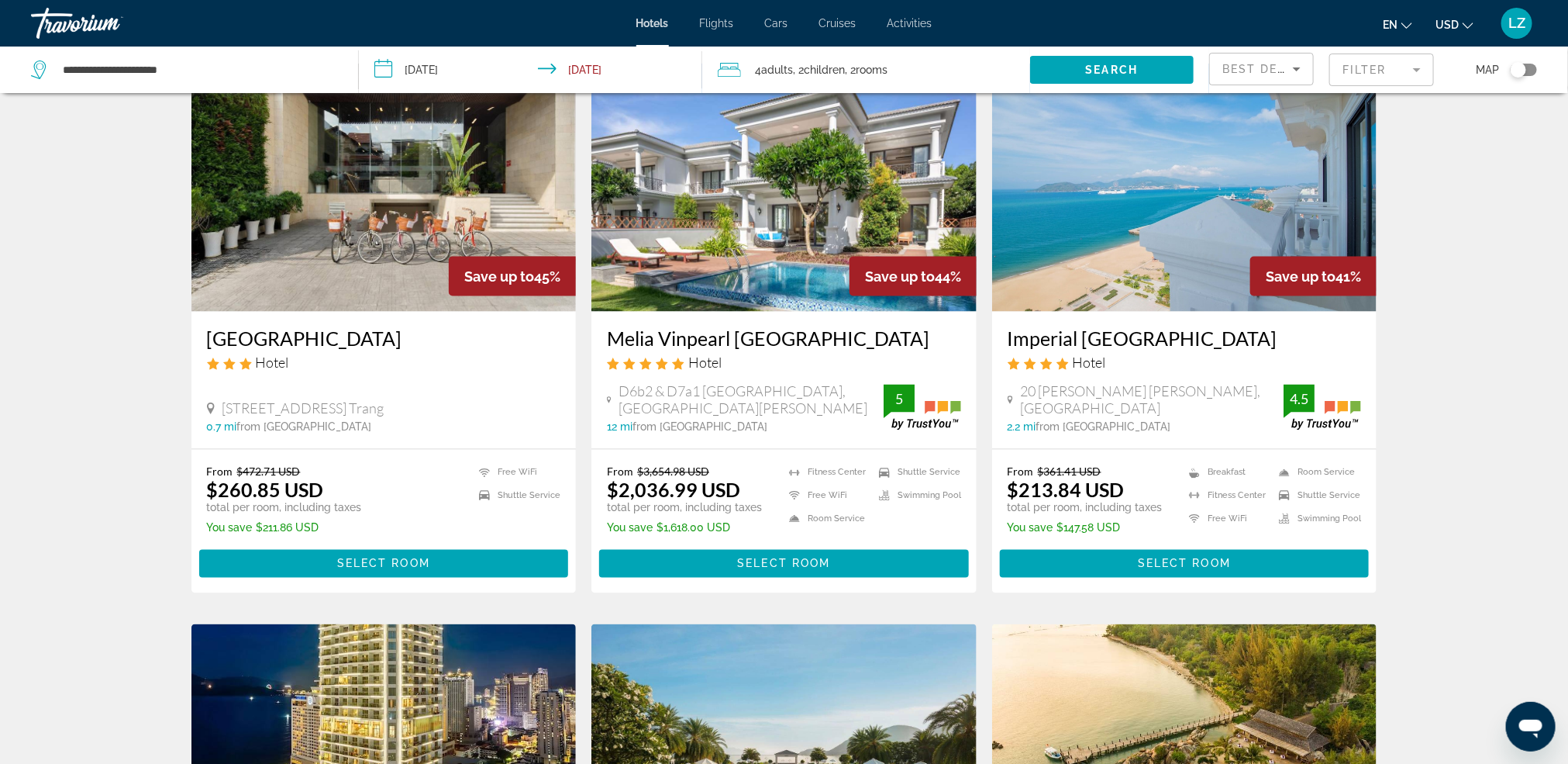
drag, startPoint x: 1143, startPoint y: 214, endPoint x: 1136, endPoint y: 210, distance: 8.1
click at [1143, 216] on img "Main content" at bounding box center [1184, 187] width 385 height 248
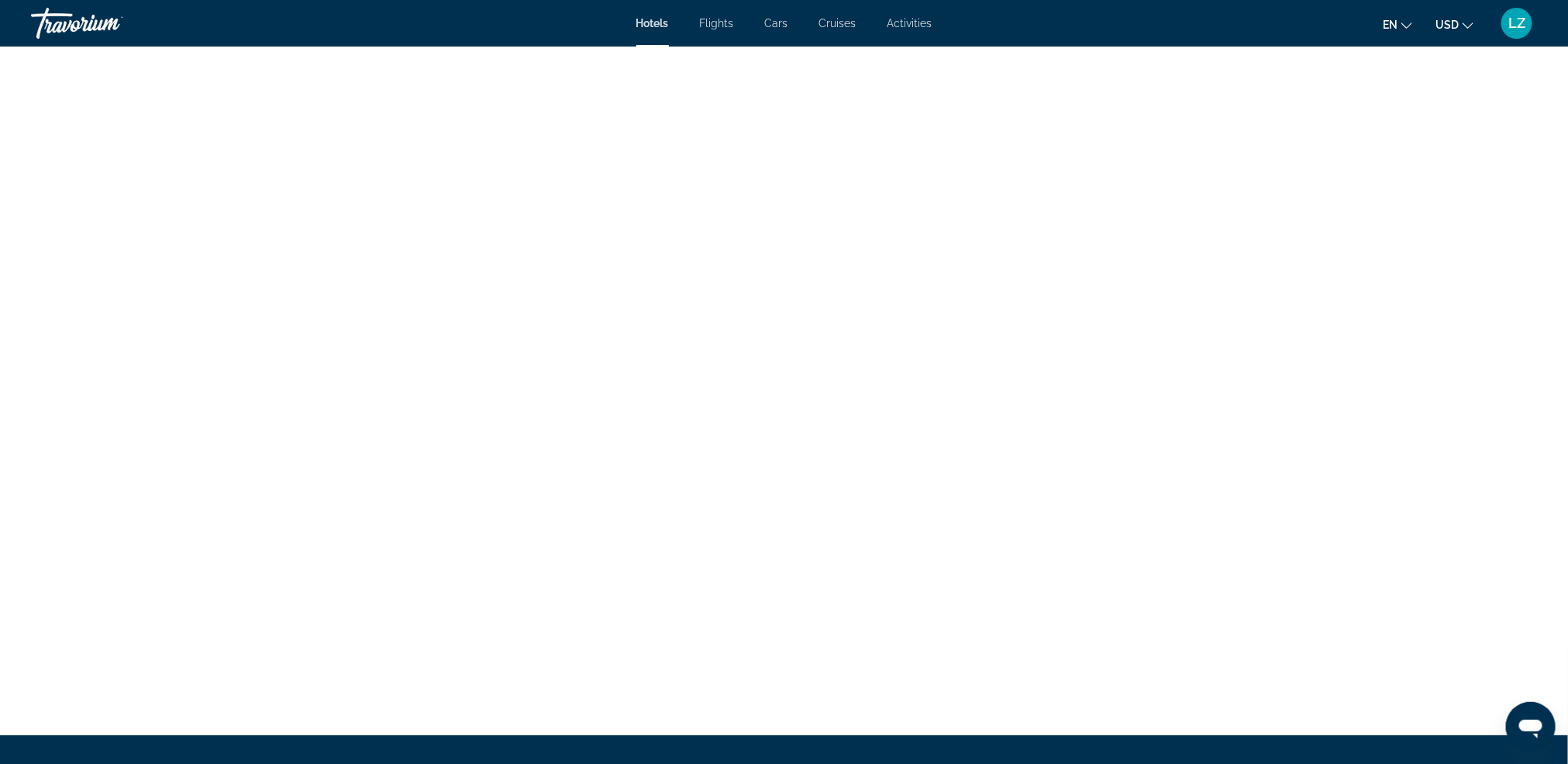
scroll to position [2907, 0]
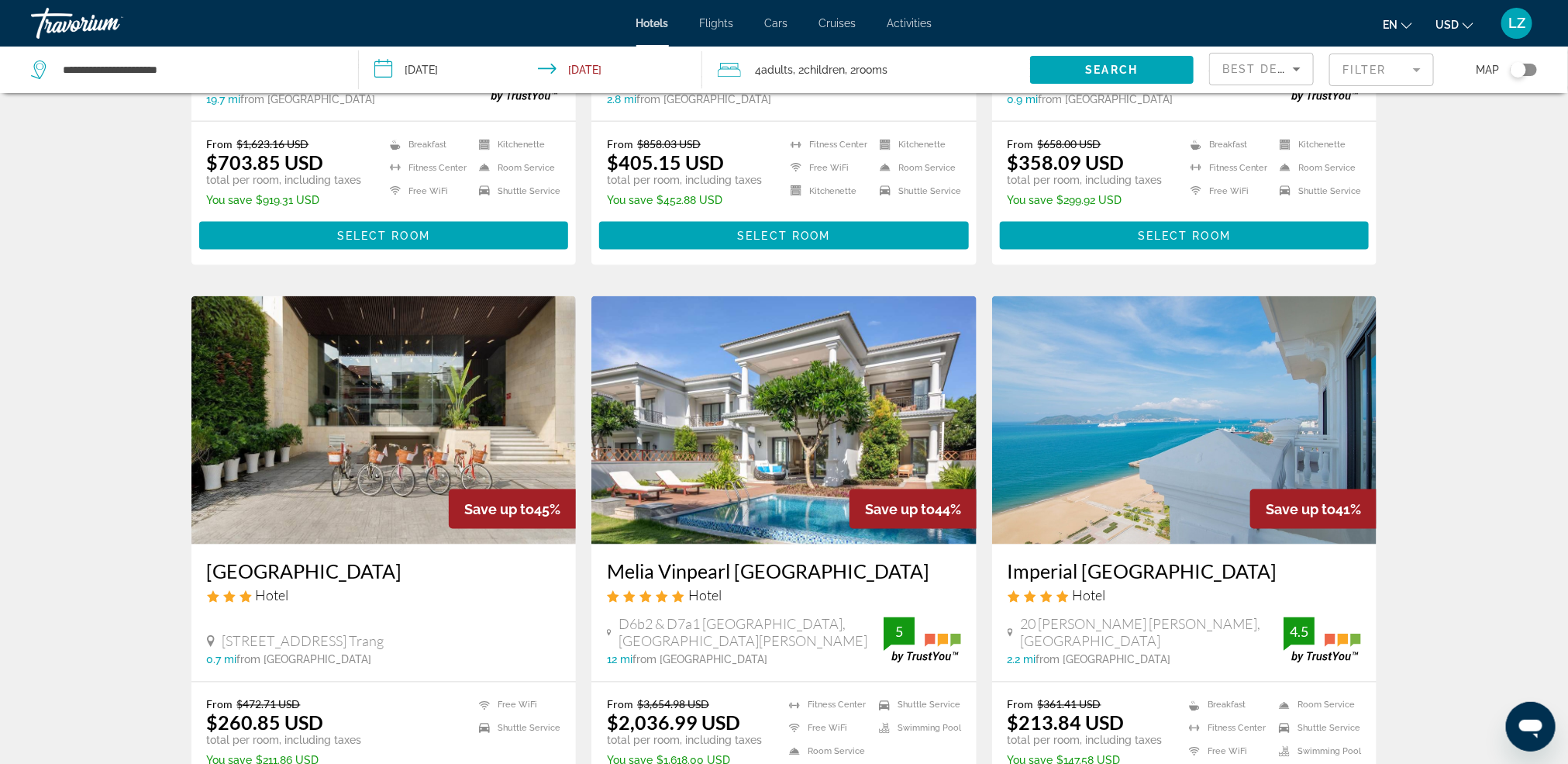
scroll to position [1163, 0]
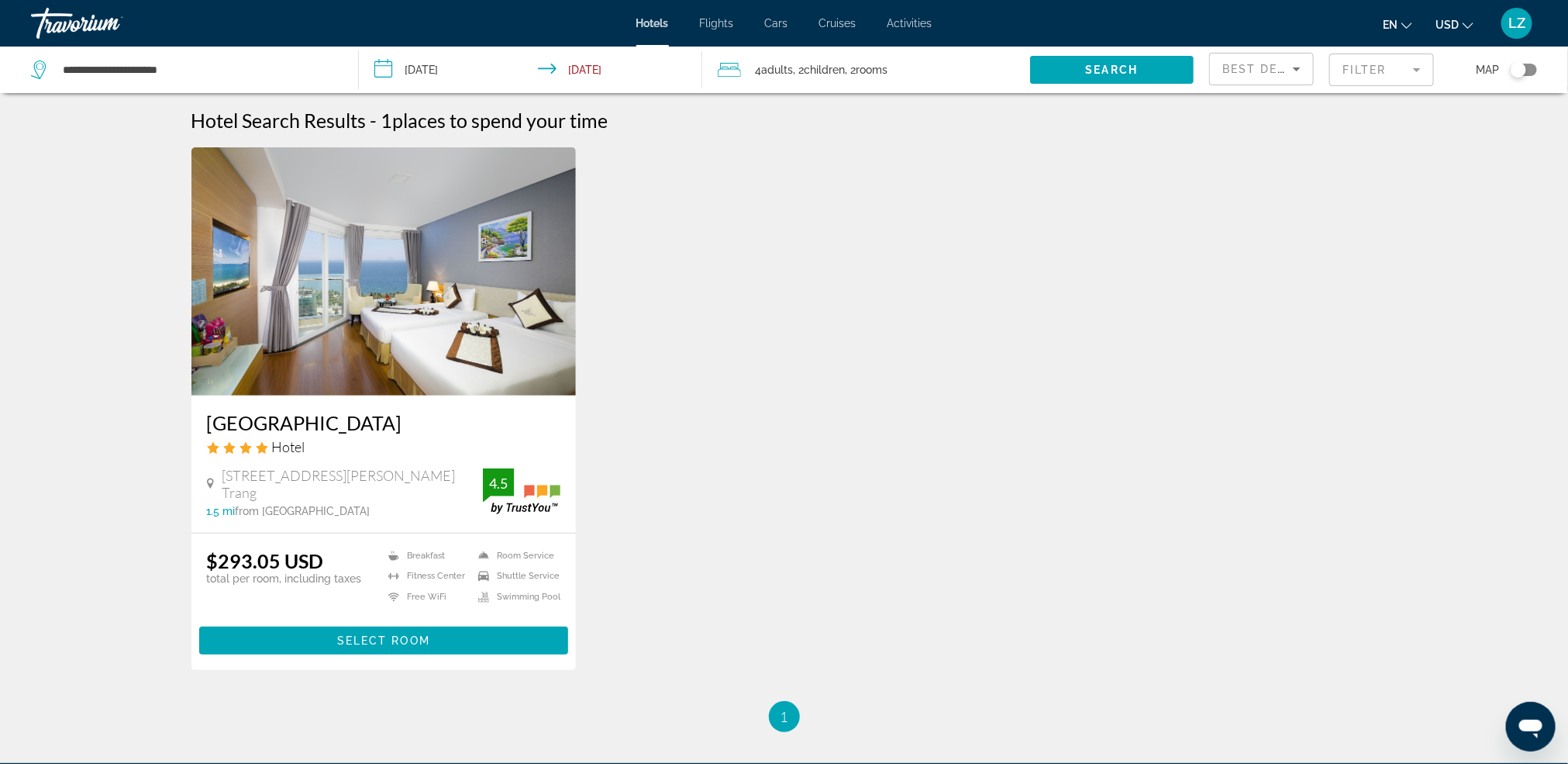
click at [819, 57] on div "4 Adult Adults , 2 Child Children , 2 Room rooms" at bounding box center [874, 70] width 312 height 47
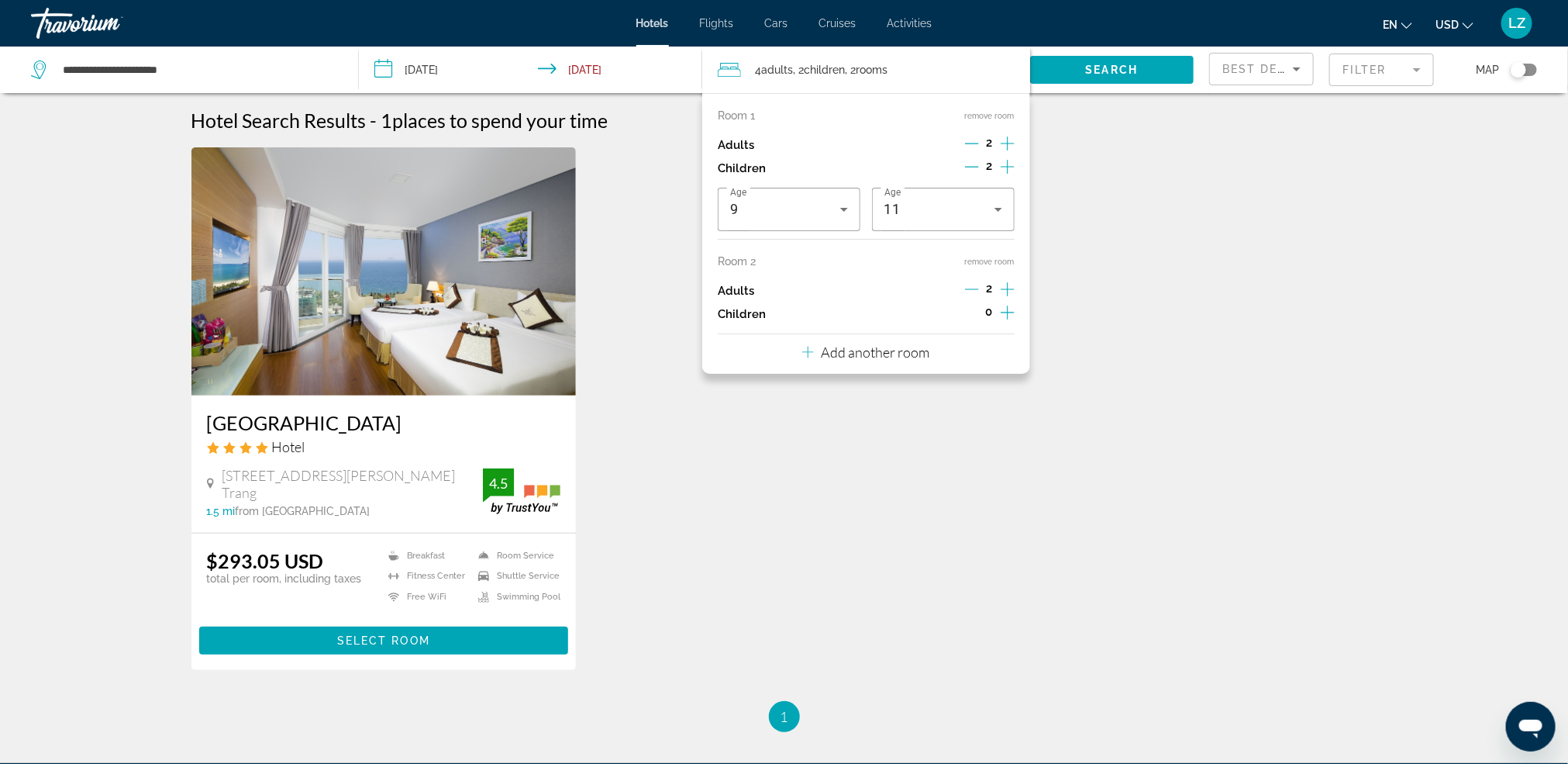
click at [979, 294] on icon "Decrement adults" at bounding box center [972, 289] width 14 height 14
click at [993, 267] on button "remove room" at bounding box center [990, 261] width 49 height 10
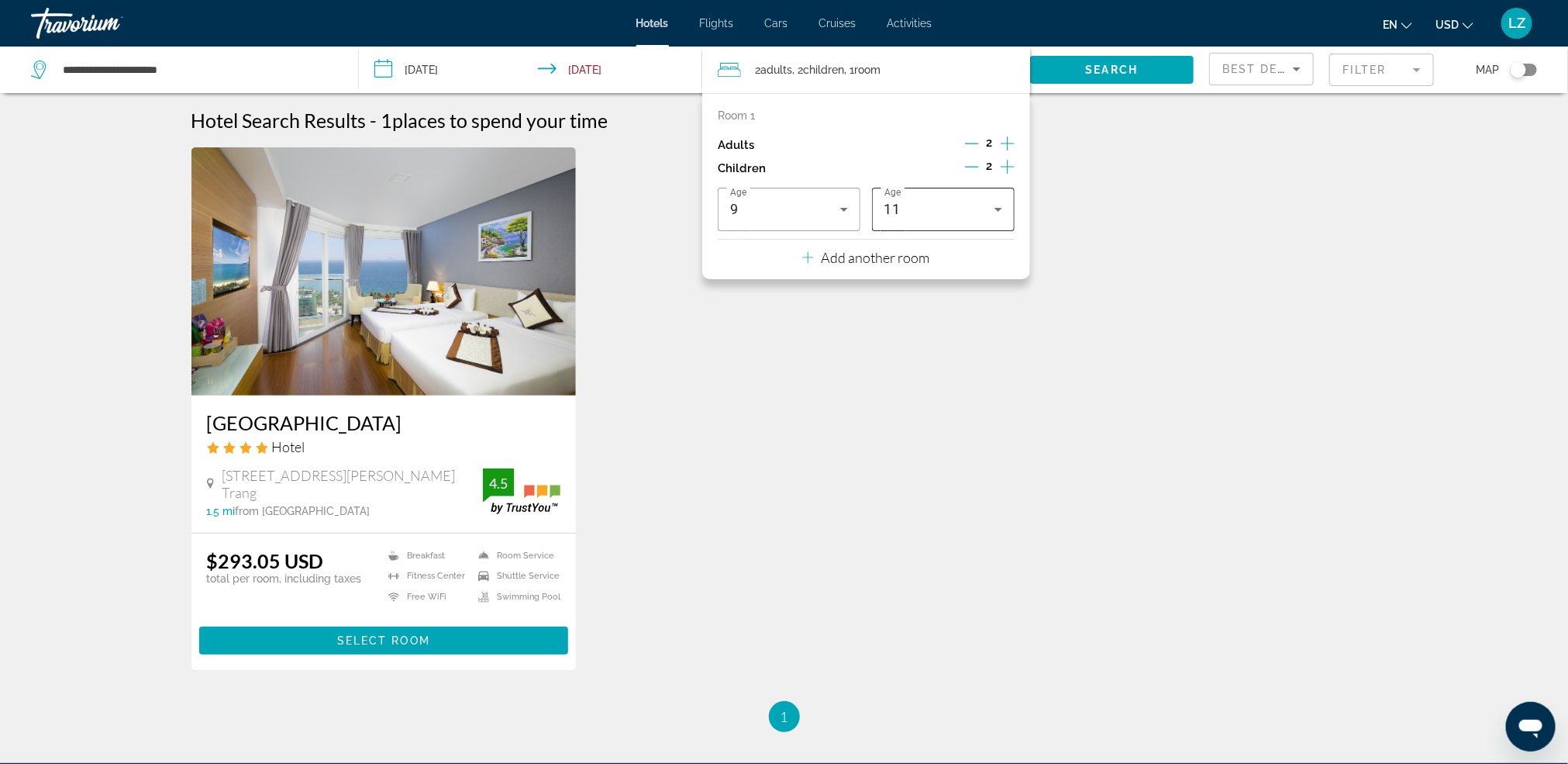
click at [938, 219] on div "11" at bounding box center [940, 209] width 110 height 19
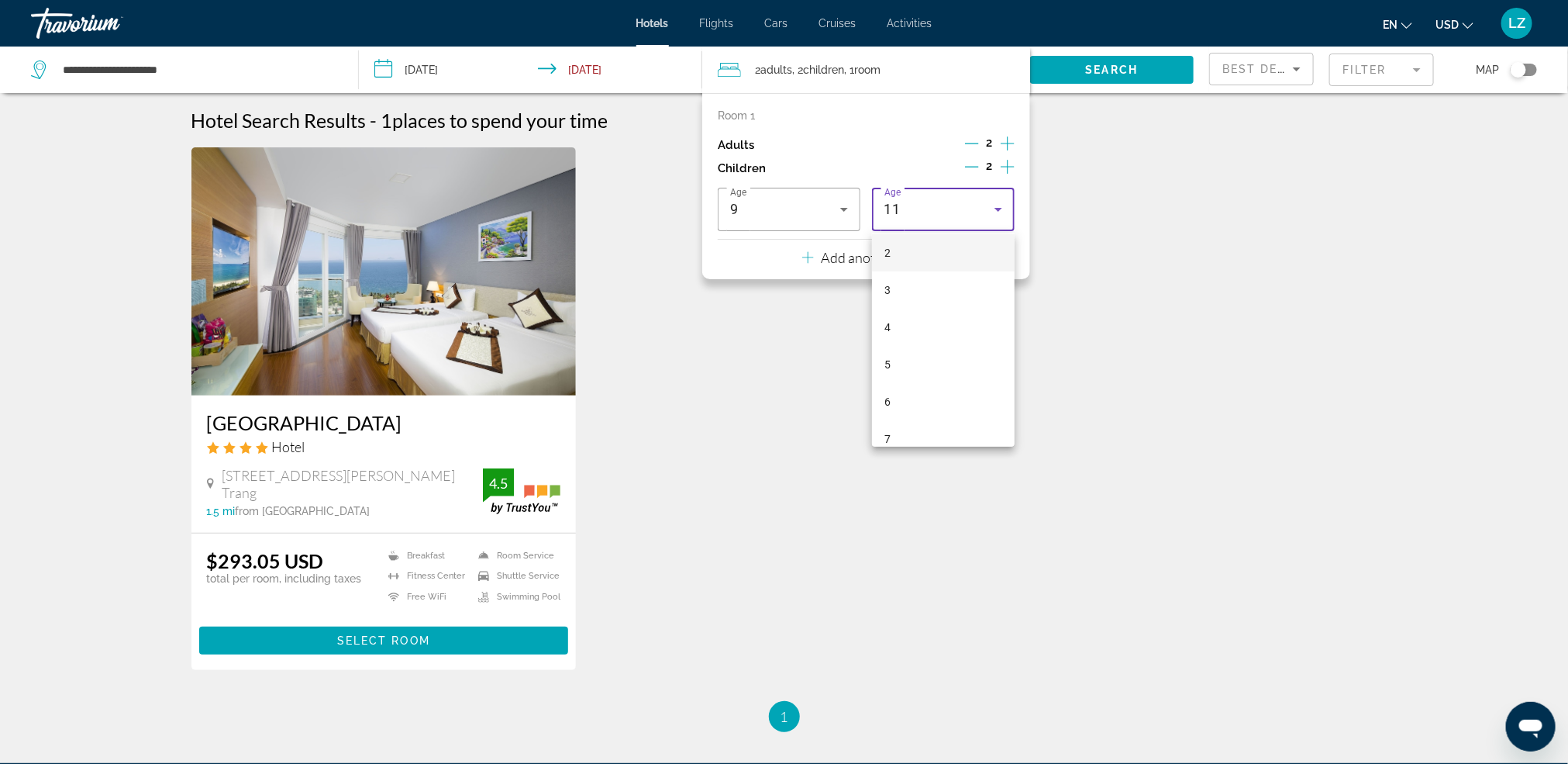
scroll to position [7, 0]
click at [904, 392] on mat-option "4" at bounding box center [944, 399] width 143 height 37
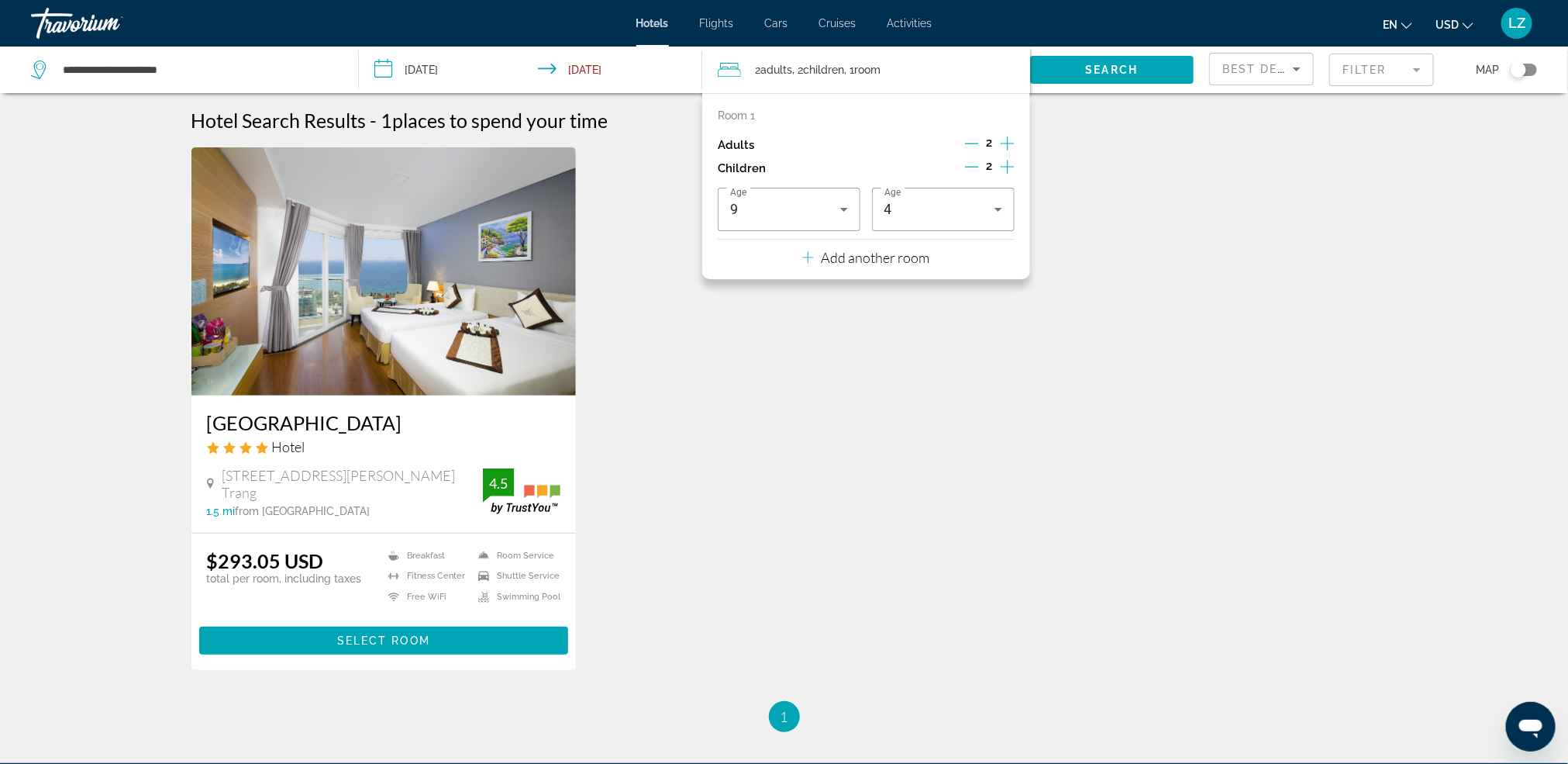
click at [1161, 227] on div "[GEOGRAPHIC_DATA] Hotel 86 4 [PERSON_NAME][GEOGRAPHIC_DATA], [GEOGRAPHIC_DATA] …" at bounding box center [784, 424] width 1202 height 554
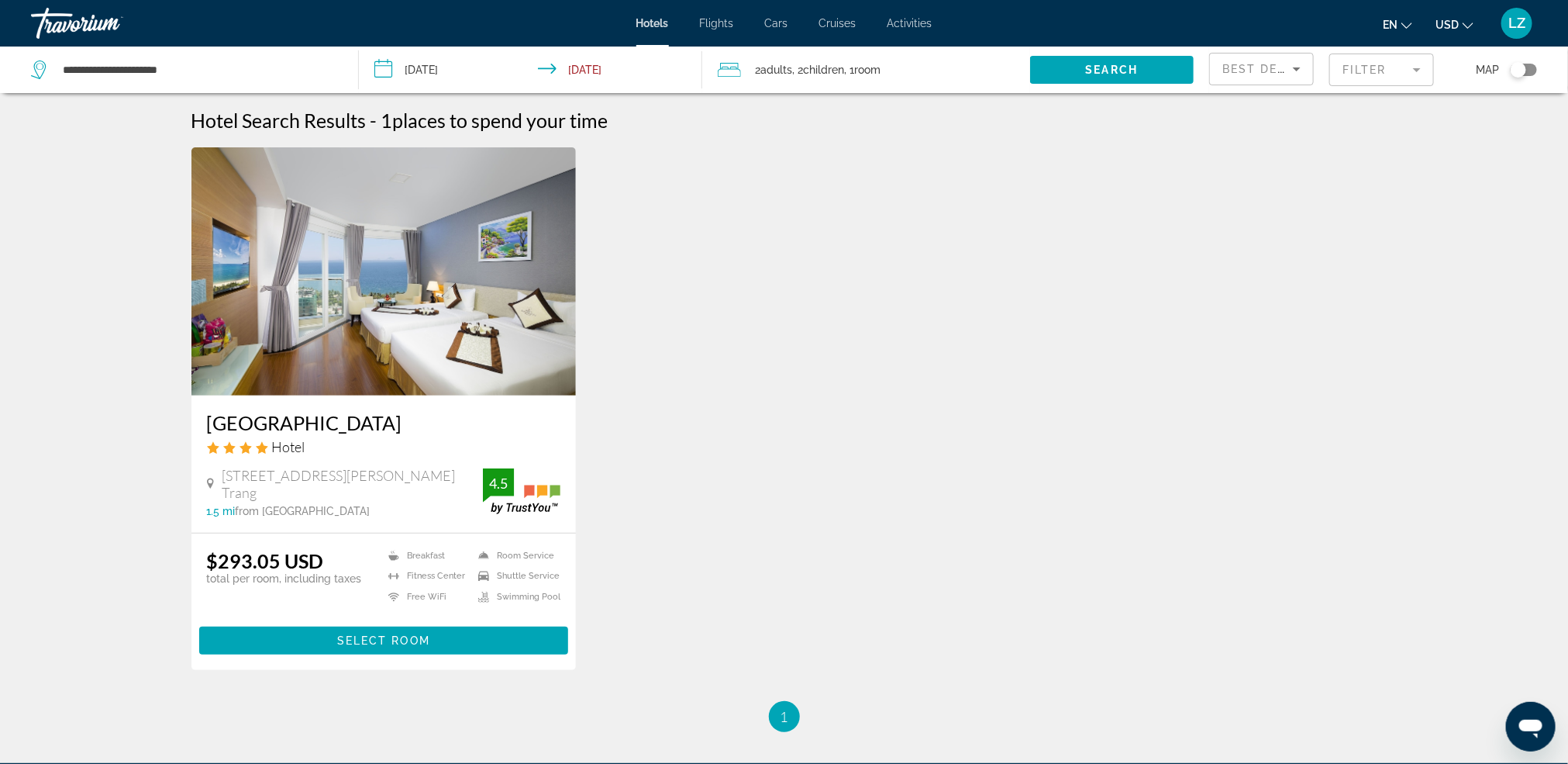
drag, startPoint x: 1105, startPoint y: 63, endPoint x: 1093, endPoint y: 68, distance: 13.0
click at [1102, 65] on span "Search" at bounding box center [1112, 69] width 53 height 12
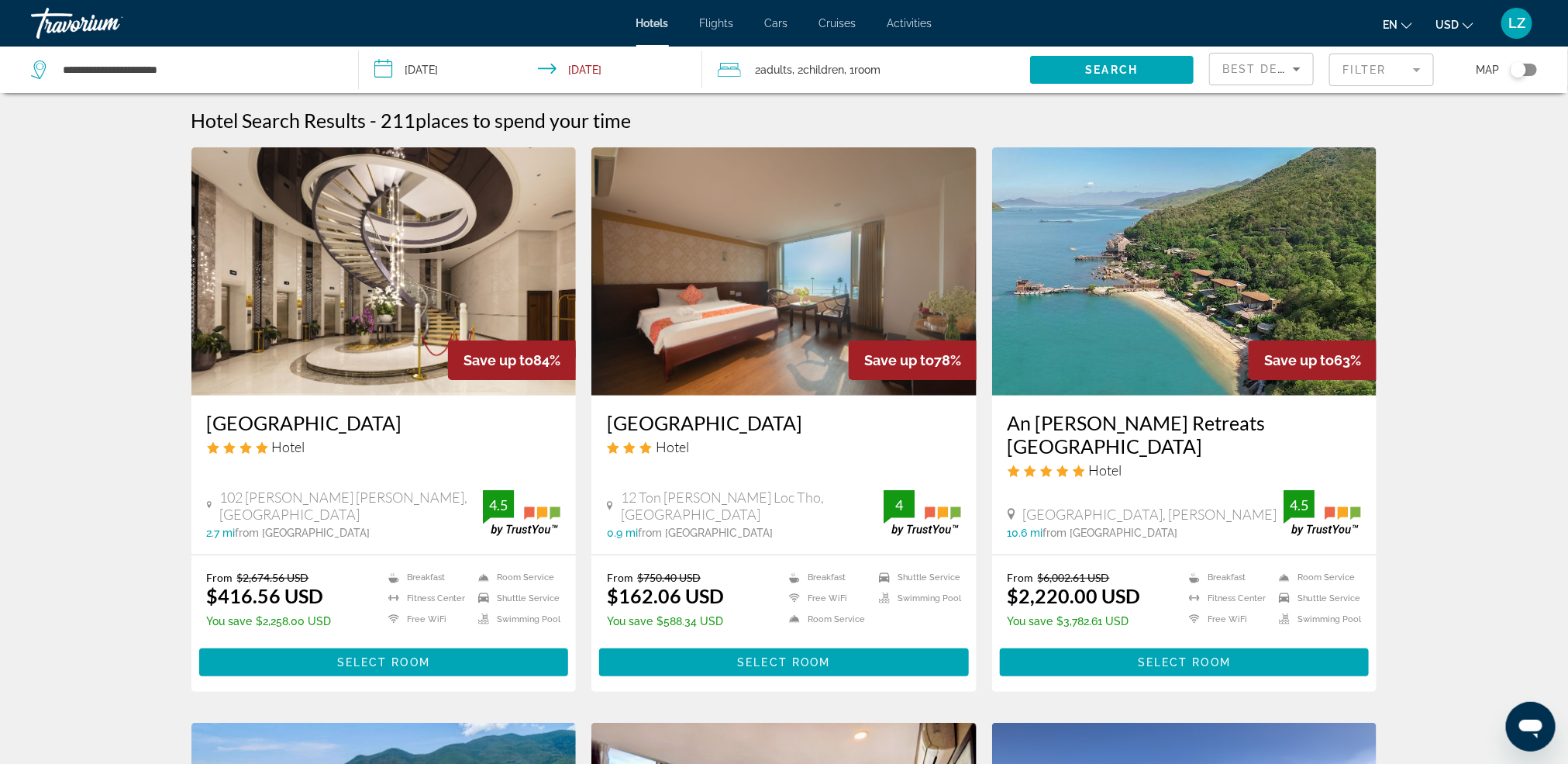
scroll to position [117, 0]
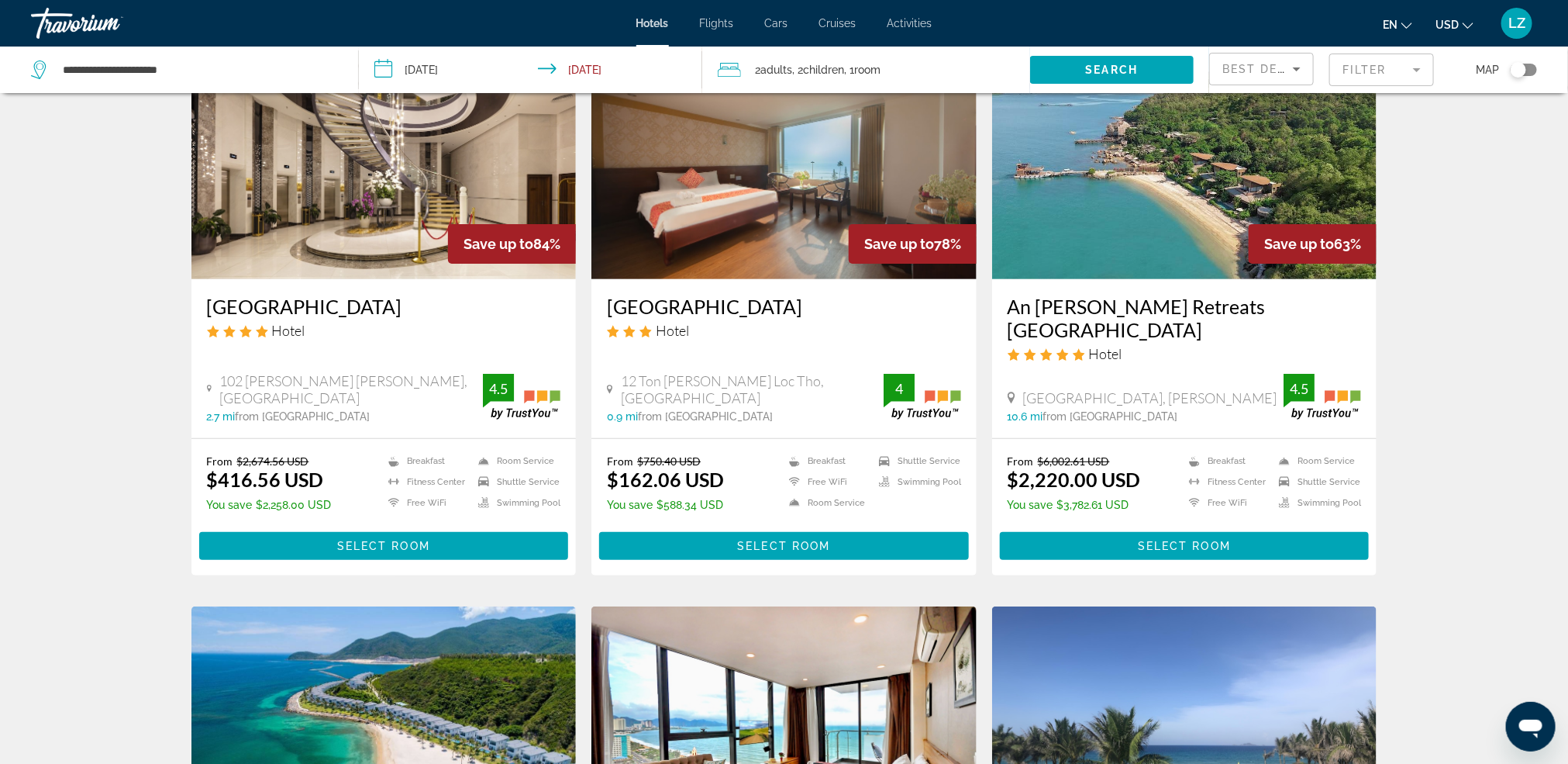
click at [1066, 301] on h3 "An [PERSON_NAME] Retreats [GEOGRAPHIC_DATA]" at bounding box center [1184, 318] width 354 height 47
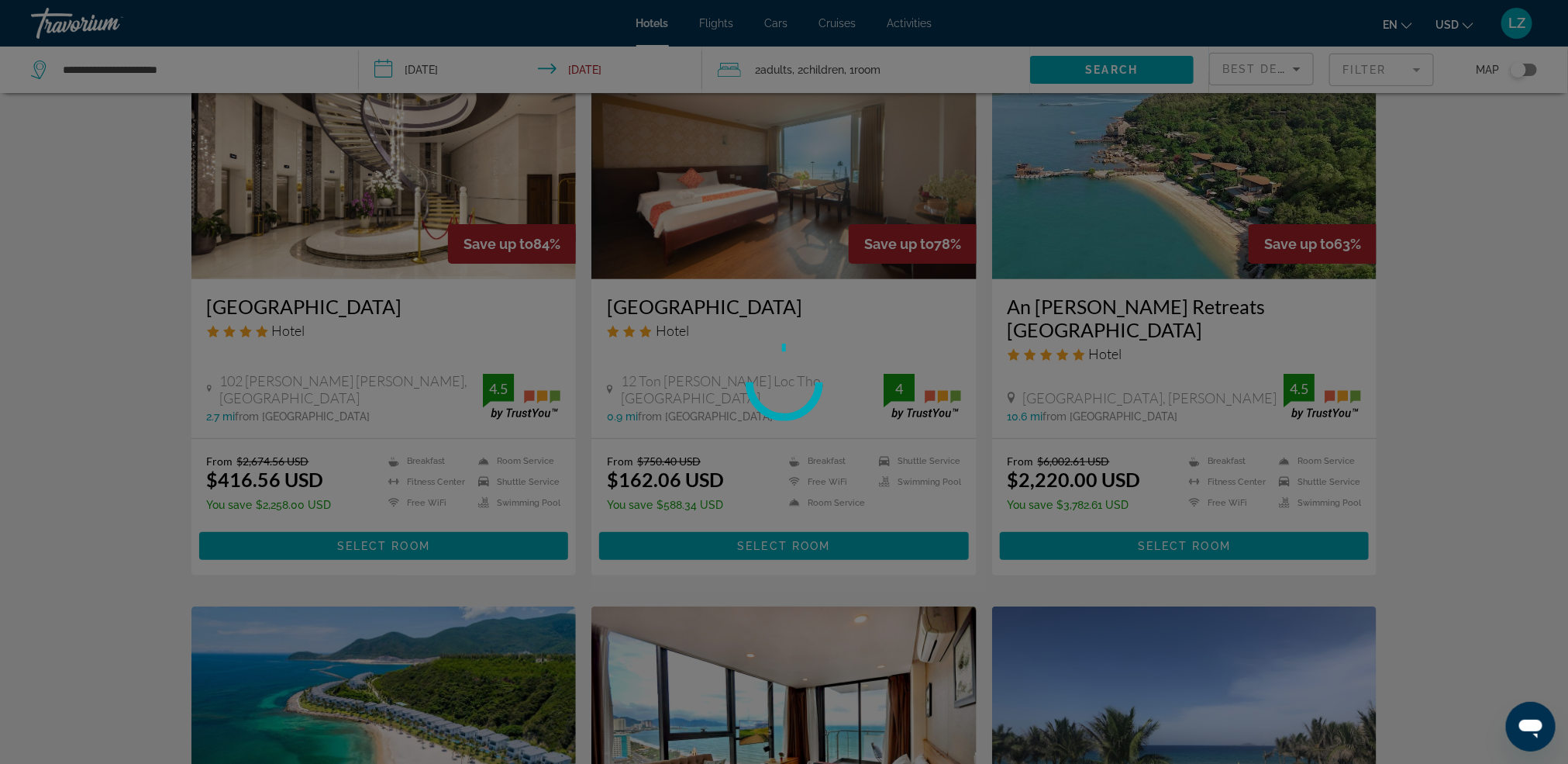
click at [1066, 301] on div at bounding box center [784, 382] width 1568 height 764
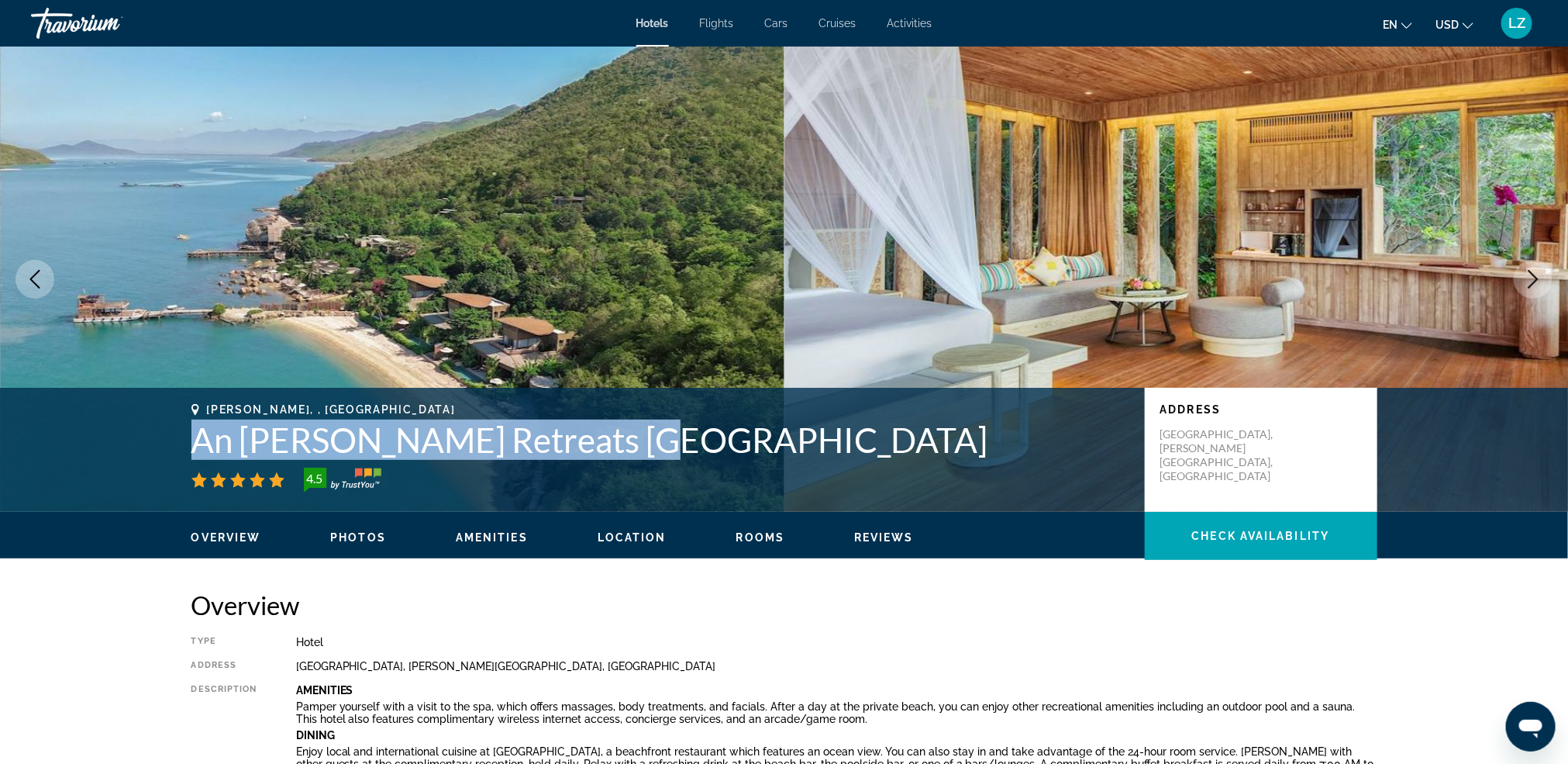
drag, startPoint x: 194, startPoint y: 440, endPoint x: 632, endPoint y: 451, distance: 438.1
click at [637, 454] on h1 "An [PERSON_NAME] Retreats [GEOGRAPHIC_DATA]" at bounding box center [660, 440] width 938 height 40
copy h1 "An [PERSON_NAME] Retreats [GEOGRAPHIC_DATA]"
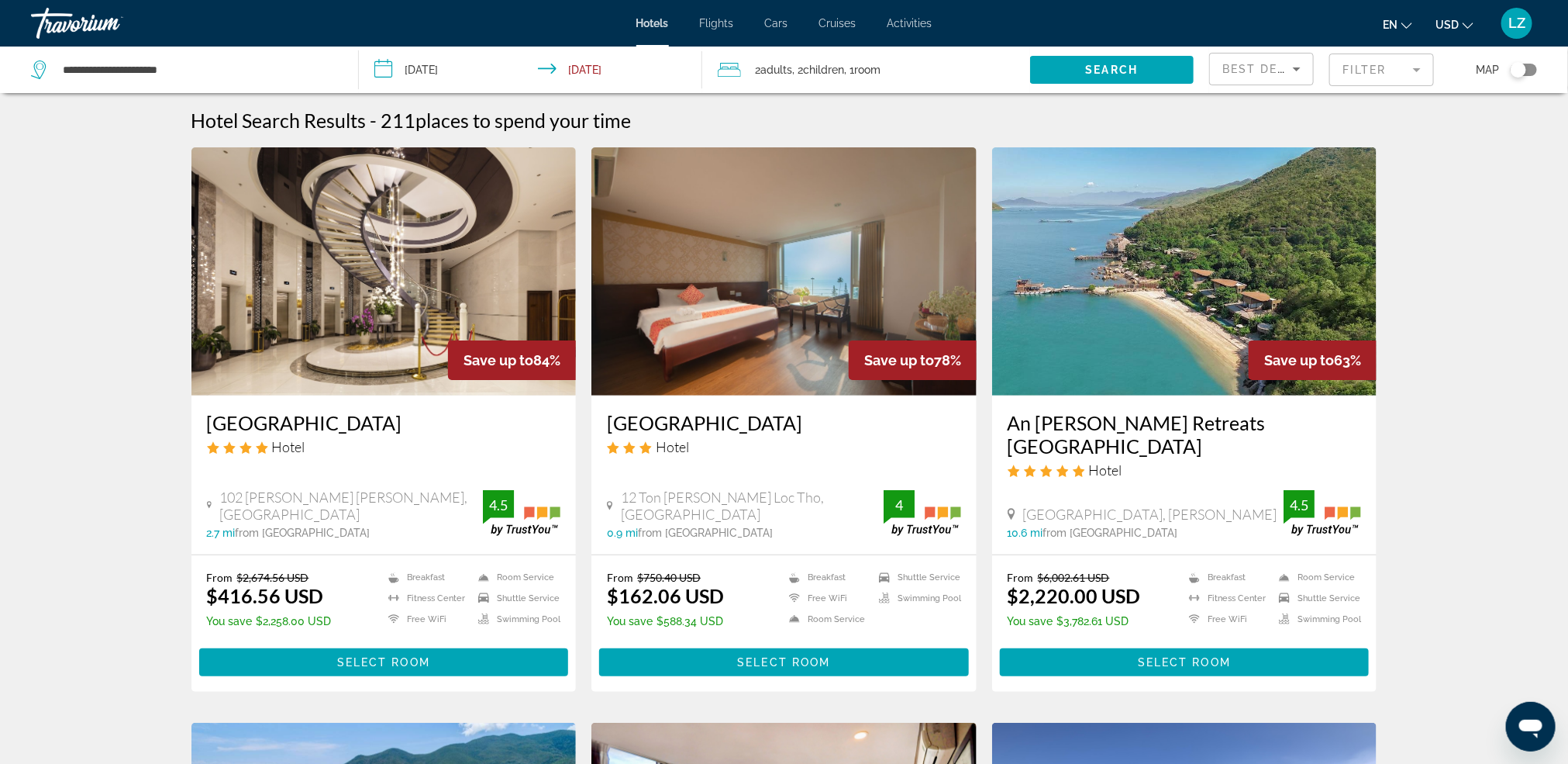
click at [825, 91] on div "2 Adult Adults , 2 Child Children , 1 Room rooms" at bounding box center [874, 70] width 312 height 47
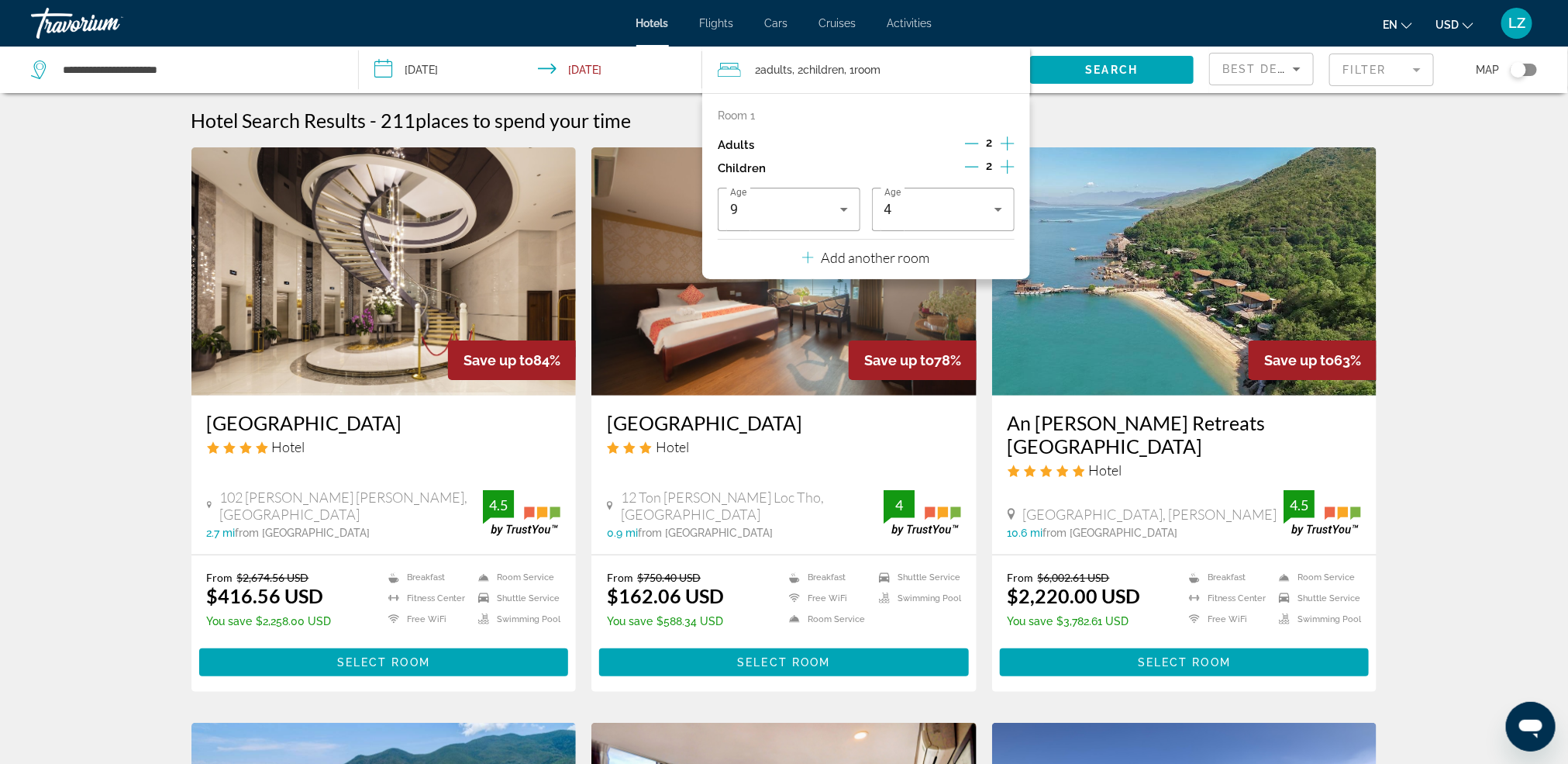
click at [830, 65] on span "Children" at bounding box center [824, 69] width 41 height 12
click at [998, 146] on div "2" at bounding box center [990, 145] width 49 height 23
click at [1009, 142] on icon "Increment adults" at bounding box center [1007, 143] width 14 height 19
click at [1008, 145] on icon "Increment adults" at bounding box center [1007, 143] width 14 height 14
drag, startPoint x: 1136, startPoint y: 67, endPoint x: 1126, endPoint y: 67, distance: 10.0
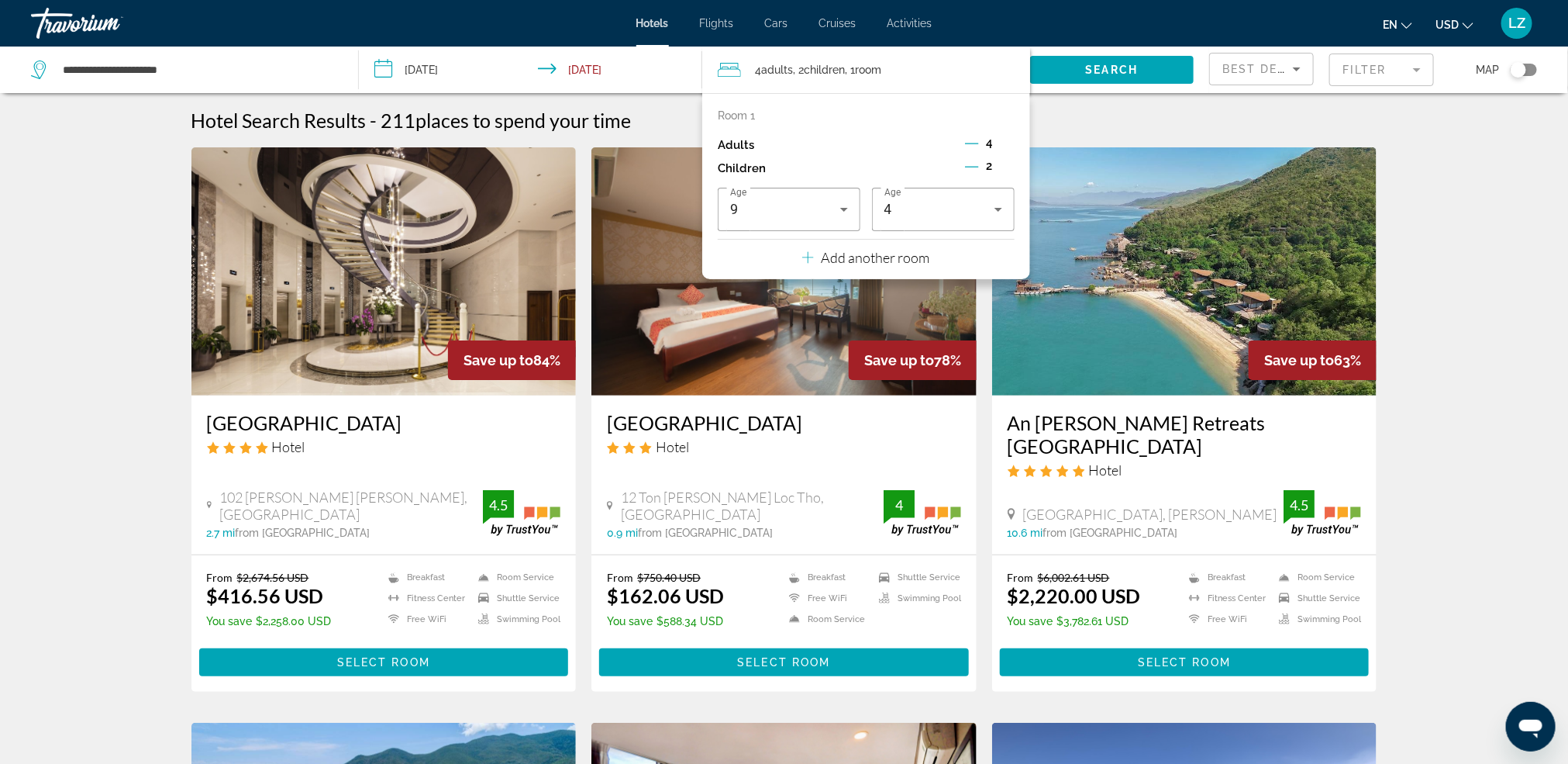
click at [1133, 67] on span "Search" at bounding box center [1112, 69] width 53 height 12
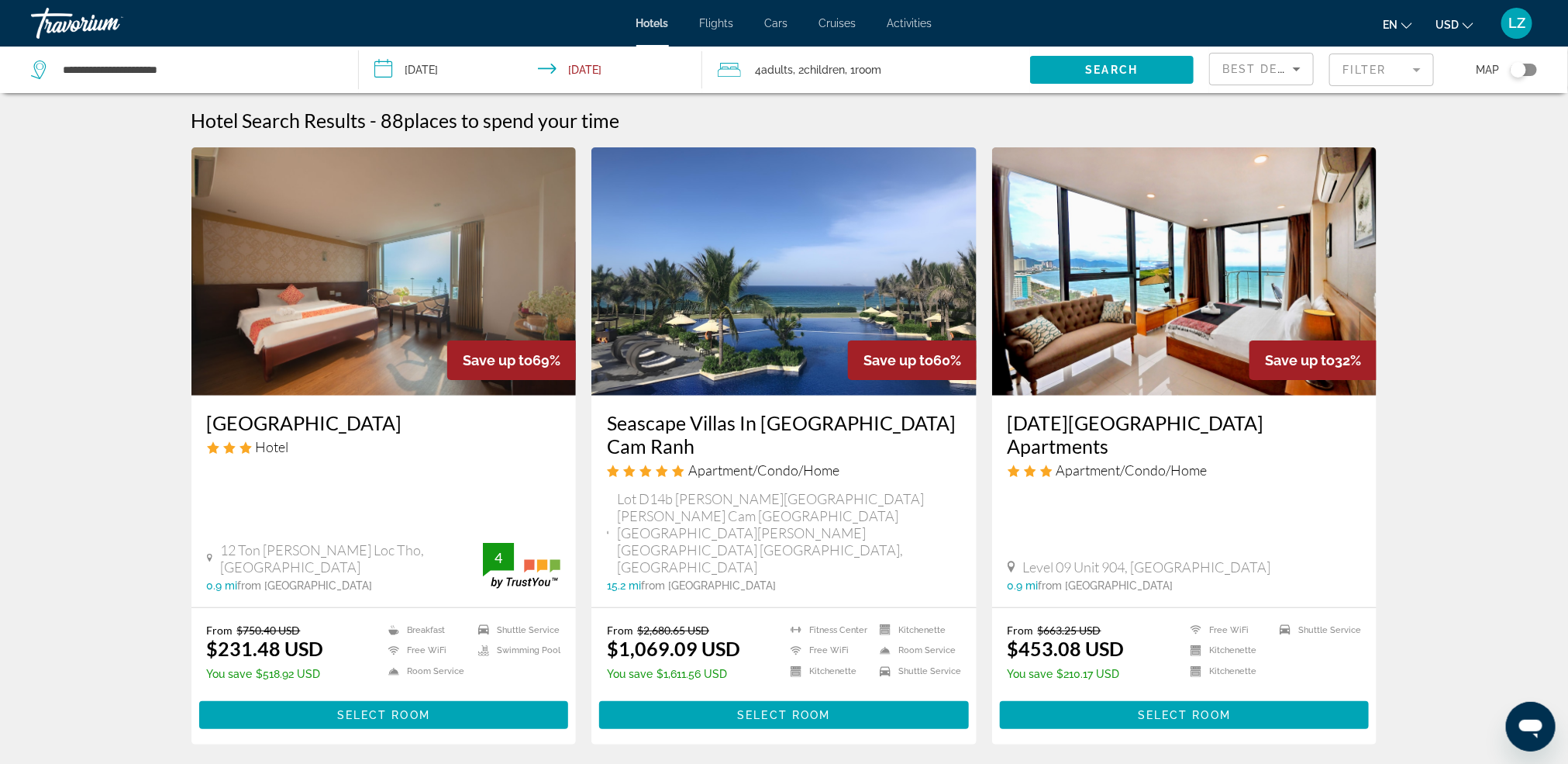
click at [1393, 67] on mat-form-field "Filter" at bounding box center [1382, 70] width 104 height 33
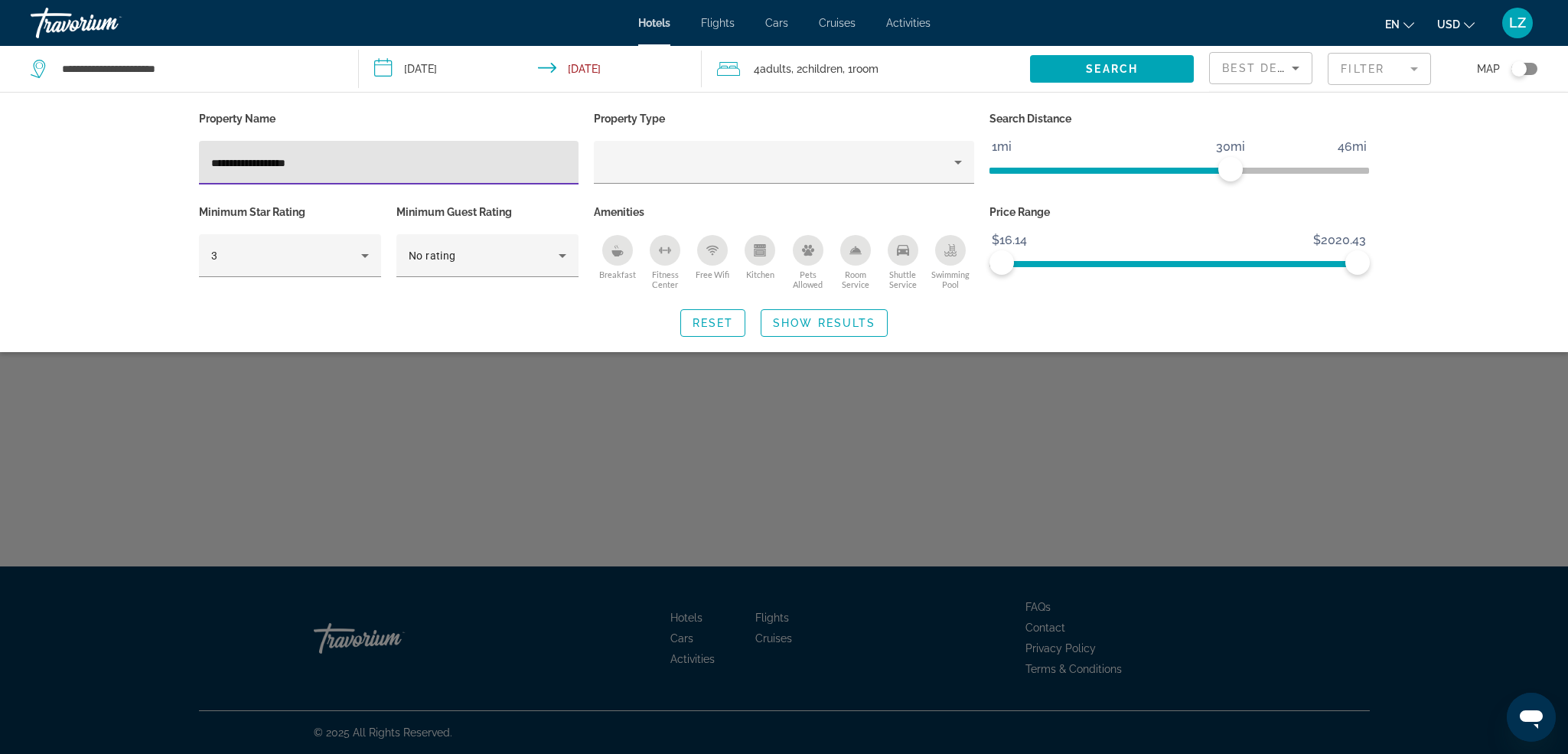
click at [219, 163] on input "**********" at bounding box center [388, 163] width 356 height 19
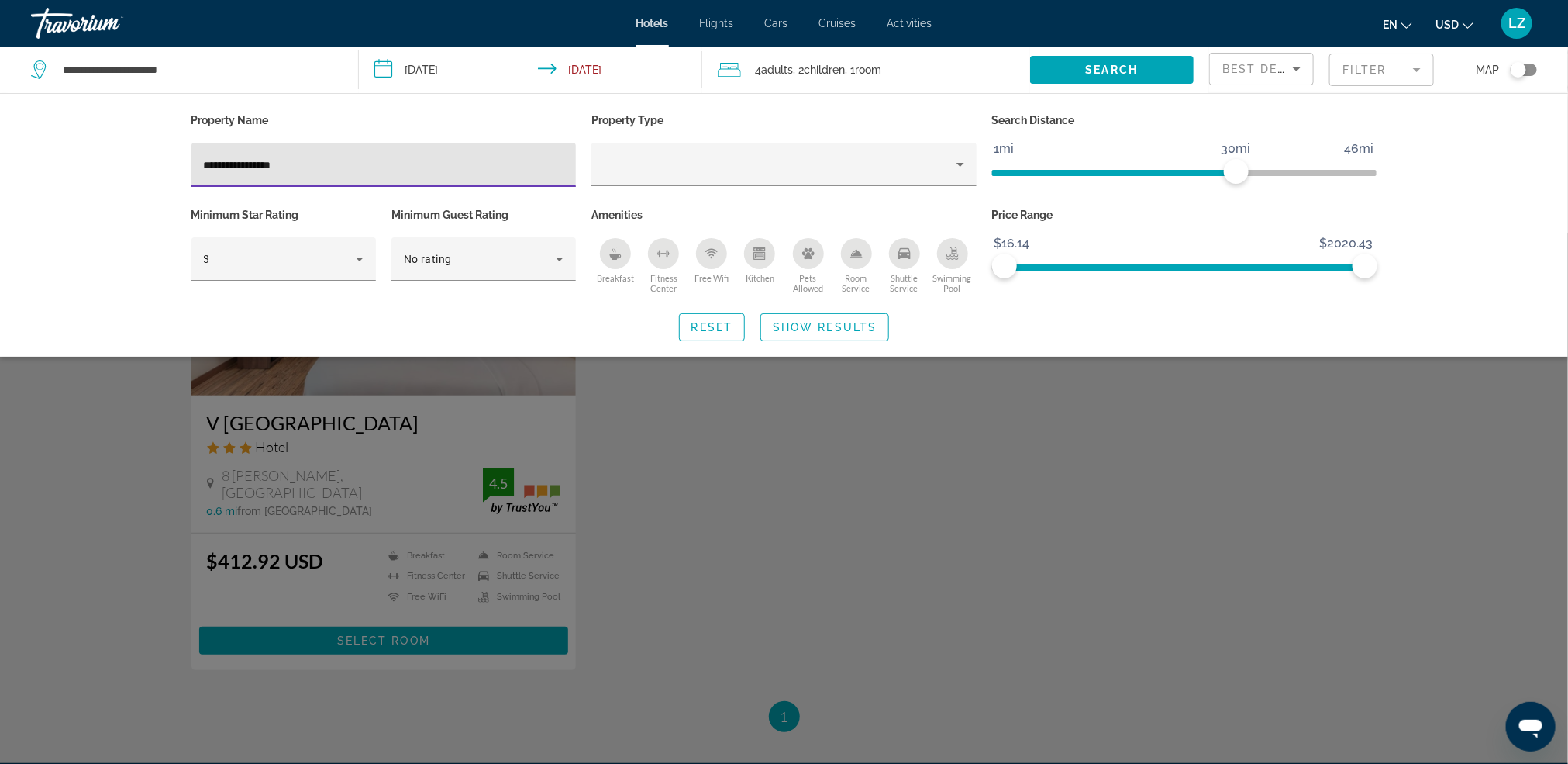
type input "**********"
click at [638, 490] on div "Search widget" at bounding box center [784, 498] width 1568 height 532
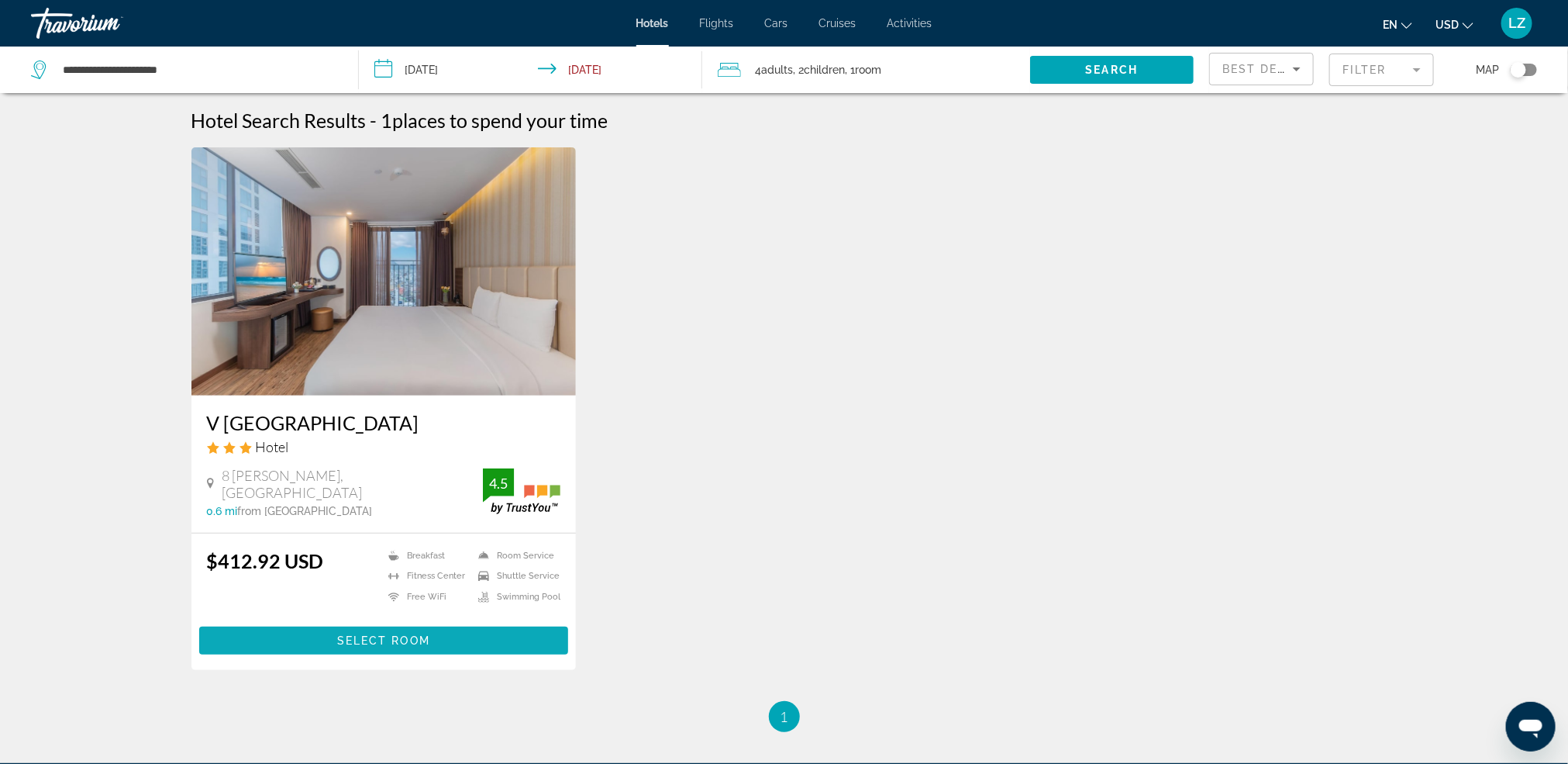
click at [361, 641] on span "Select Room" at bounding box center [384, 640] width 93 height 12
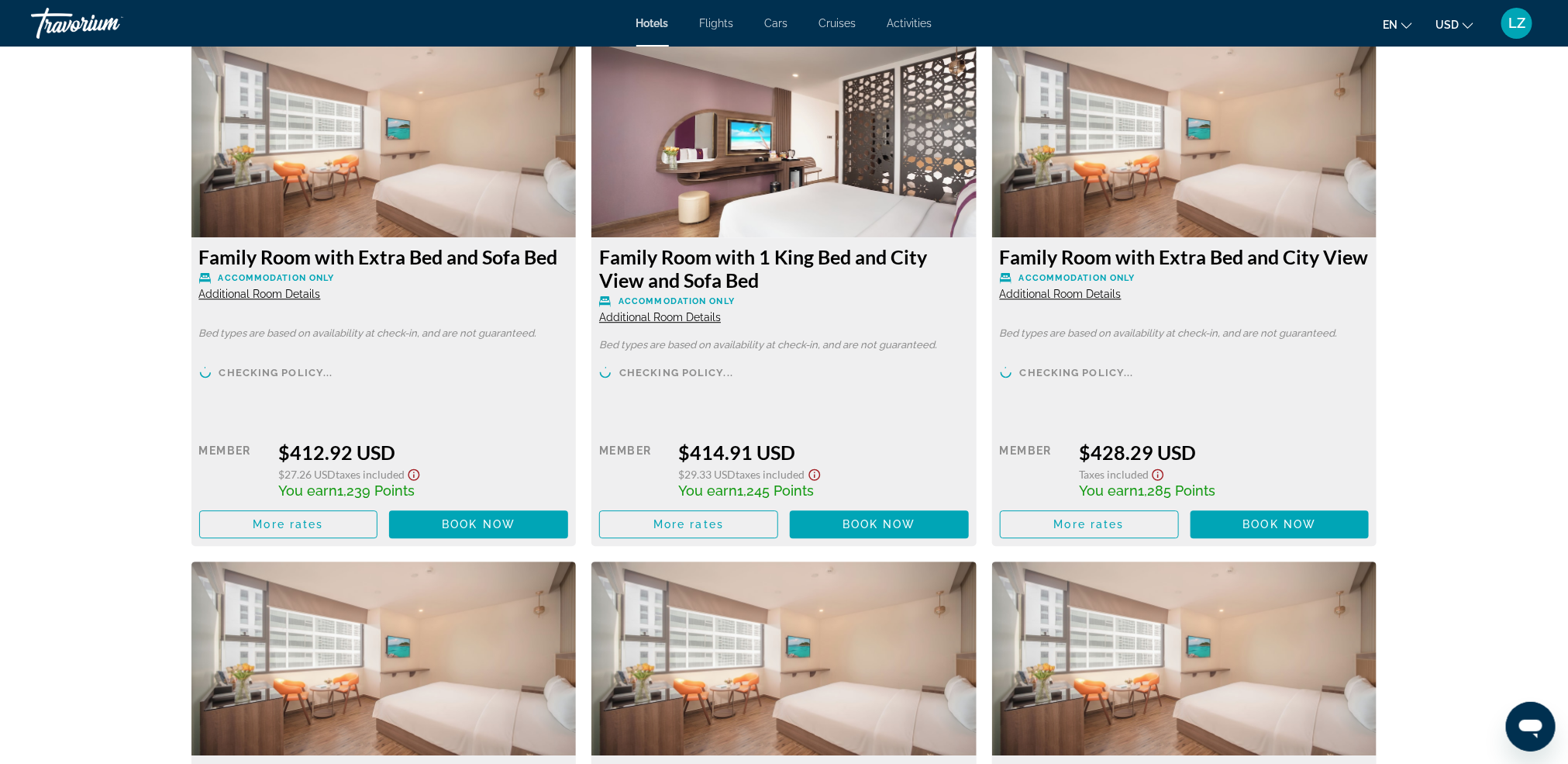
scroll to position [2093, 0]
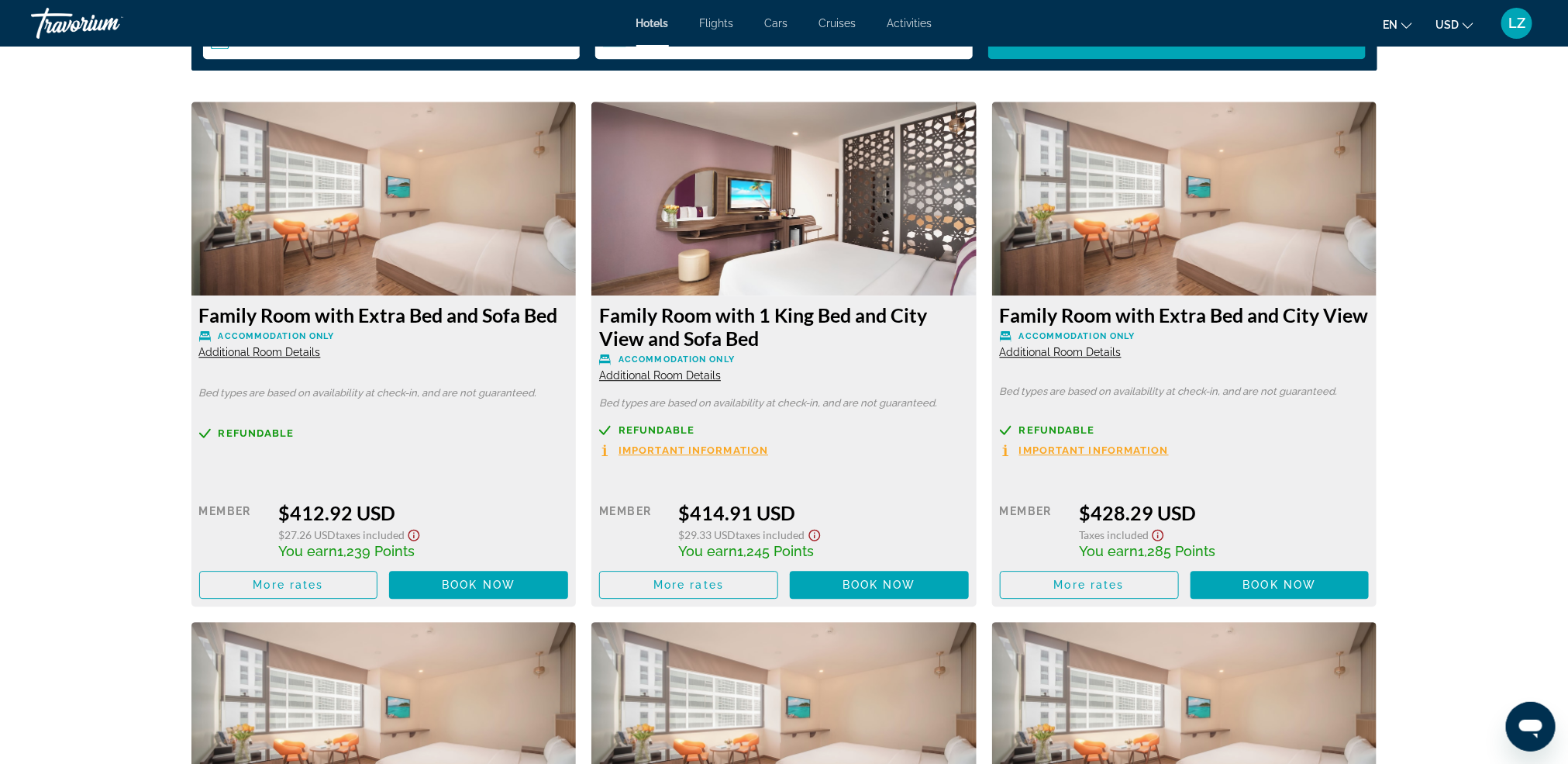
click at [117, 452] on div "prev next [GEOGRAPHIC_DATA], , [GEOGRAPHIC_DATA] V [GEOGRAPHIC_DATA] 4.5 Addres…" at bounding box center [784, 232] width 1568 height 4560
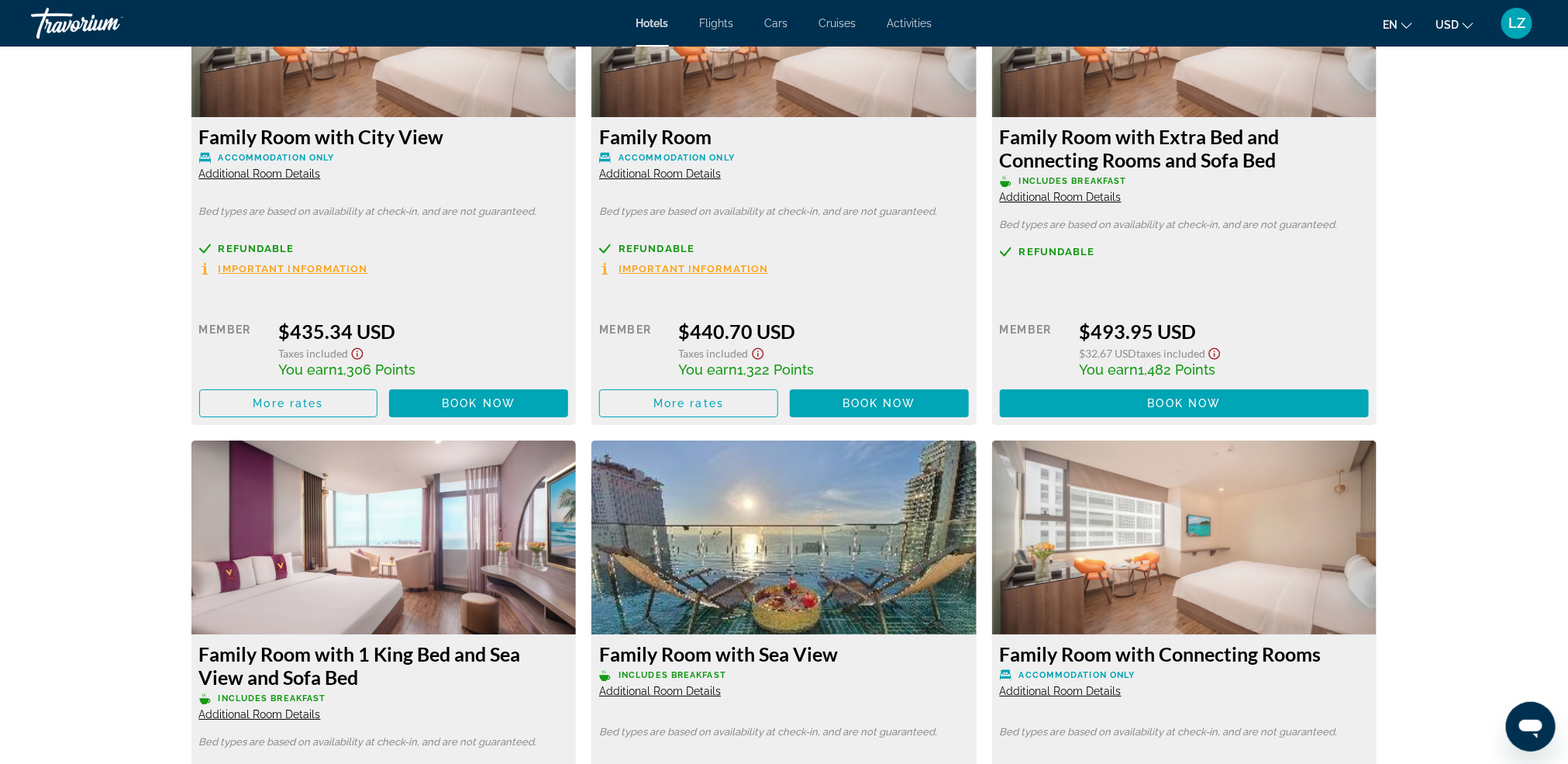
scroll to position [2791, 0]
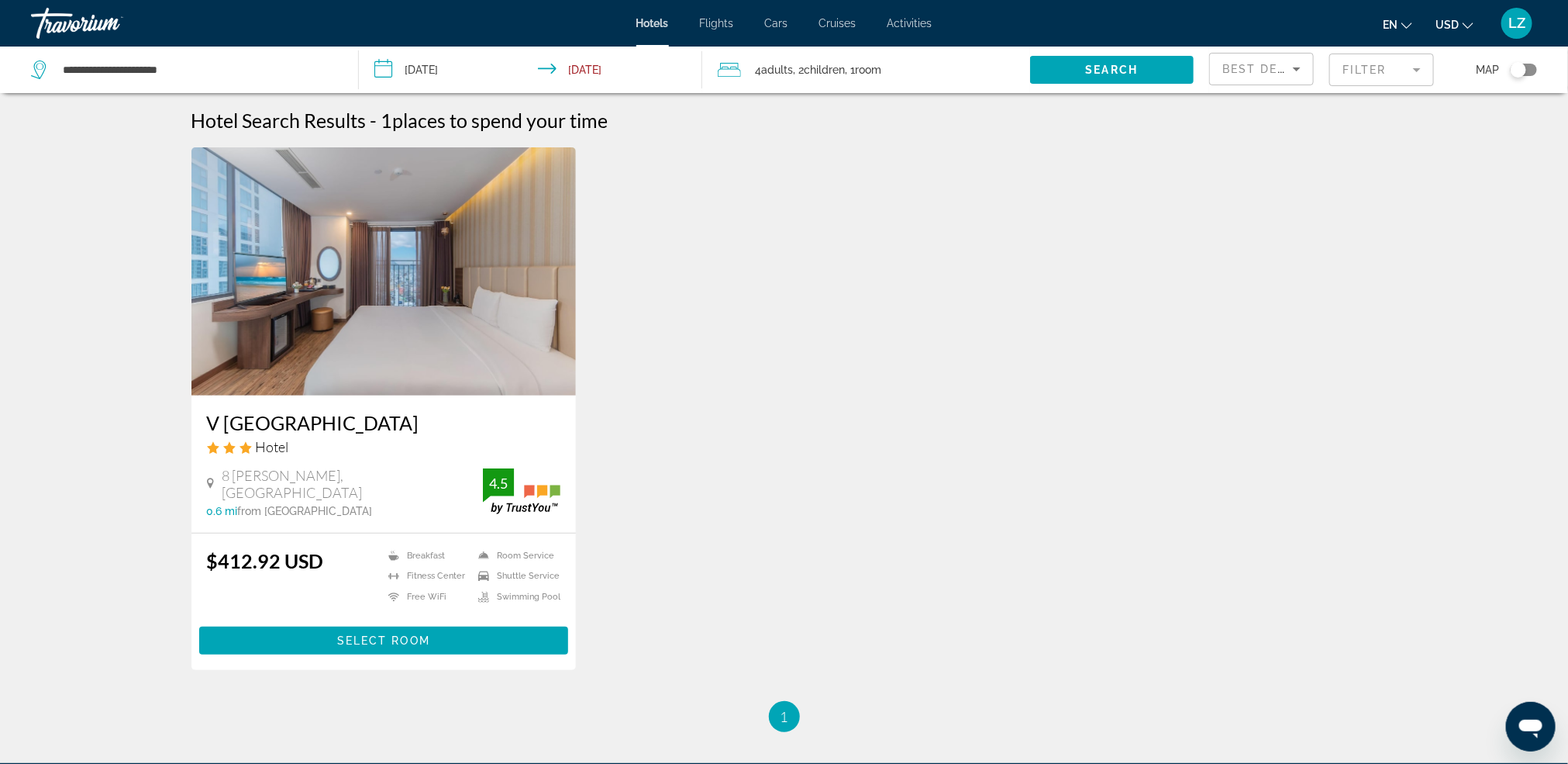
click at [872, 59] on span ", 1 Room rooms" at bounding box center [863, 70] width 36 height 21
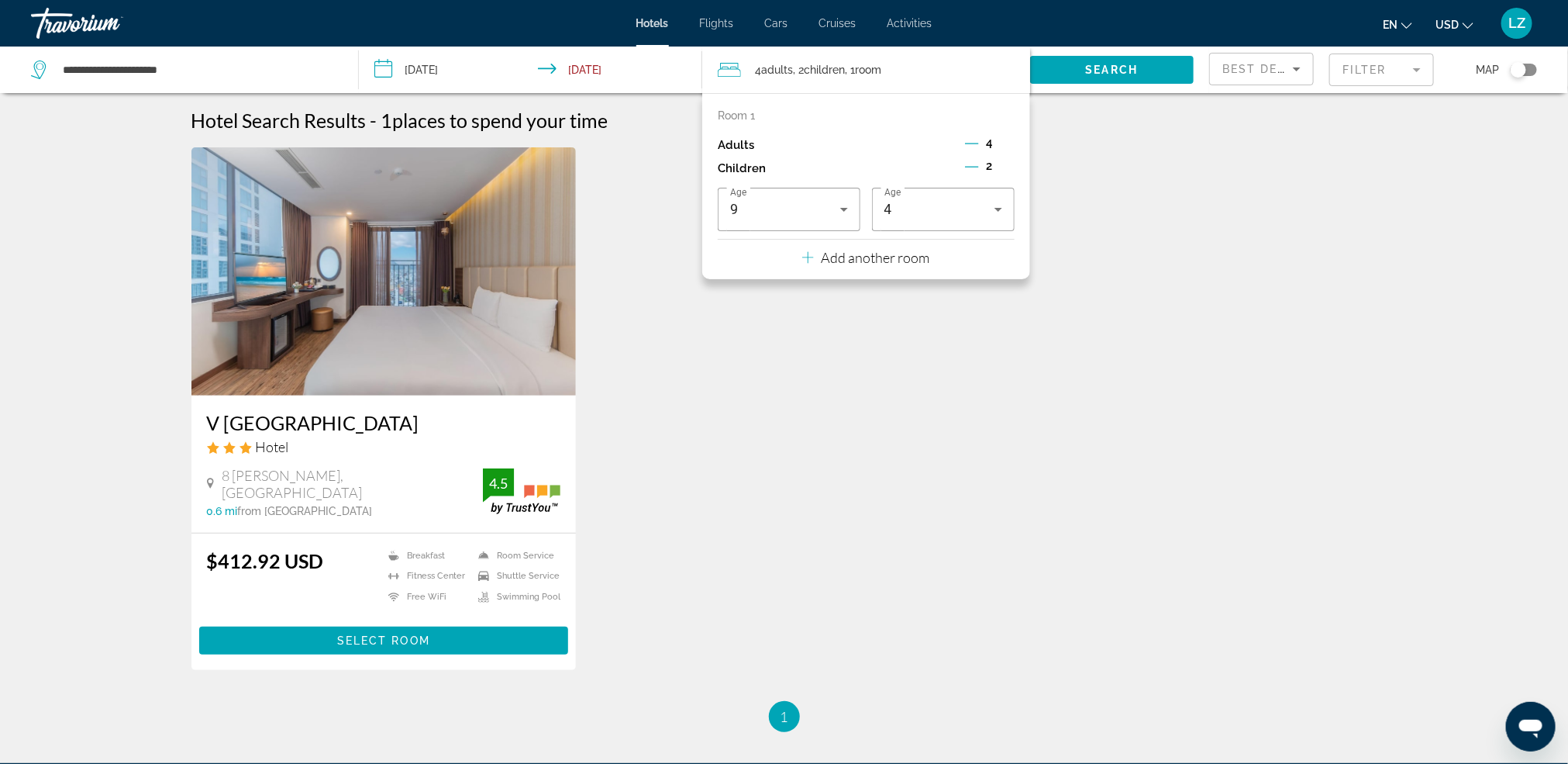
click at [980, 145] on div "4" at bounding box center [990, 145] width 49 height 23
click at [968, 145] on icon "Decrement adults" at bounding box center [972, 143] width 14 height 14
click at [1007, 165] on icon "Increment children" at bounding box center [1007, 167] width 14 height 19
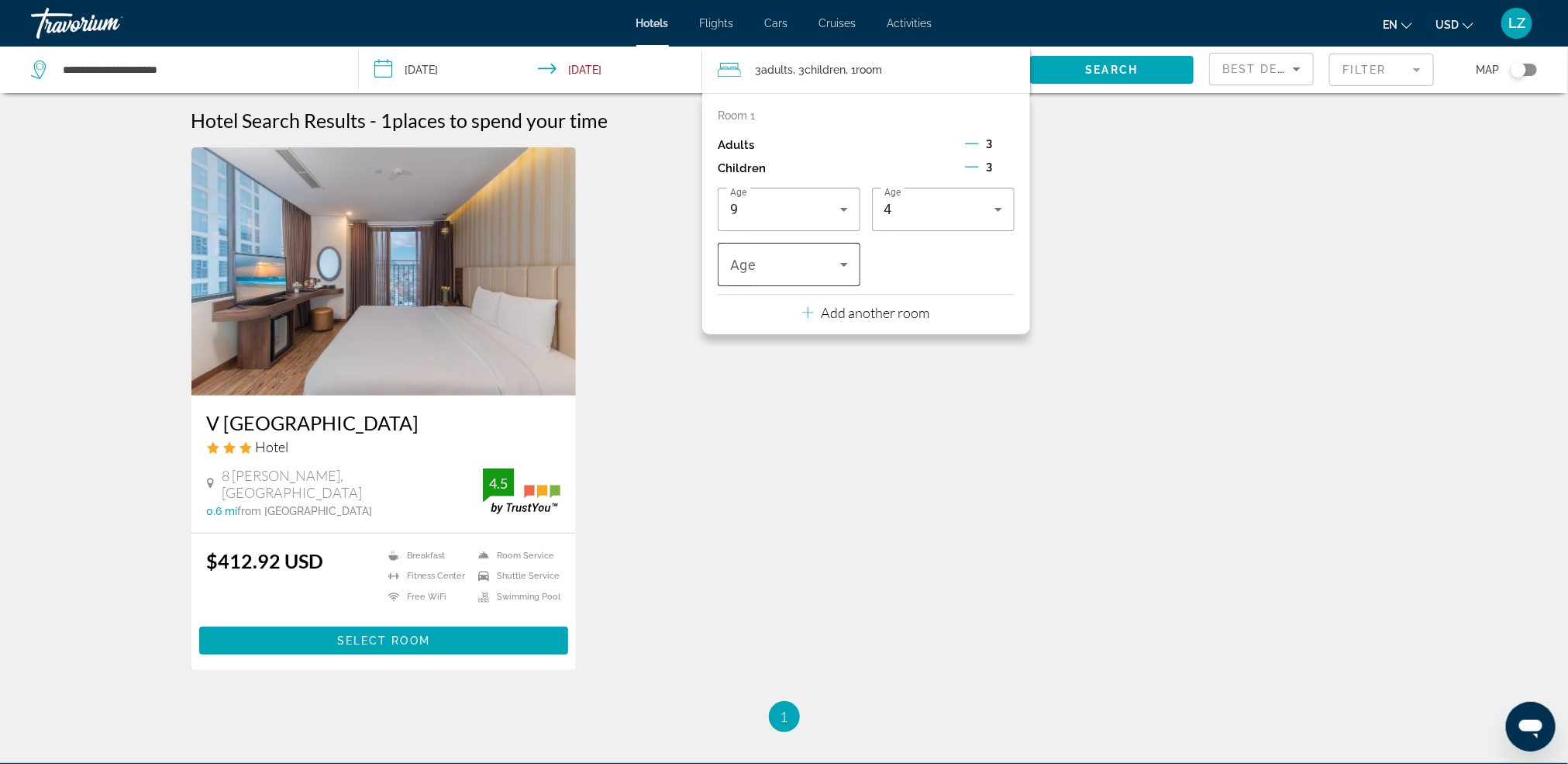
click at [787, 272] on span "Travelers: 3 adults, 3 children" at bounding box center [785, 265] width 110 height 19
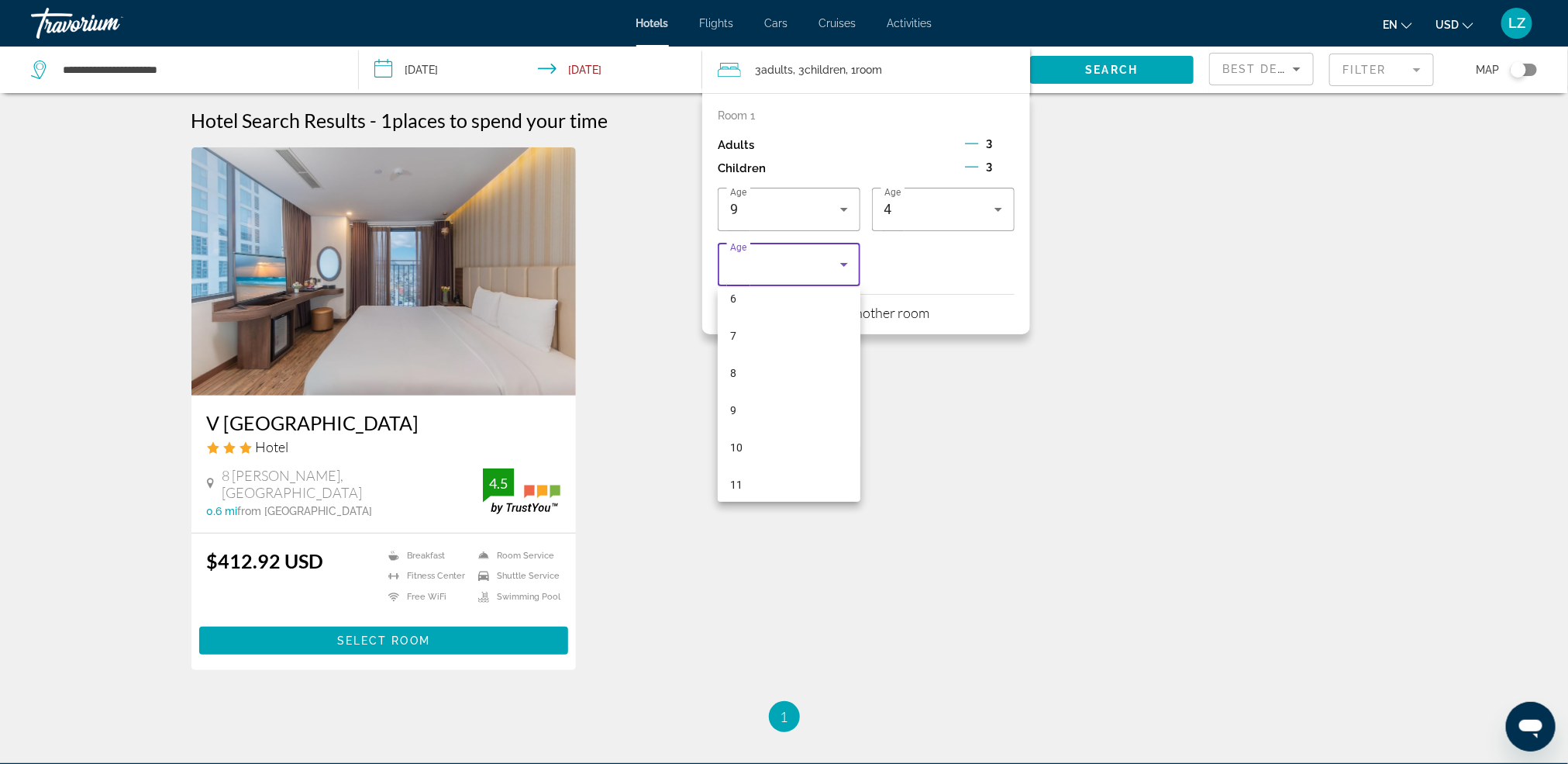
scroll to position [236, 0]
click at [739, 477] on span "11" at bounding box center [736, 486] width 12 height 19
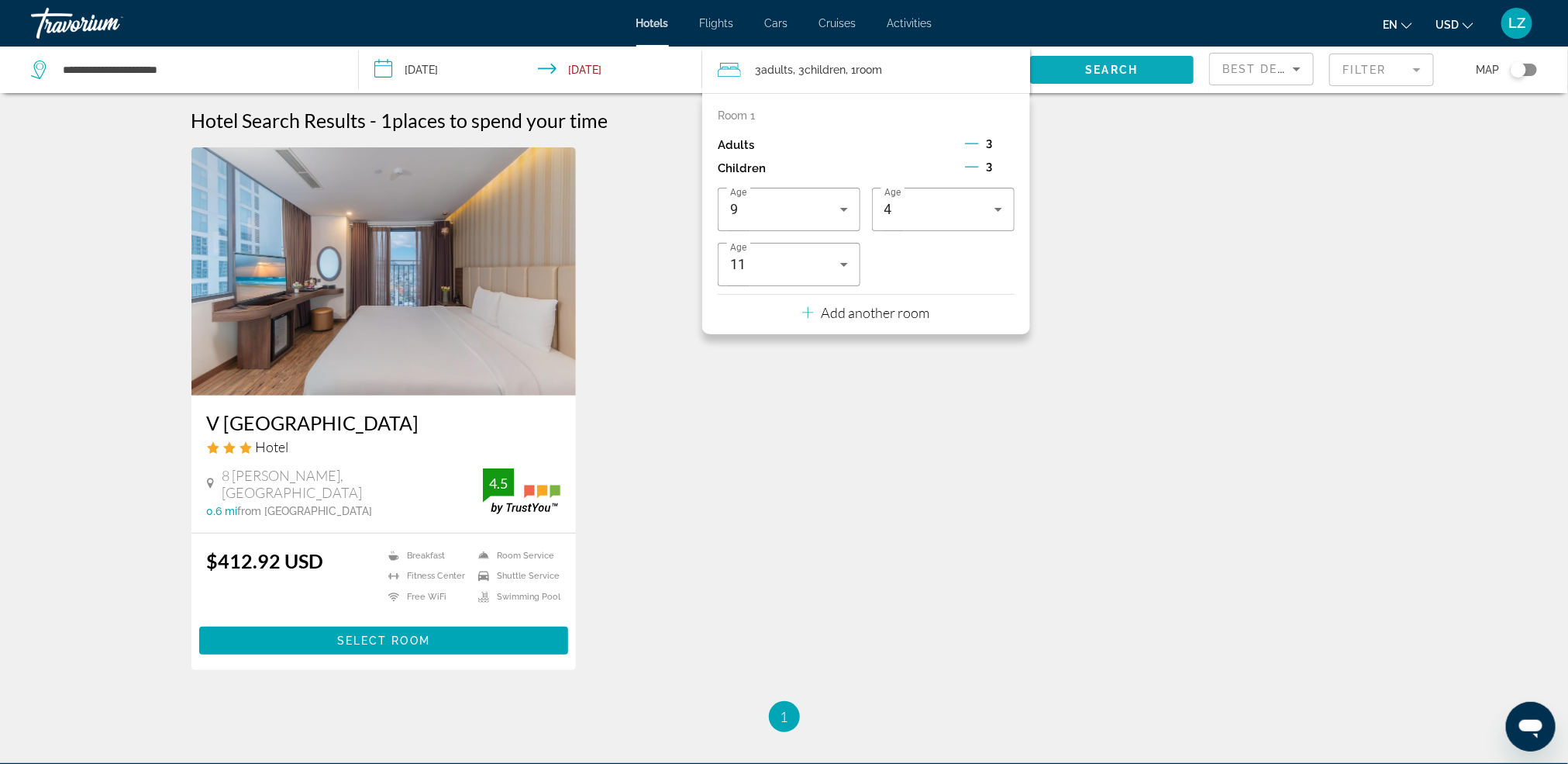
click at [1117, 73] on span "Search" at bounding box center [1112, 69] width 53 height 12
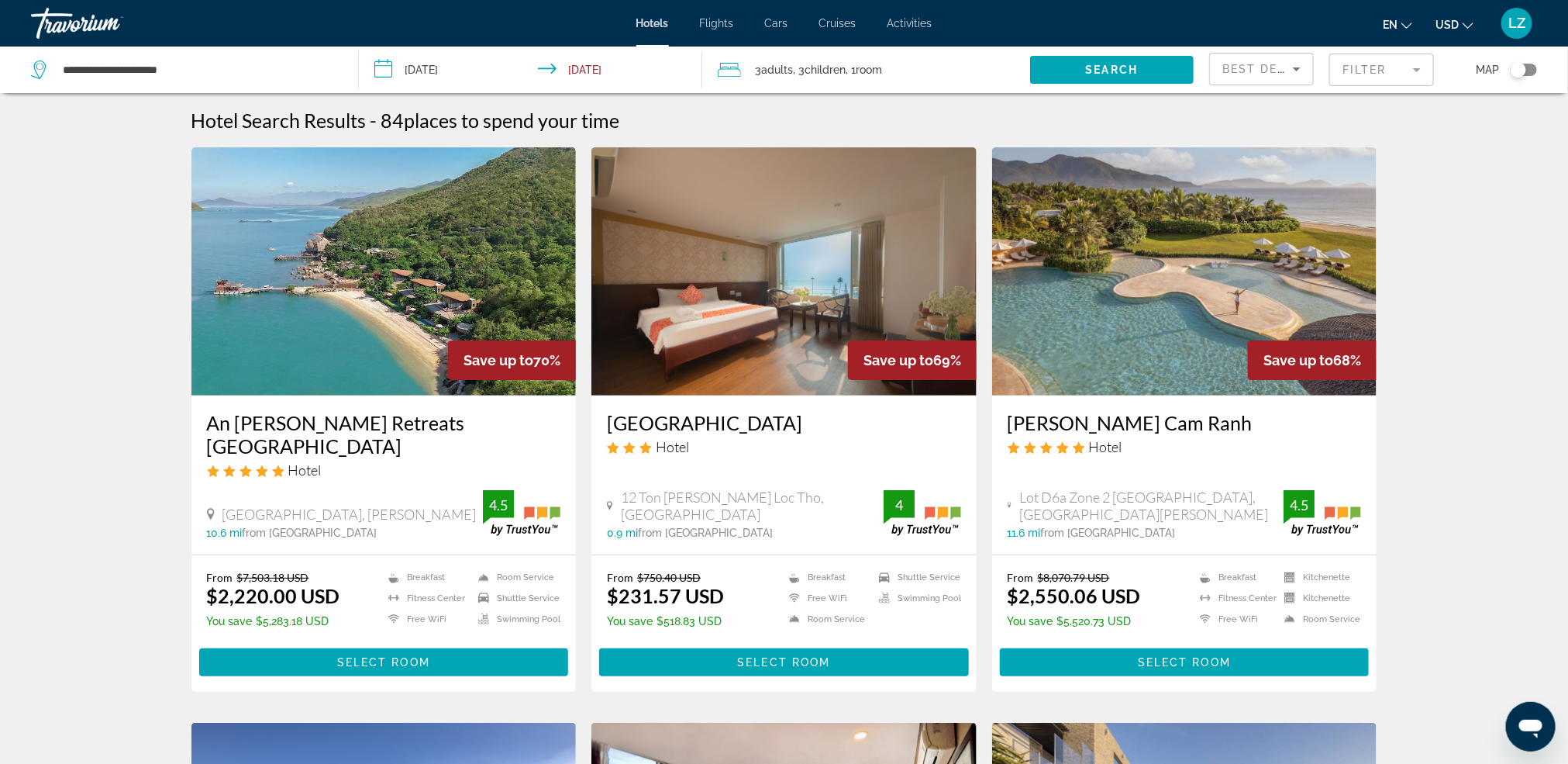
click at [1400, 70] on mat-form-field "Filter" at bounding box center [1382, 70] width 104 height 33
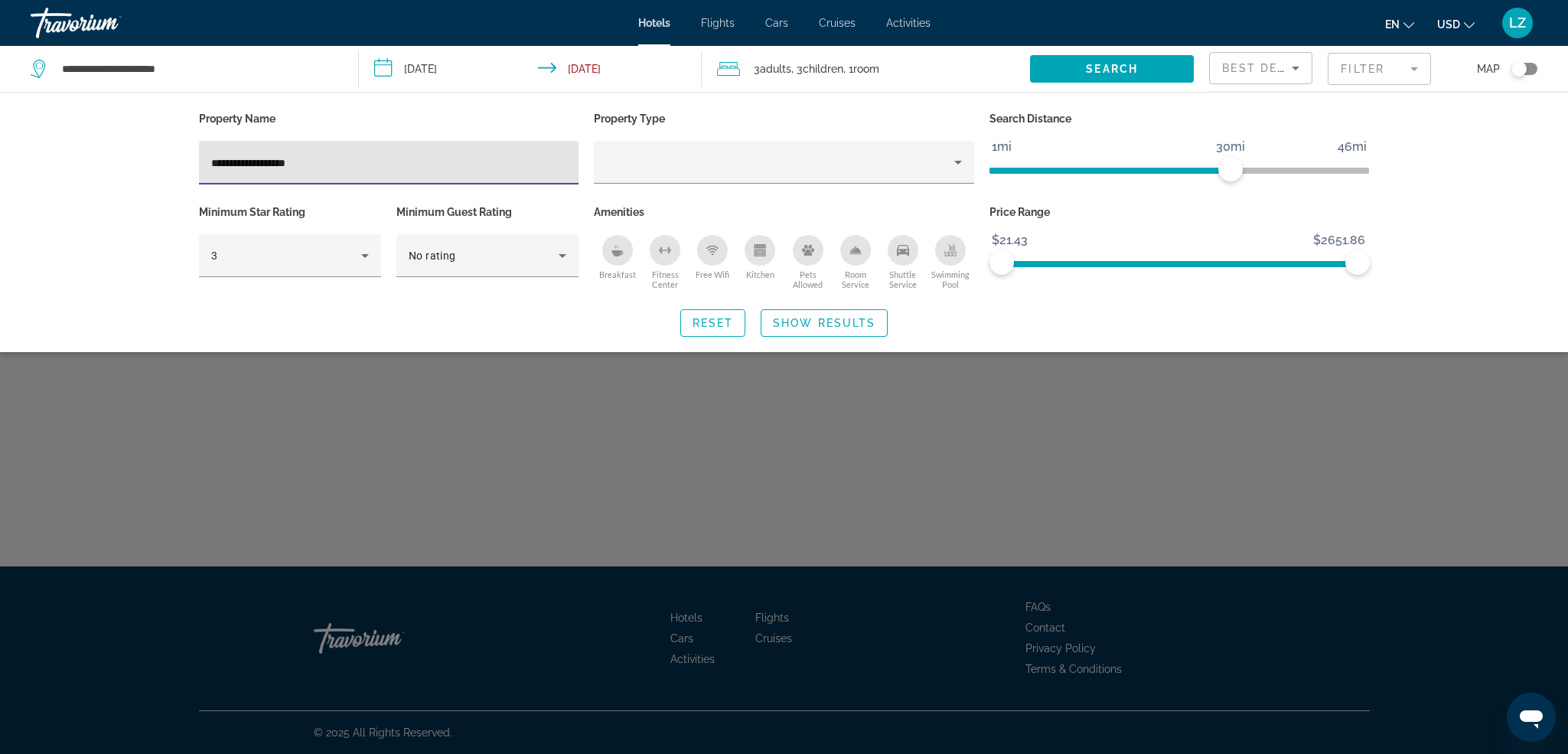
click at [218, 166] on input "**********" at bounding box center [388, 163] width 356 height 19
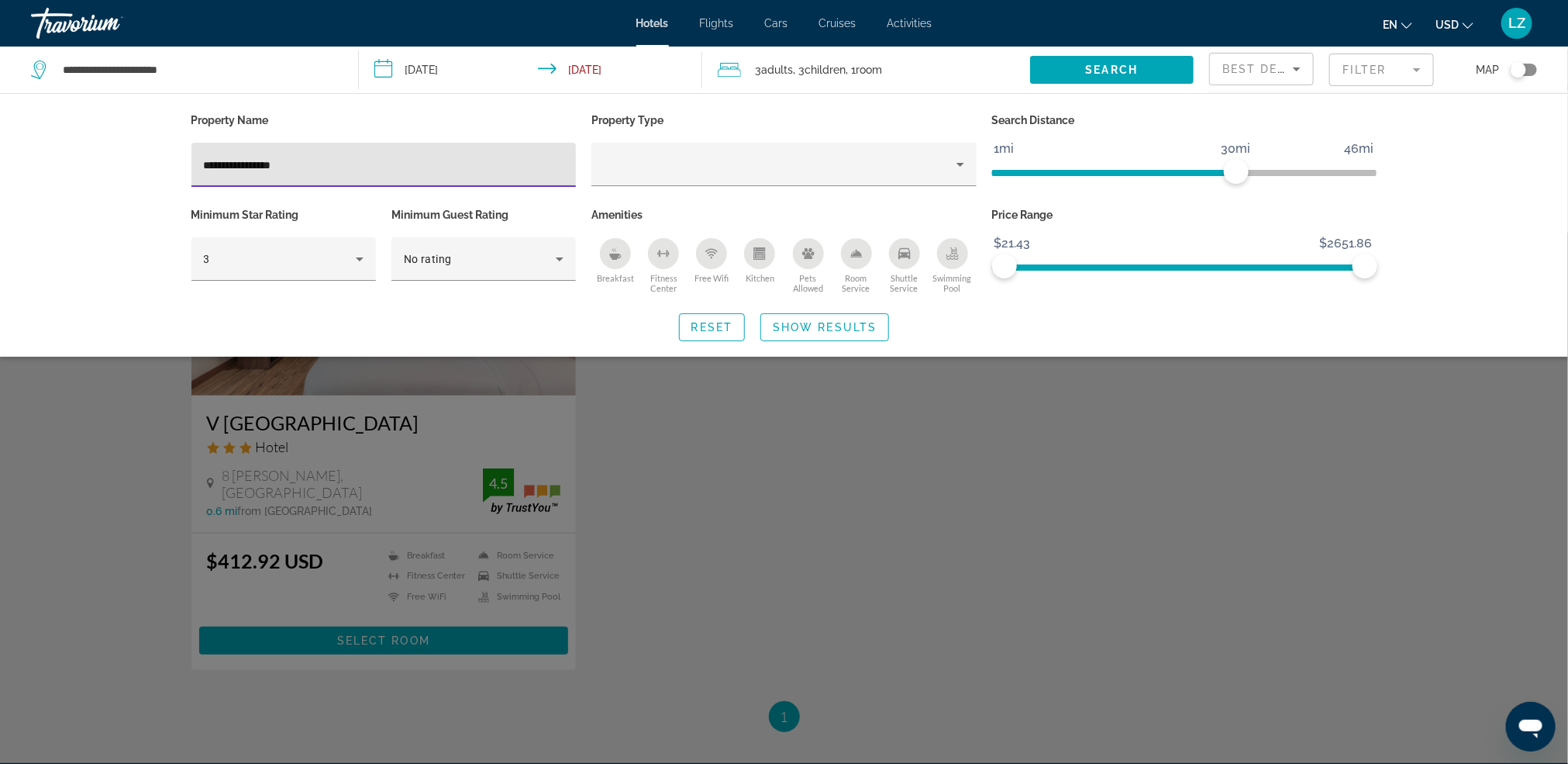
type input "**********"
click at [379, 459] on div "Search widget" at bounding box center [784, 498] width 1568 height 532
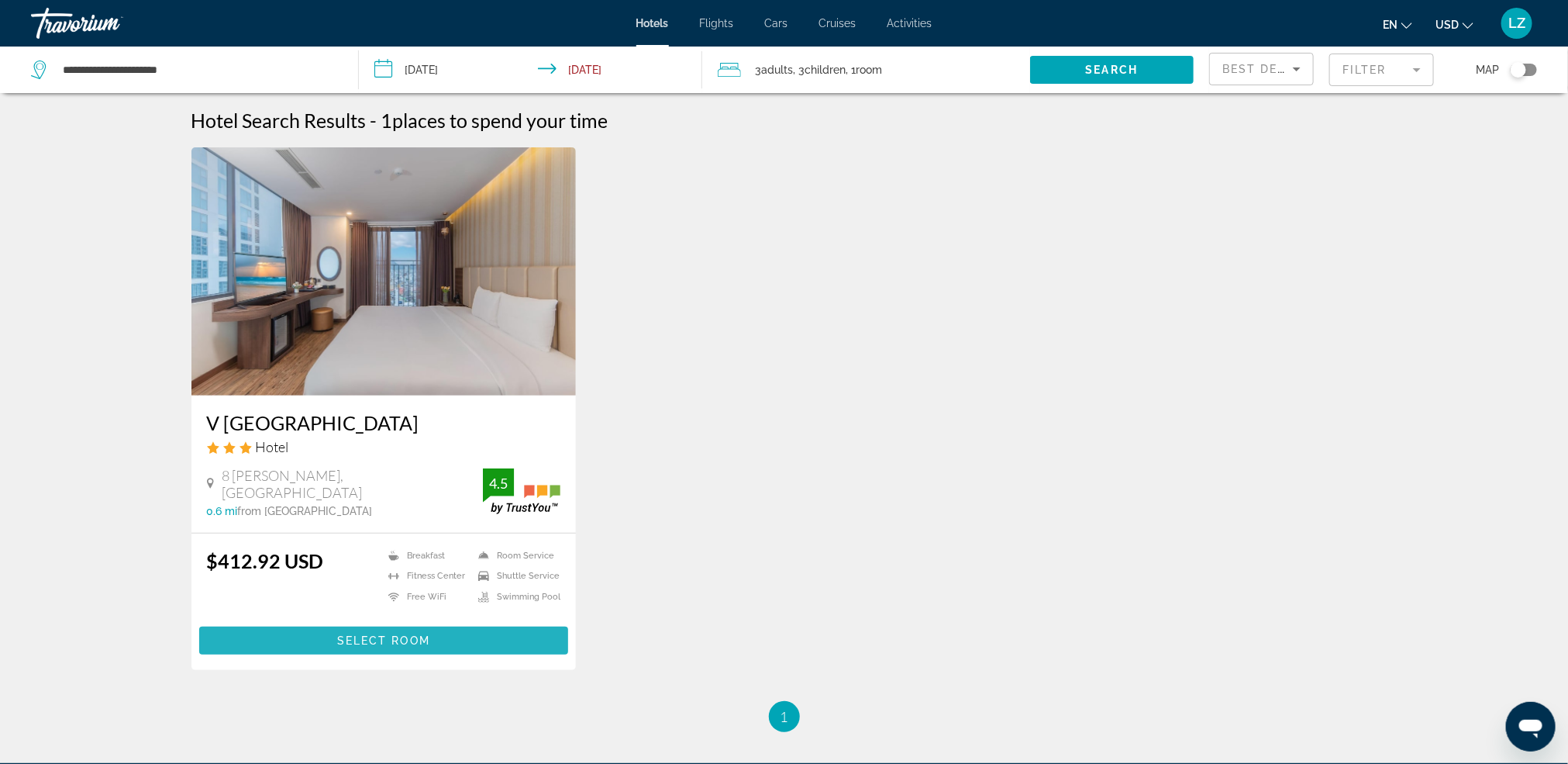
click at [392, 628] on span "Main content" at bounding box center [384, 640] width 370 height 37
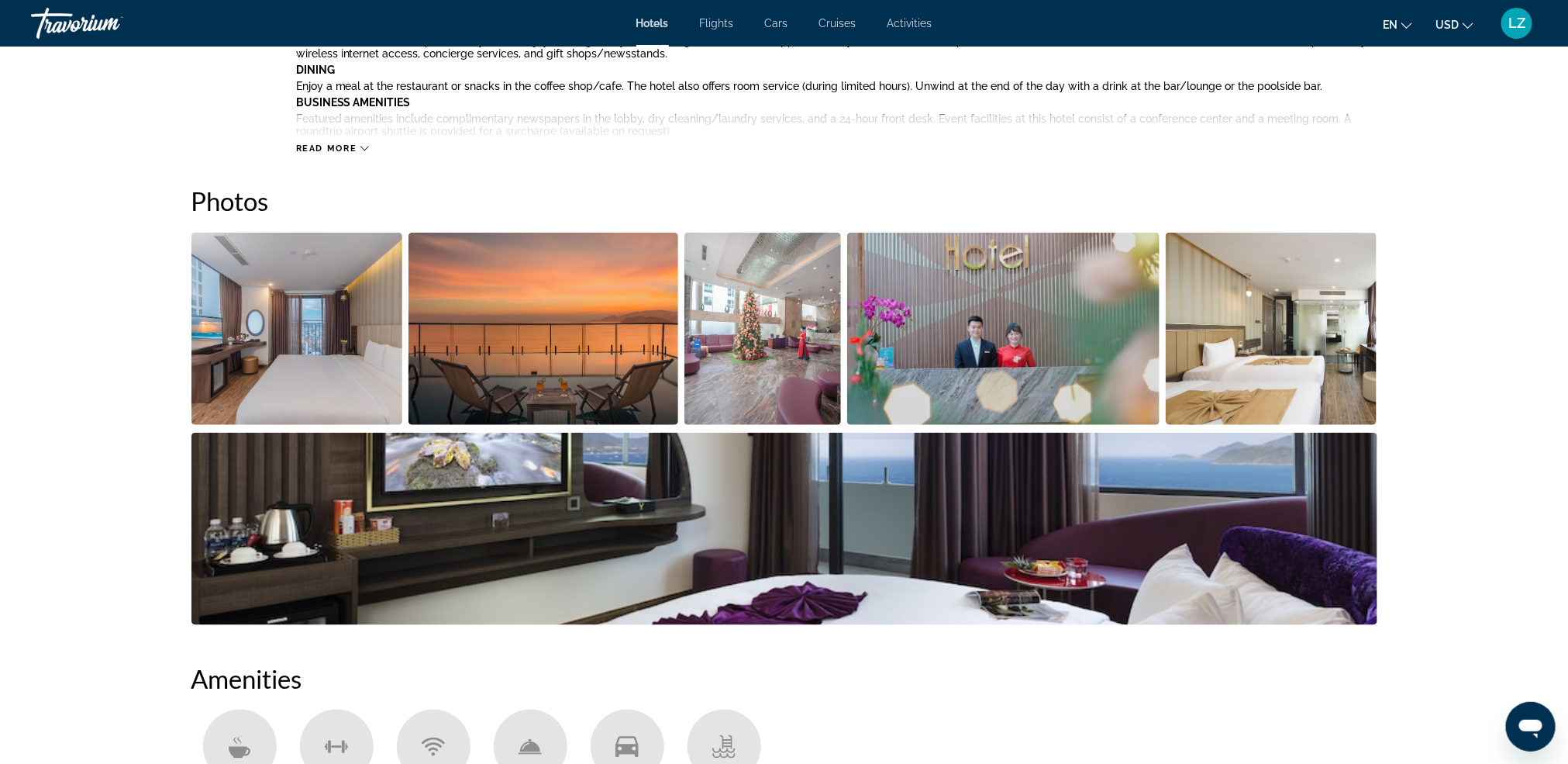
scroll to position [697, 0]
